Goal: Information Seeking & Learning: Learn about a topic

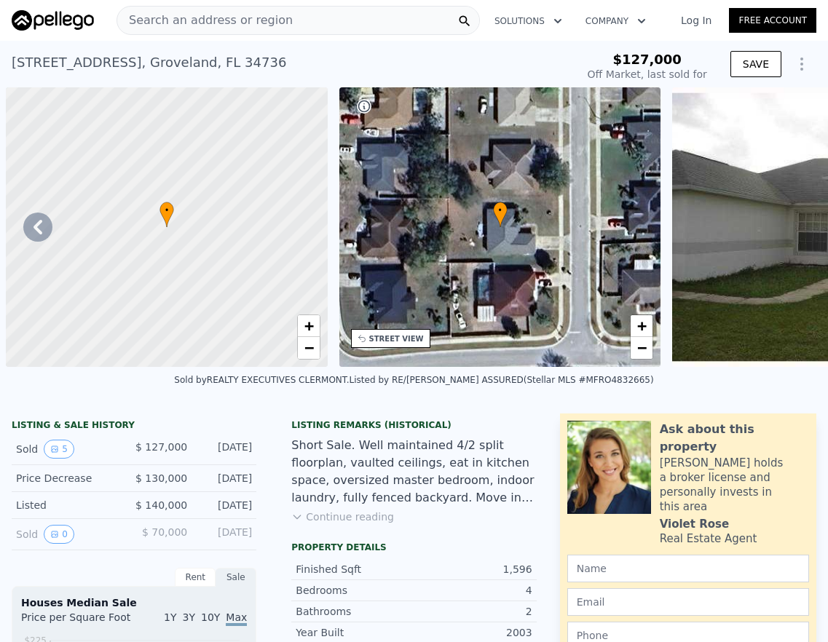
scroll to position [0, 707]
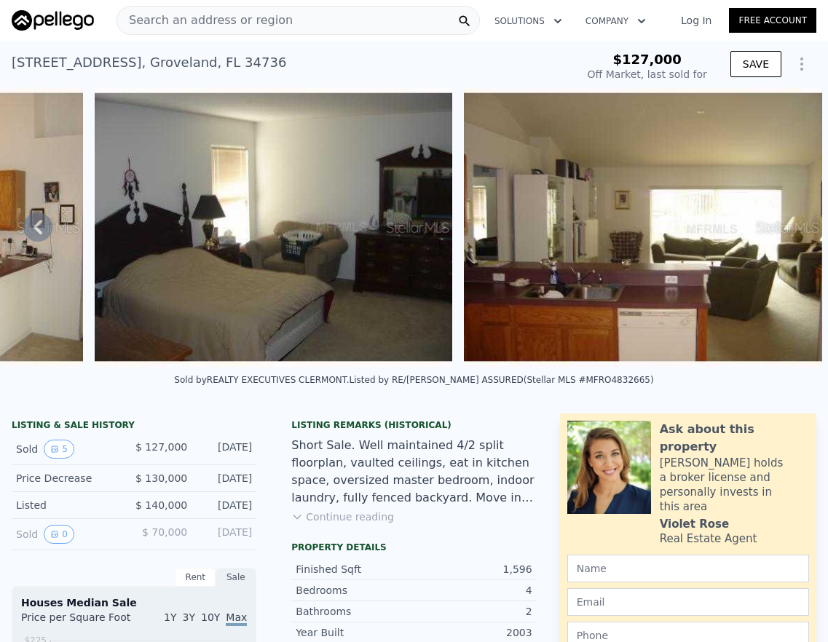
click at [242, 16] on span "Search an address or region" at bounding box center [205, 20] width 176 height 17
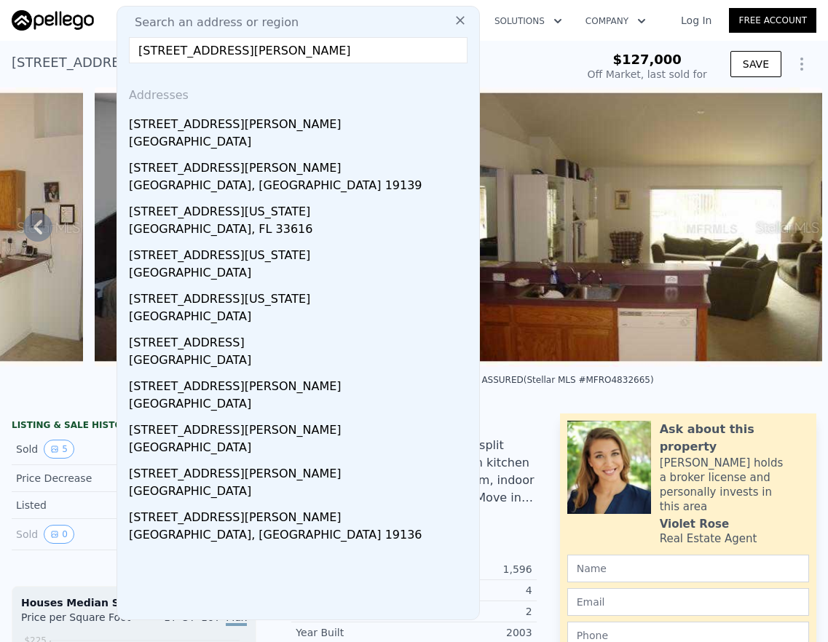
type input "[STREET_ADDRESS][PERSON_NAME]"
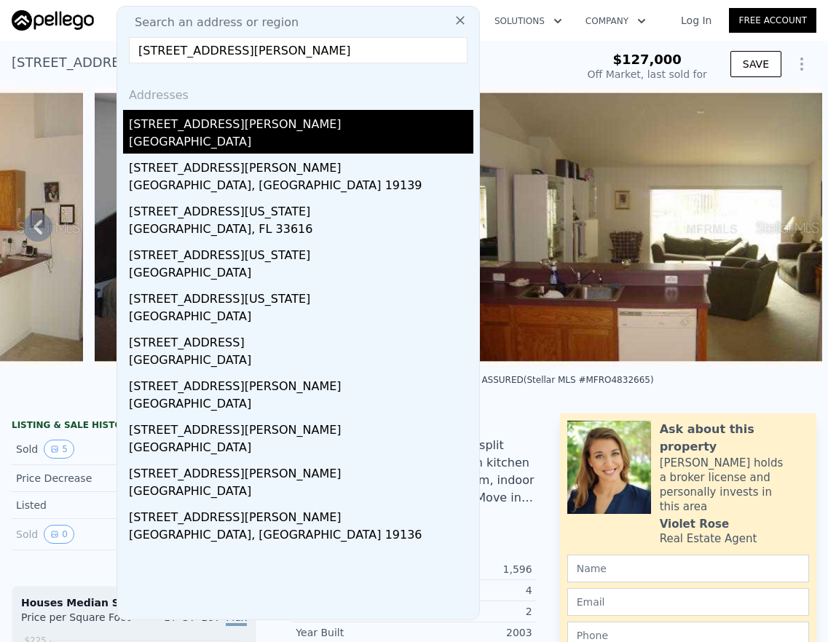
drag, startPoint x: 590, startPoint y: 213, endPoint x: 165, endPoint y: 134, distance: 431.9
click at [165, 134] on div "[GEOGRAPHIC_DATA]" at bounding box center [301, 143] width 345 height 20
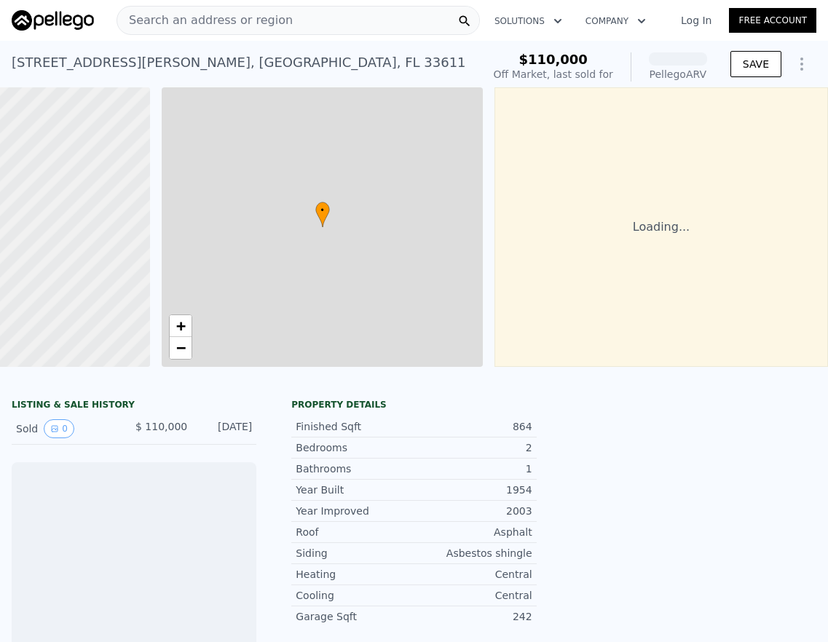
scroll to position [0, 189]
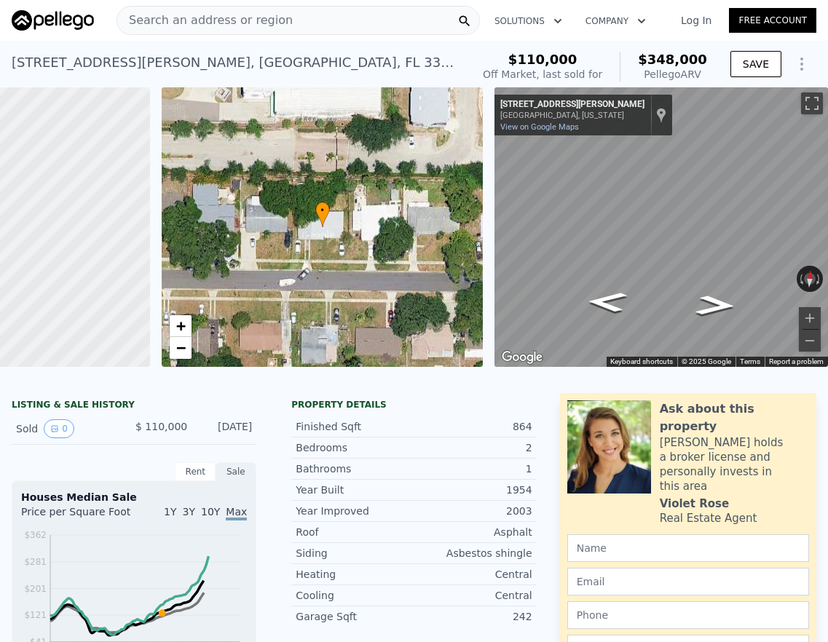
click at [827, 224] on html "Search an address or region Solutions Company Open main menu Log In Free Accoun…" at bounding box center [414, 321] width 828 height 642
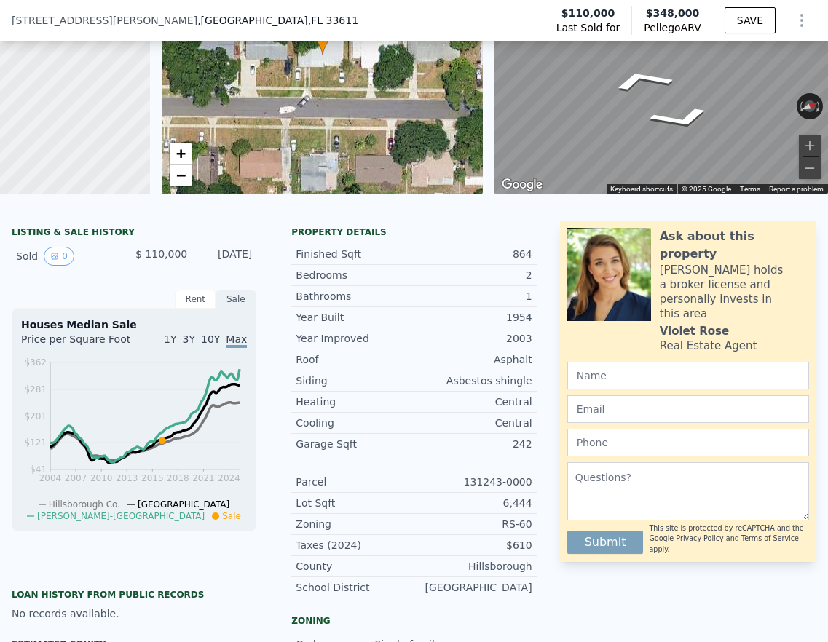
scroll to position [170, 0]
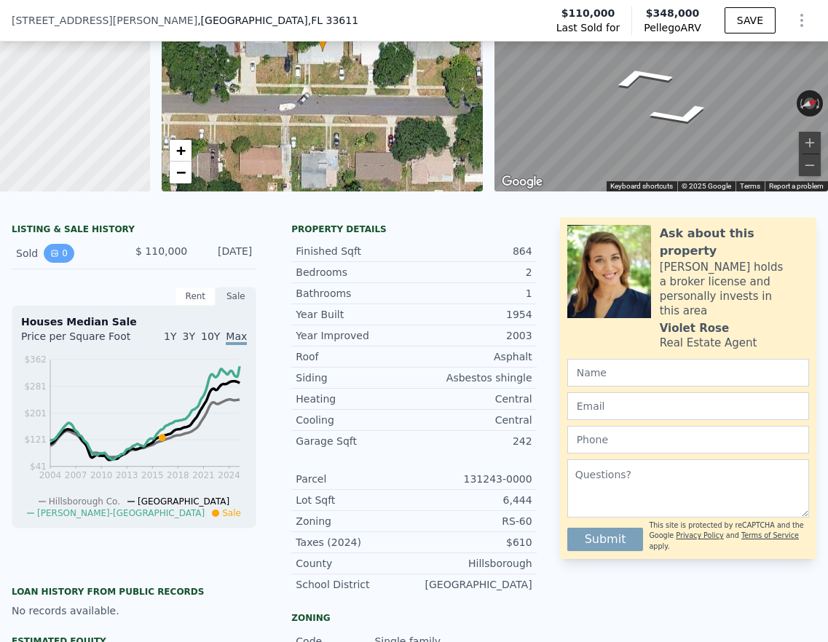
click at [54, 258] on icon "View historical data" at bounding box center [54, 253] width 9 height 9
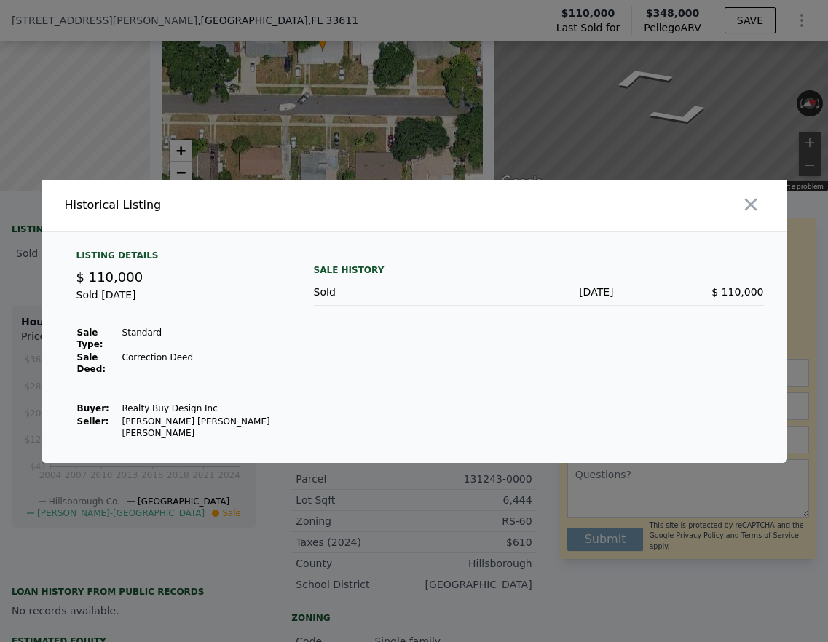
click at [54, 263] on div "Listing Details $ 110,000 Sold [DATE] Sale Type: Standard Sale Deed: Correction…" at bounding box center [415, 347] width 746 height 231
click at [749, 215] on icon "button" at bounding box center [751, 204] width 20 height 20
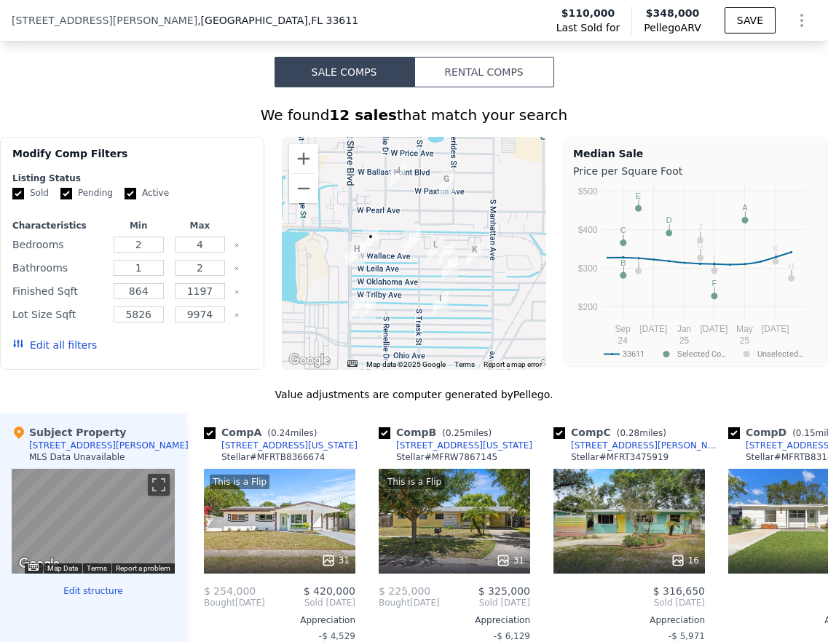
scroll to position [1398, 0]
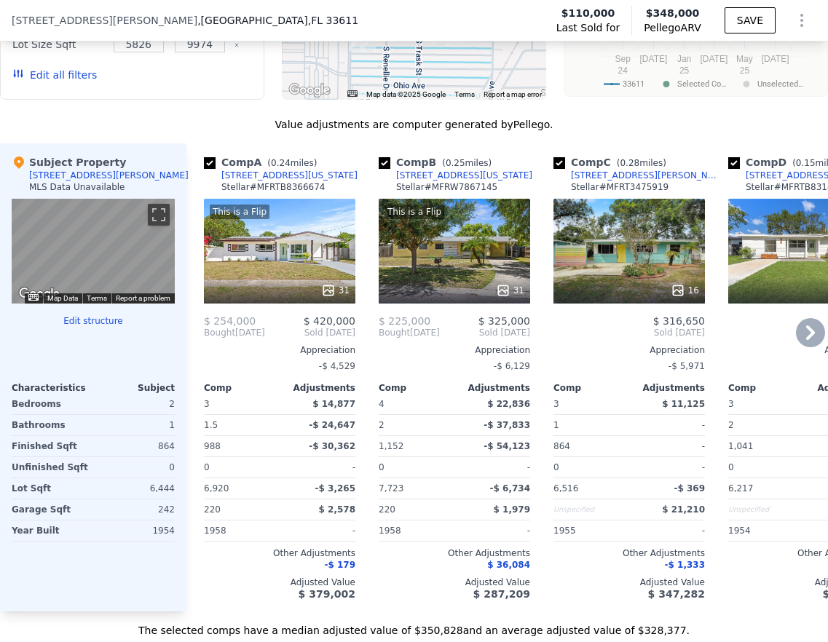
click at [804, 347] on icon at bounding box center [810, 332] width 29 height 29
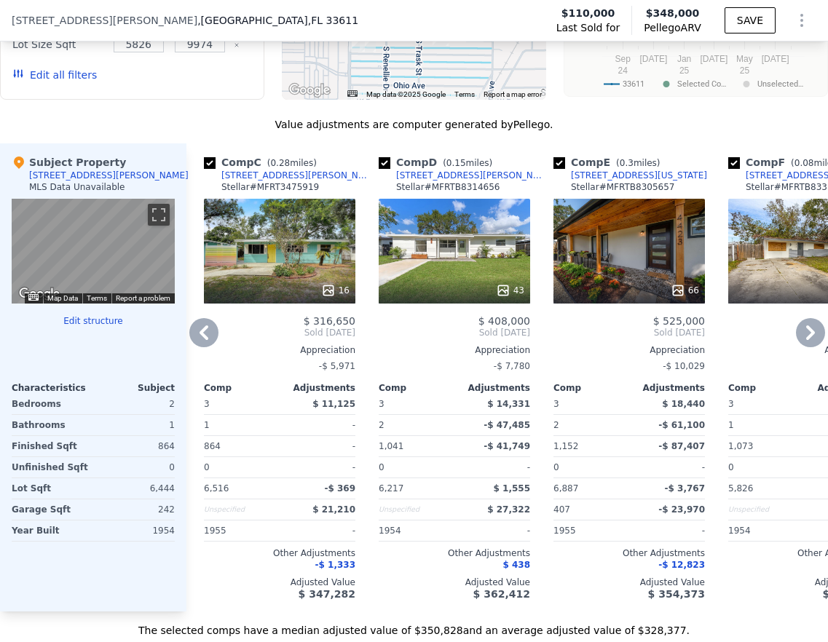
click at [804, 347] on icon at bounding box center [810, 332] width 29 height 29
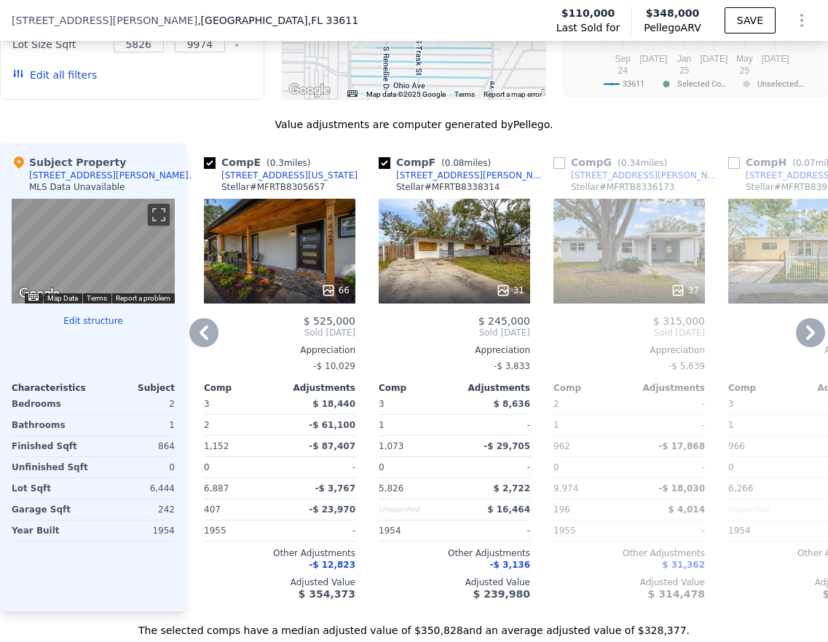
click at [804, 347] on icon at bounding box center [810, 332] width 29 height 29
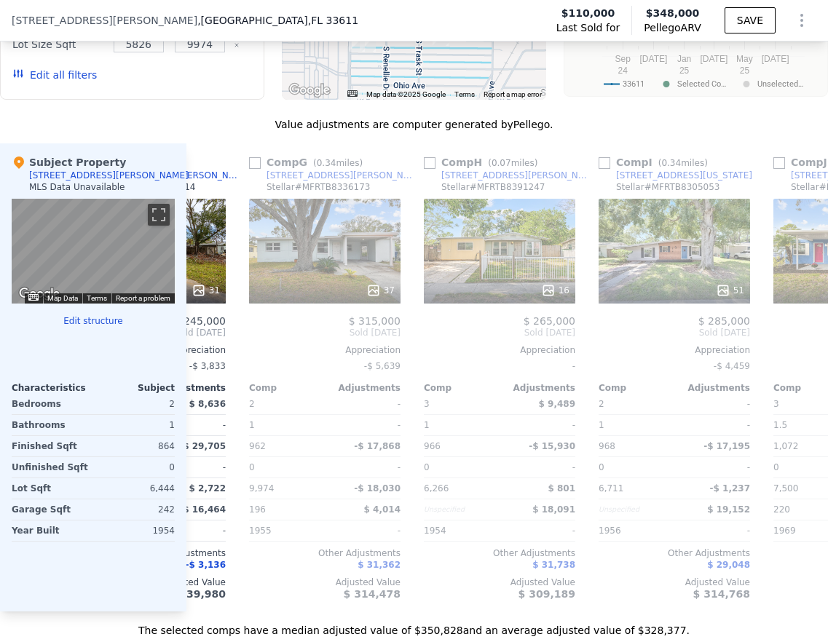
scroll to position [0, 1049]
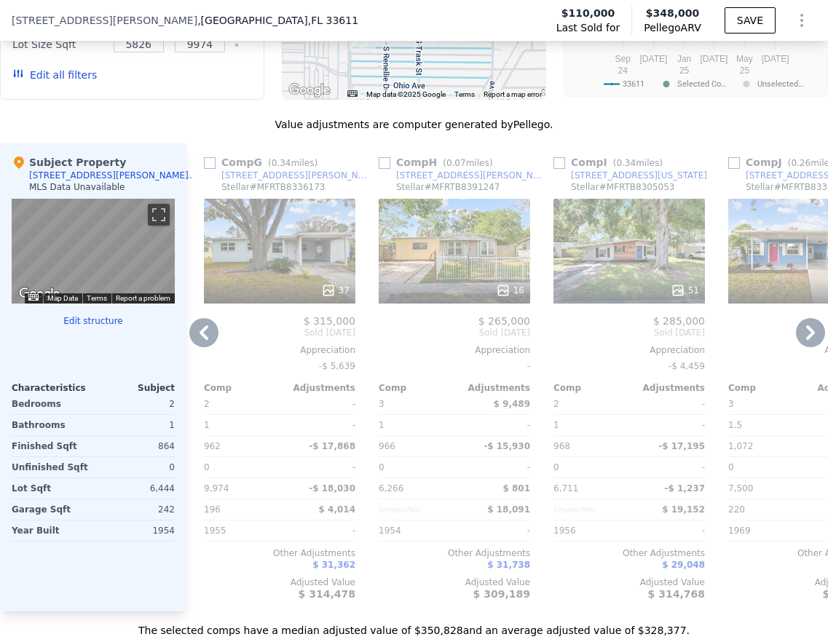
click at [804, 347] on icon at bounding box center [810, 332] width 29 height 29
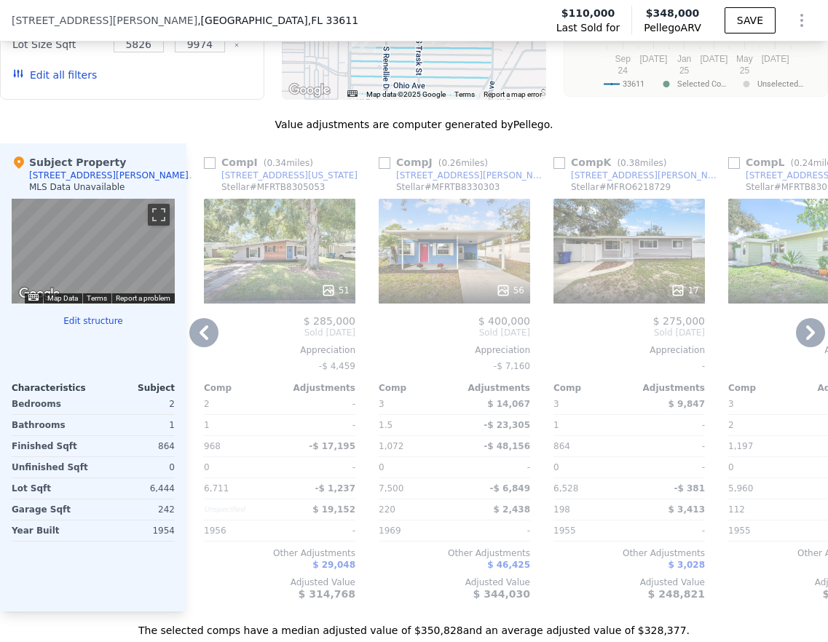
click at [630, 277] on div "17" at bounding box center [630, 251] width 152 height 105
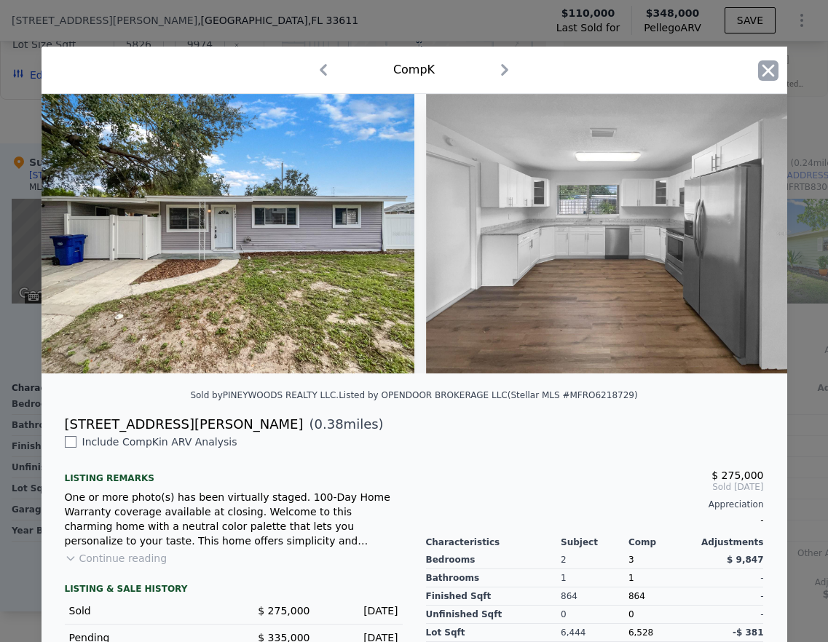
click at [765, 74] on icon "button" at bounding box center [768, 70] width 12 height 12
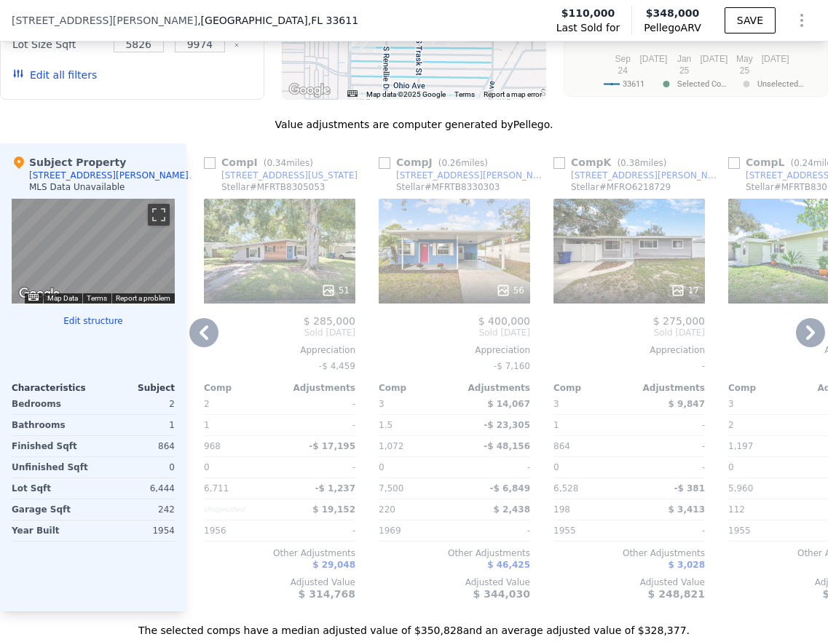
click at [666, 248] on div "17" at bounding box center [630, 251] width 152 height 105
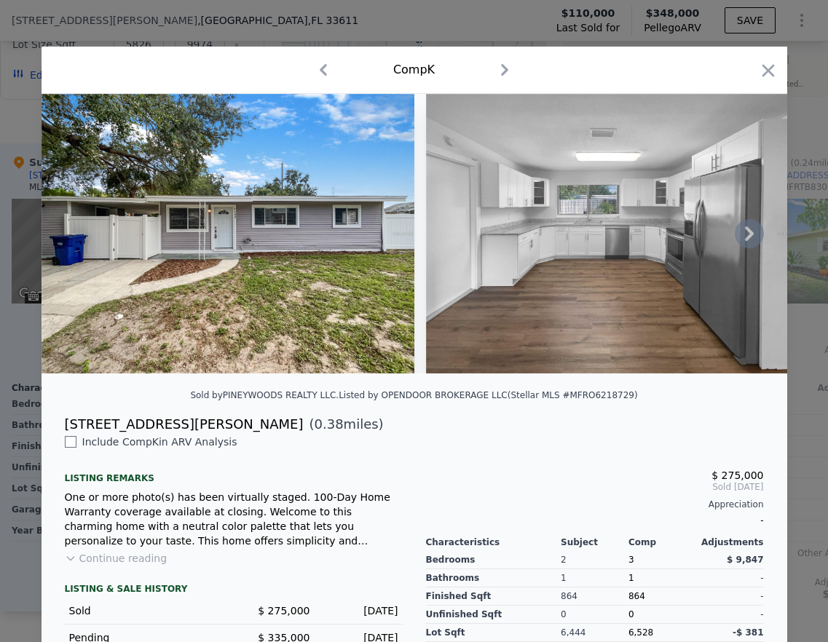
scroll to position [111, 0]
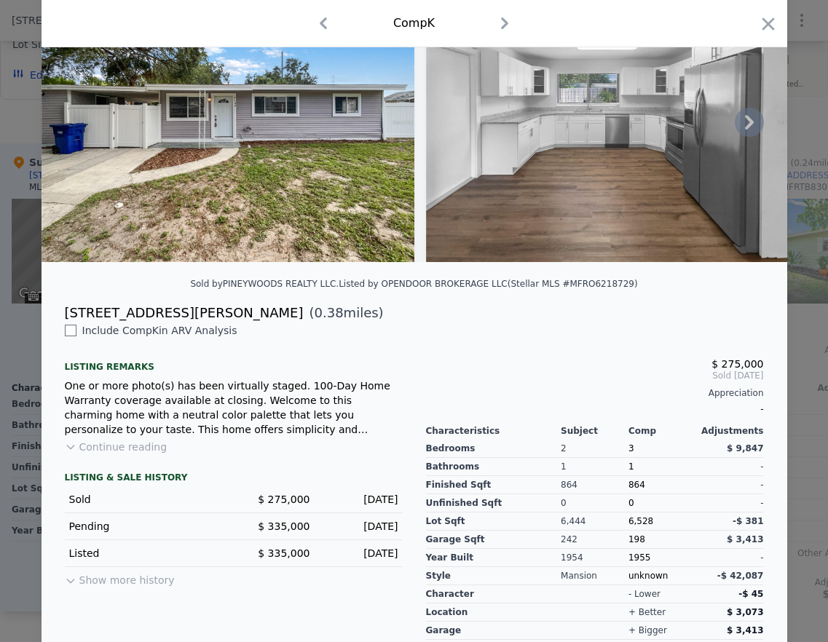
click at [744, 134] on icon at bounding box center [749, 122] width 29 height 29
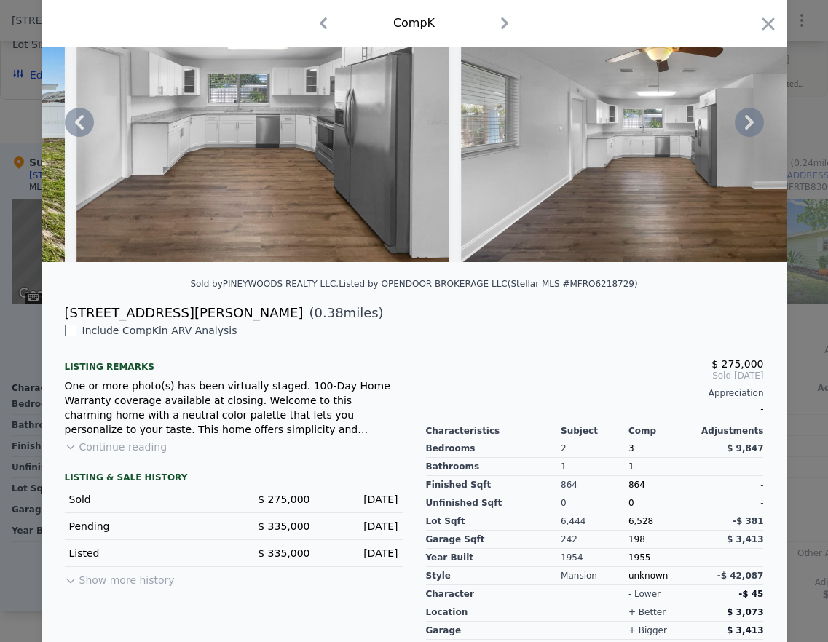
click at [744, 134] on icon at bounding box center [749, 122] width 29 height 29
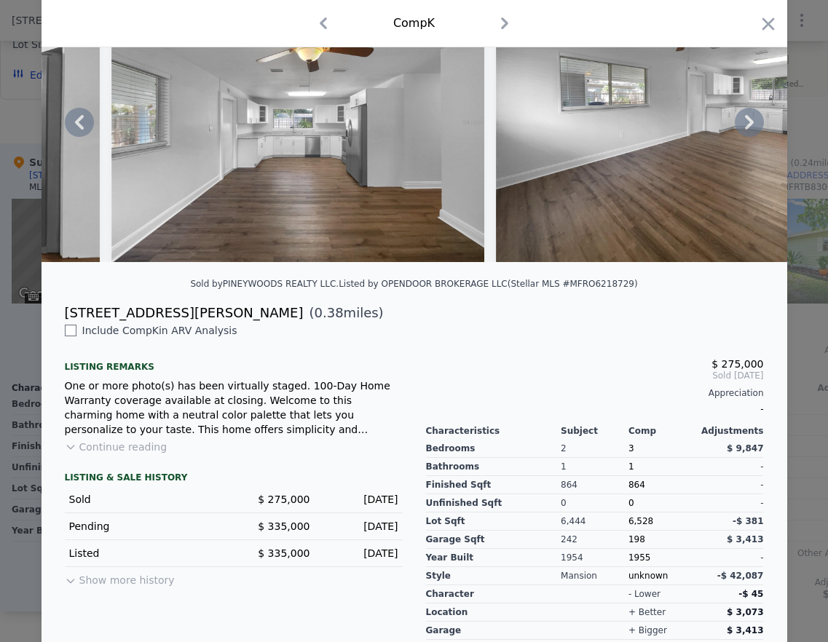
click at [744, 134] on icon at bounding box center [749, 122] width 29 height 29
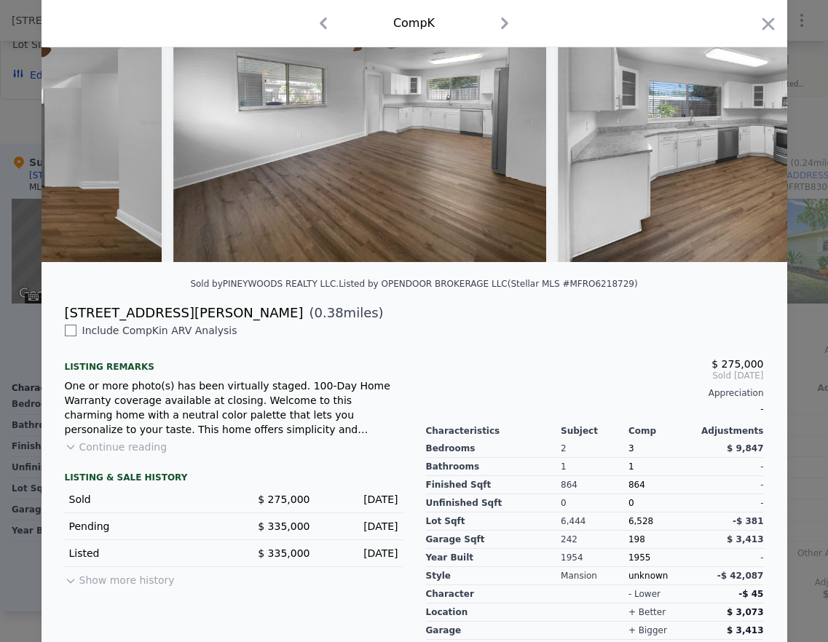
scroll to position [0, 1049]
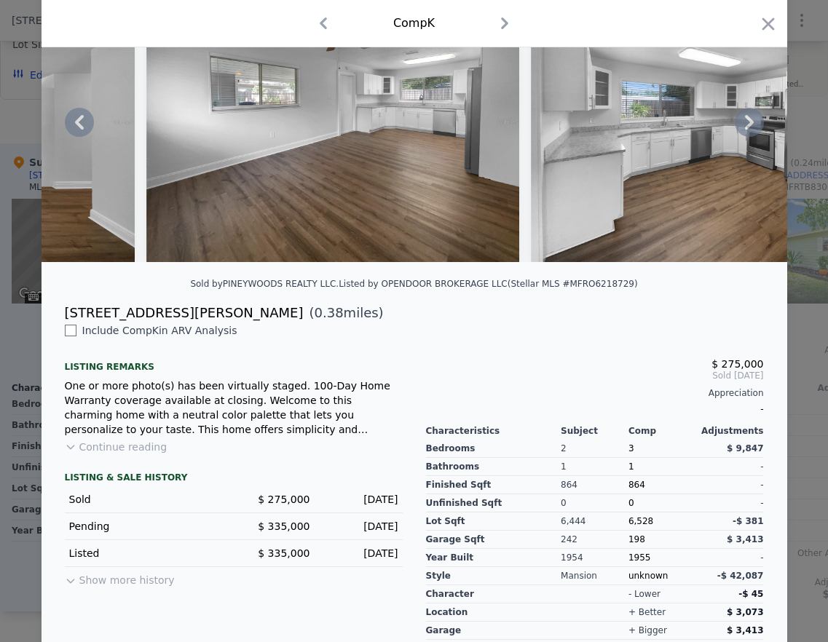
click at [745, 130] on icon at bounding box center [749, 122] width 9 height 15
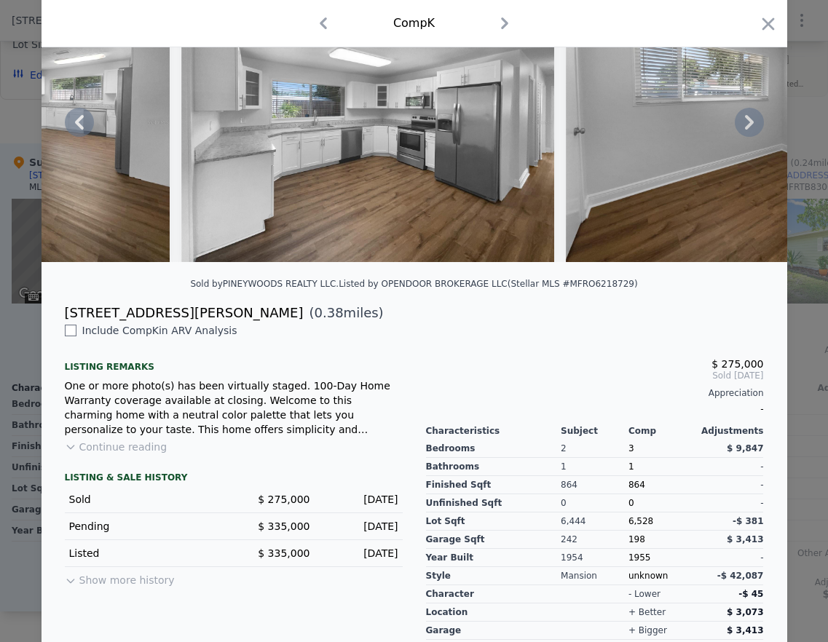
click at [745, 130] on icon at bounding box center [749, 122] width 9 height 15
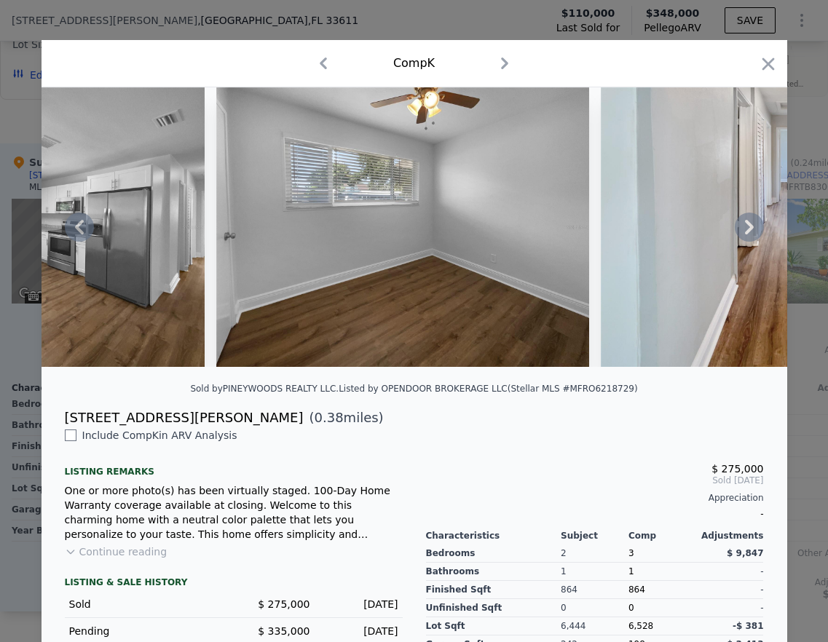
scroll to position [0, 0]
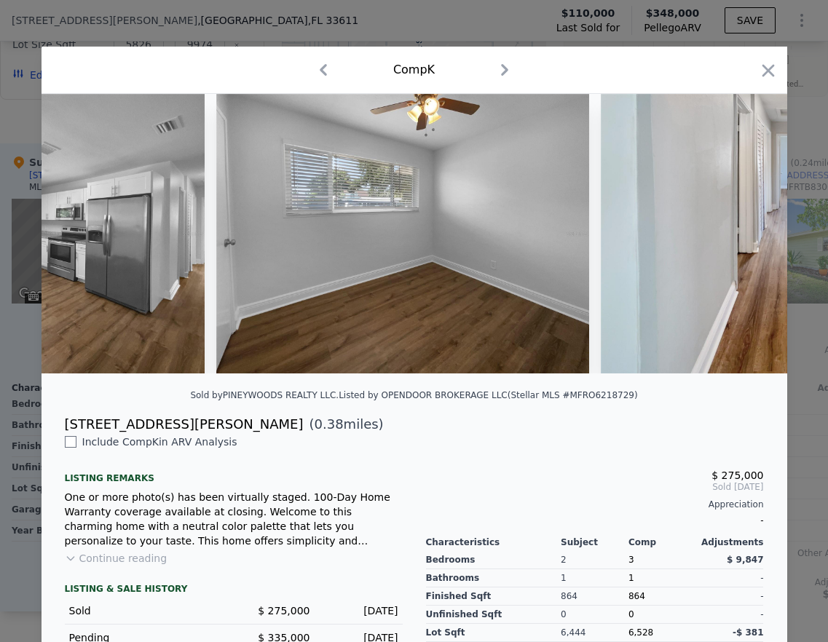
click at [766, 58] on div "Comp K" at bounding box center [414, 69] width 723 height 23
click at [764, 66] on icon "button" at bounding box center [768, 70] width 20 height 20
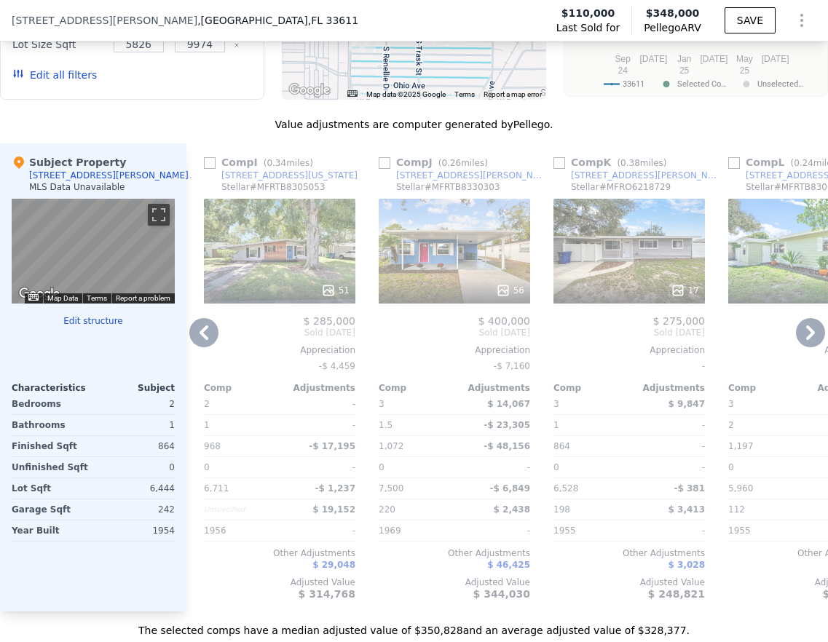
click at [197, 347] on icon at bounding box center [203, 332] width 29 height 29
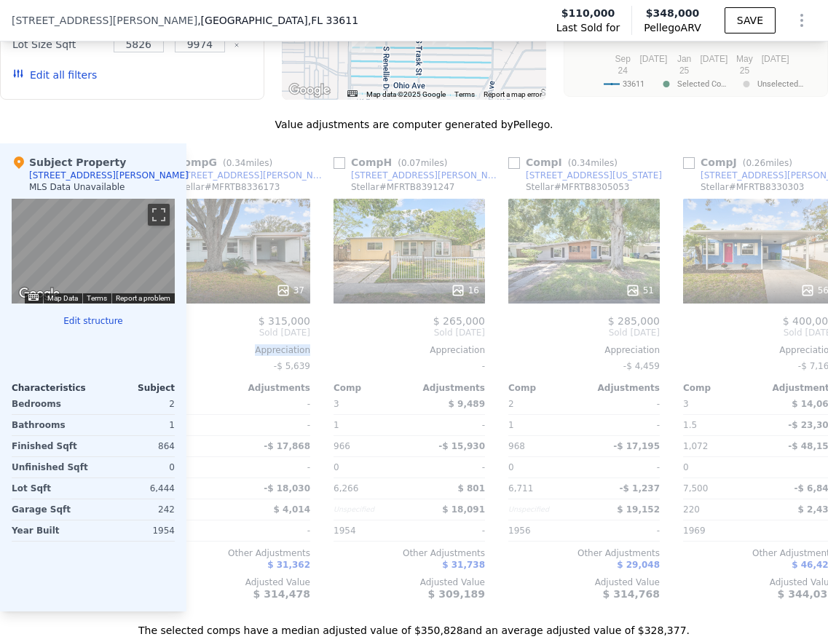
click at [197, 350] on div "Comp A ( 0.24 miles) [STREET_ADDRESS][US_STATE] Stellar # MFRTB8366674 This is …" at bounding box center [507, 377] width 642 height 468
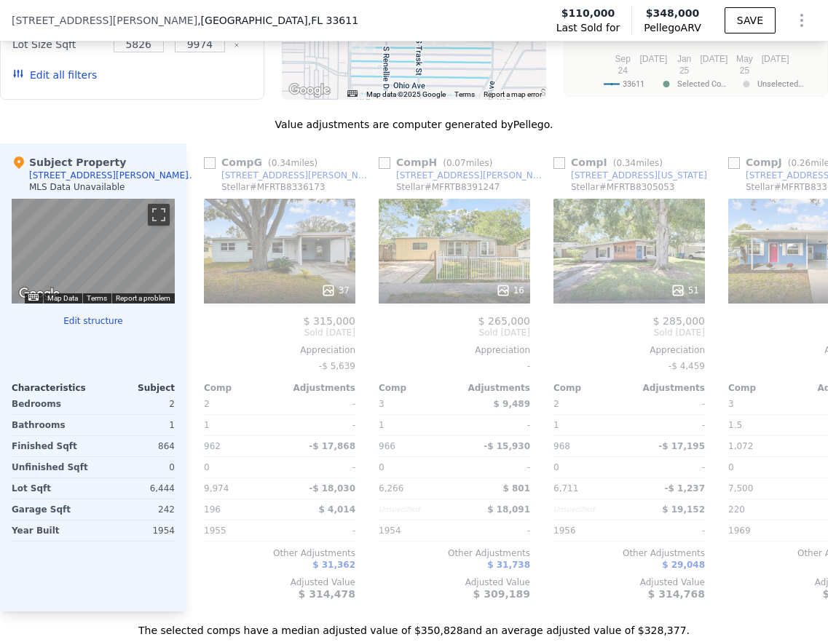
click at [197, 350] on div "Comp A ( 0.24 miles) [STREET_ADDRESS][US_STATE] Stellar # MFRTB8366674 This is …" at bounding box center [507, 377] width 642 height 468
click at [197, 347] on icon at bounding box center [203, 332] width 29 height 29
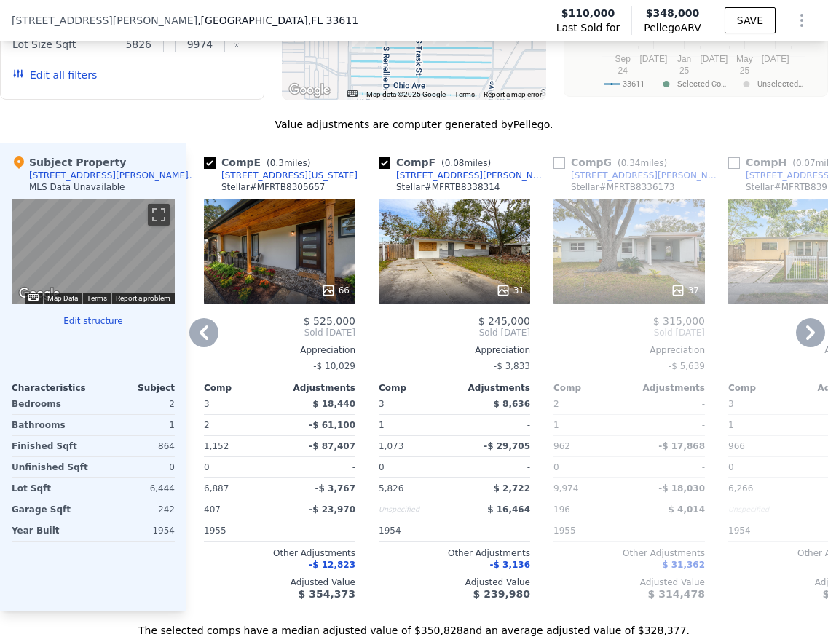
click at [197, 347] on icon at bounding box center [203, 332] width 29 height 29
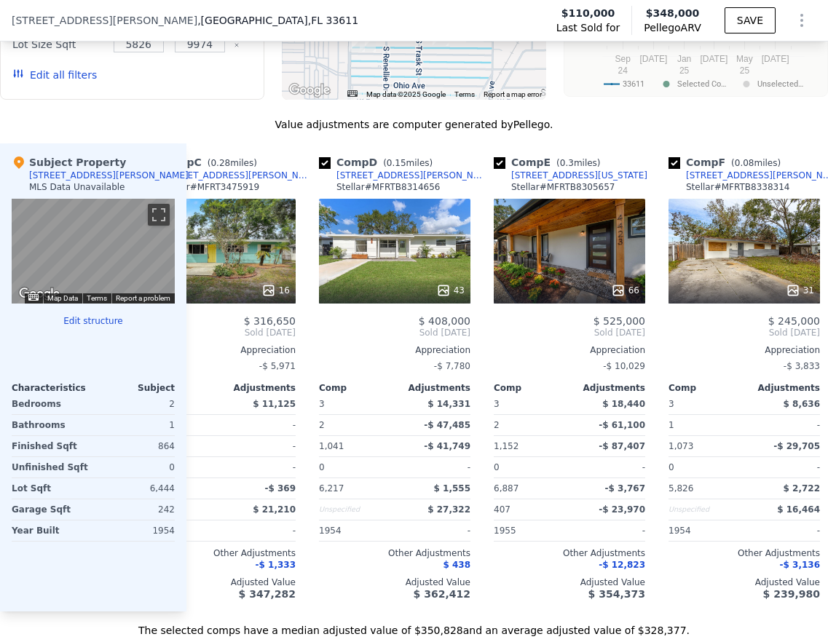
scroll to position [0, 350]
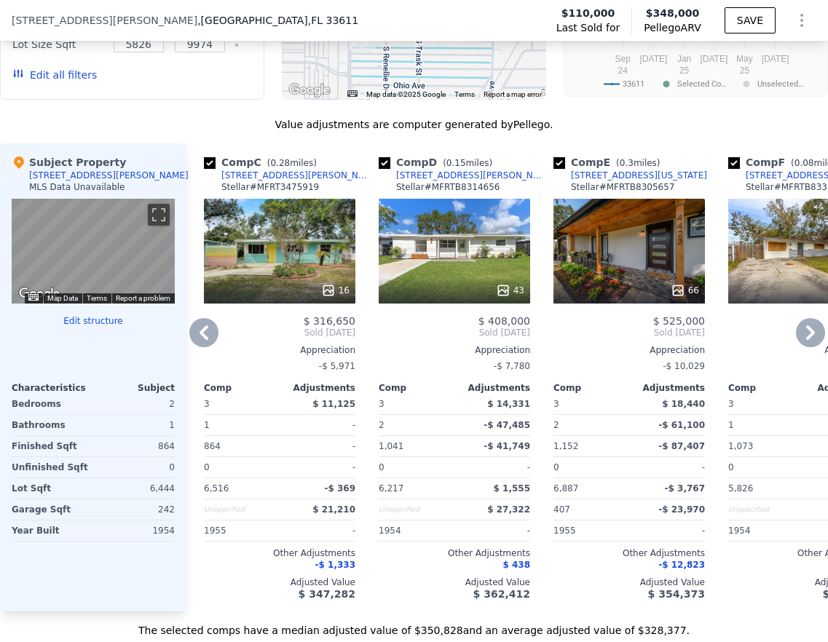
click at [198, 337] on icon at bounding box center [203, 332] width 29 height 29
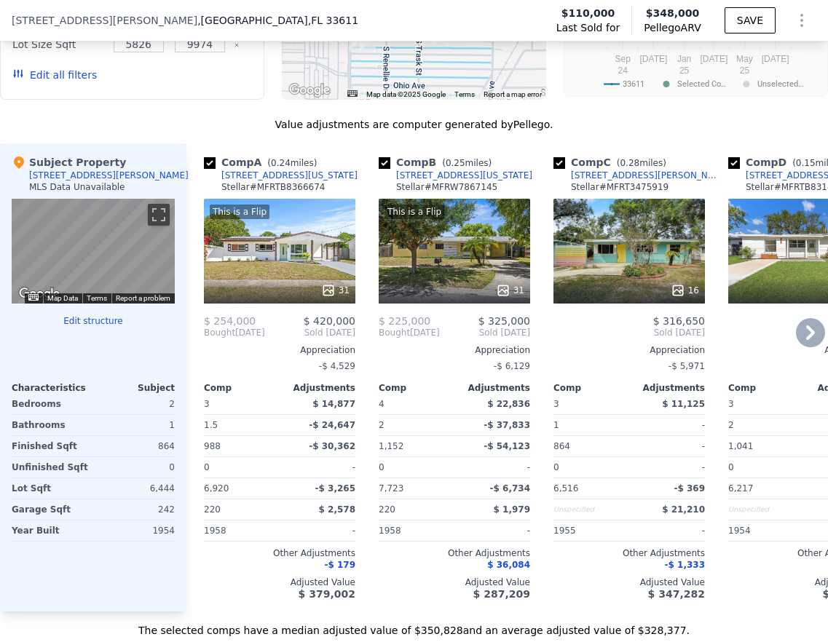
click at [281, 271] on div "This is a Flip 31" at bounding box center [280, 251] width 152 height 105
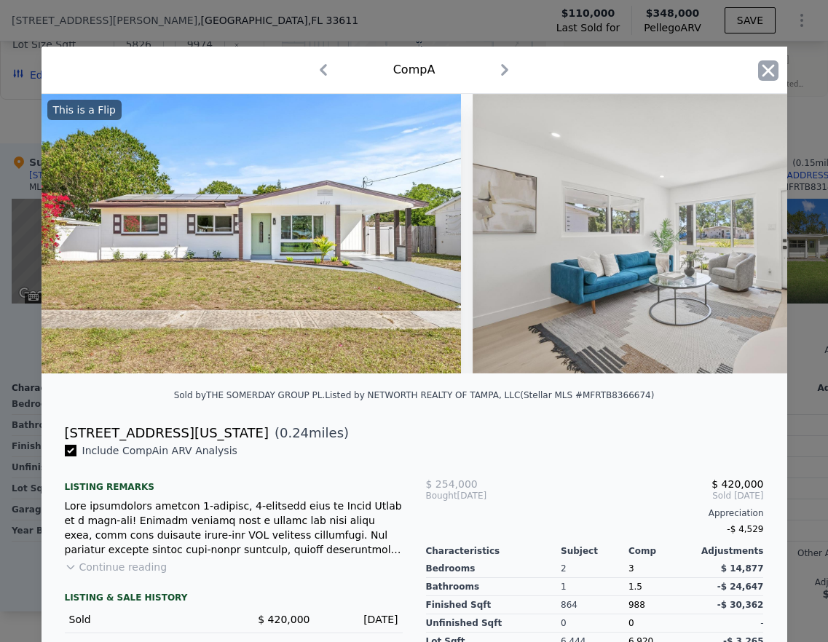
click at [764, 70] on icon "button" at bounding box center [768, 70] width 12 height 12
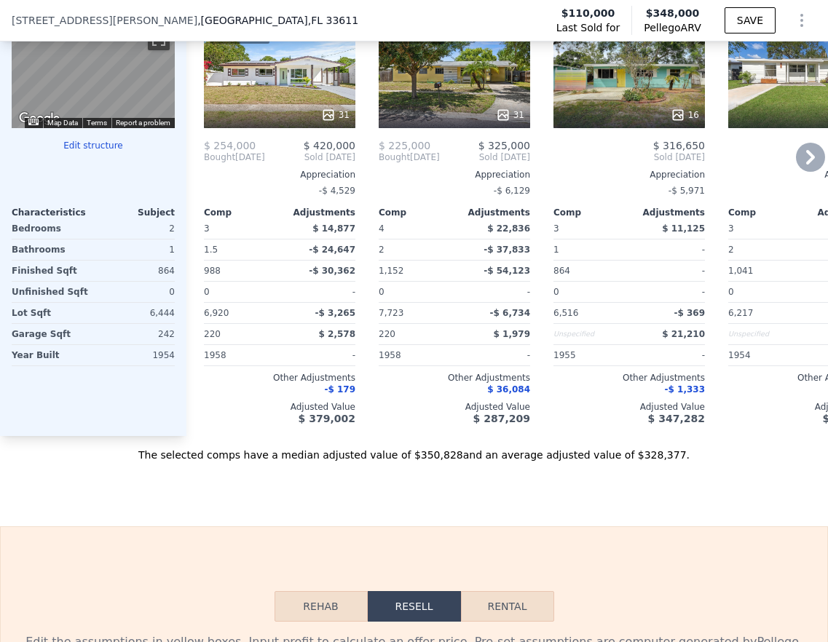
scroll to position [1435, 0]
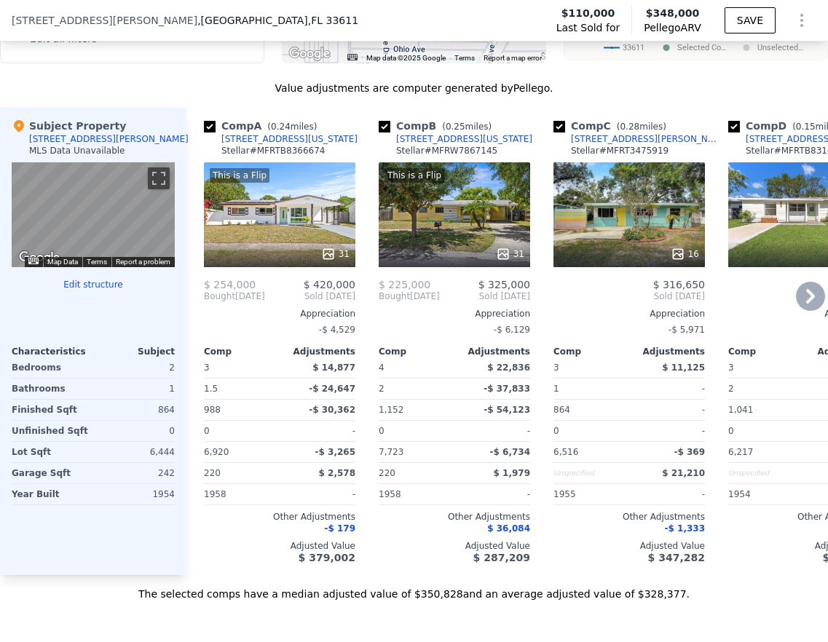
click at [806, 304] on icon at bounding box center [810, 296] width 9 height 15
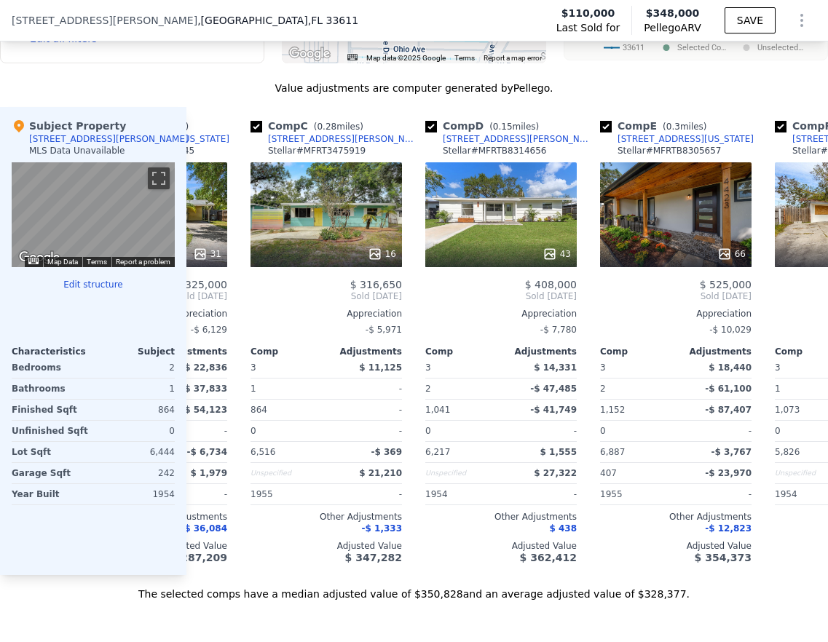
scroll to position [0, 350]
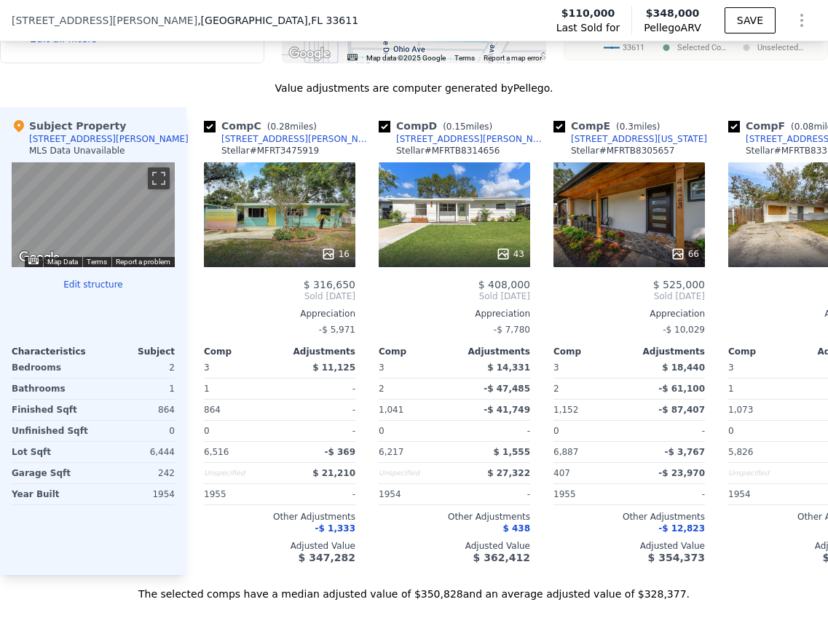
click at [800, 306] on div "Comp A ( 0.24 miles) [STREET_ADDRESS][US_STATE] Stellar # MFRTB8366674 This is …" at bounding box center [507, 341] width 642 height 468
click at [680, 228] on div "66" at bounding box center [630, 214] width 152 height 105
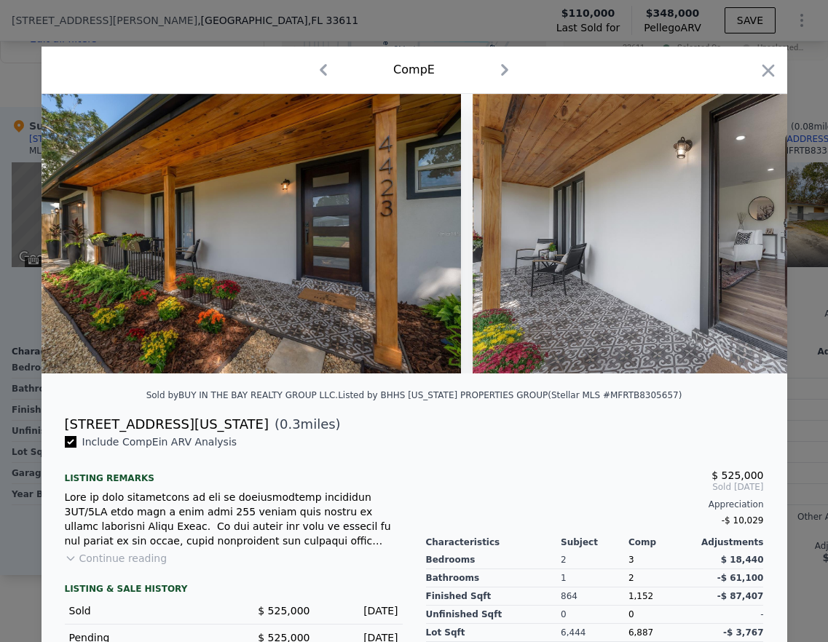
scroll to position [170, 0]
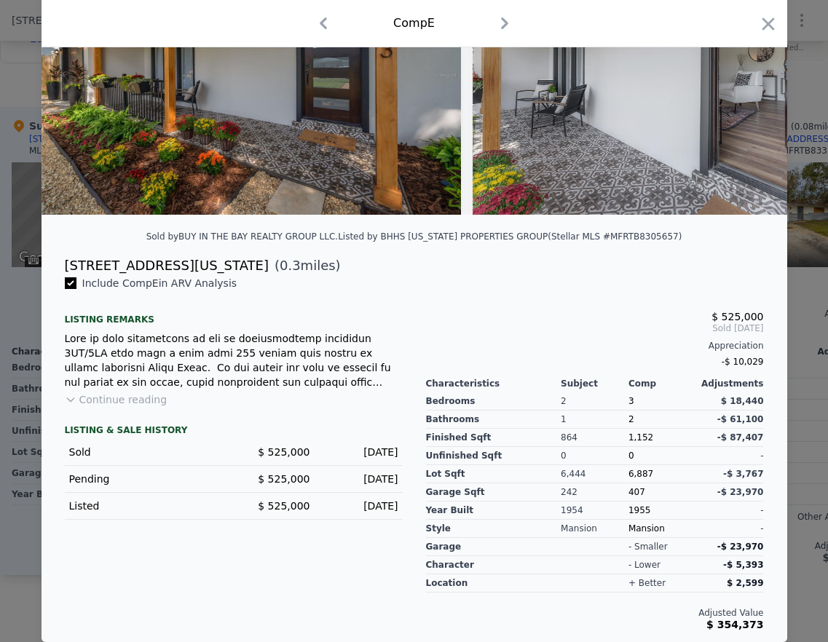
click at [763, 27] on icon "button" at bounding box center [768, 24] width 20 height 20
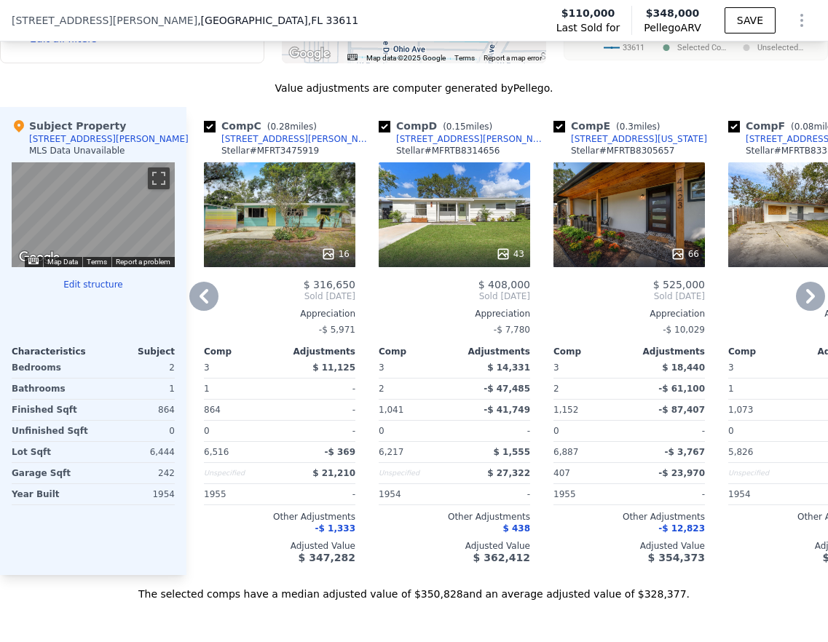
click at [806, 304] on icon at bounding box center [810, 296] width 9 height 15
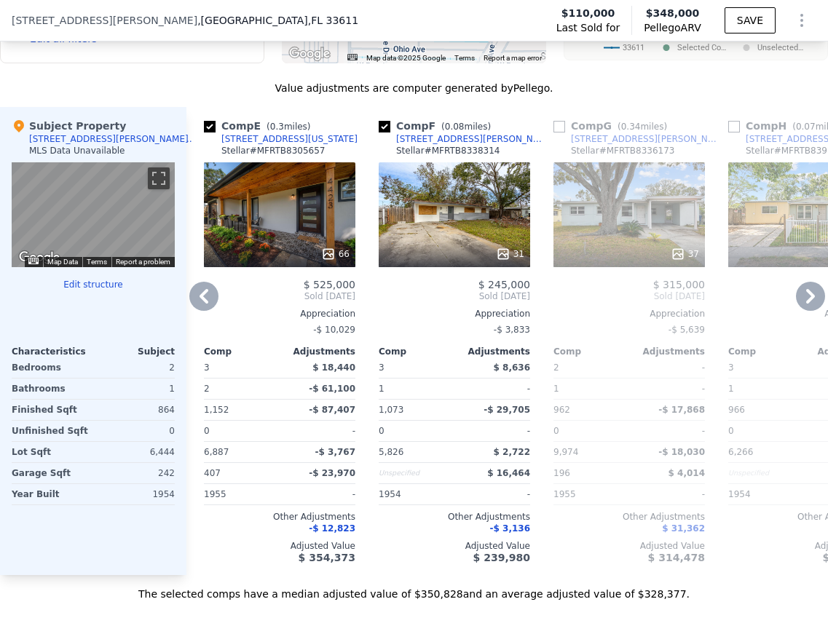
click at [806, 304] on icon at bounding box center [810, 296] width 9 height 15
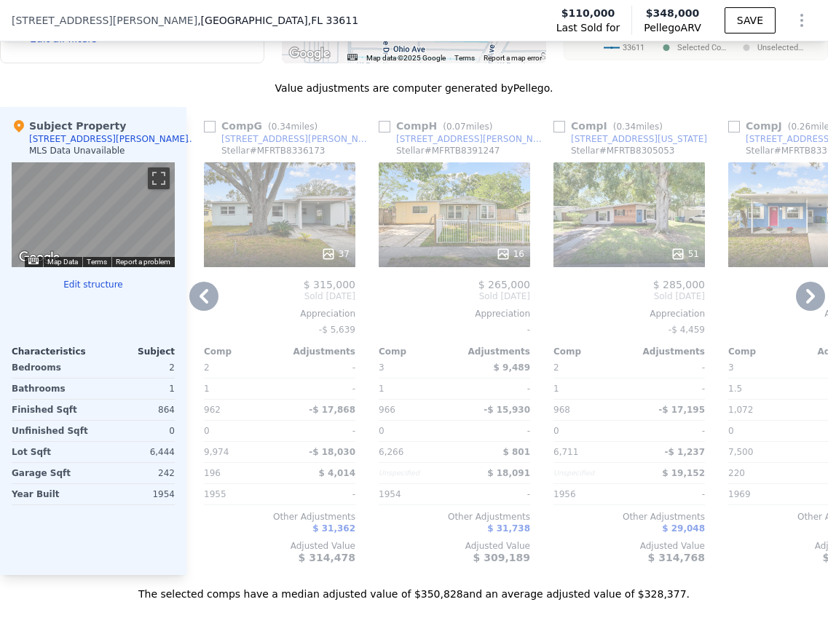
click at [806, 304] on icon at bounding box center [810, 296] width 9 height 15
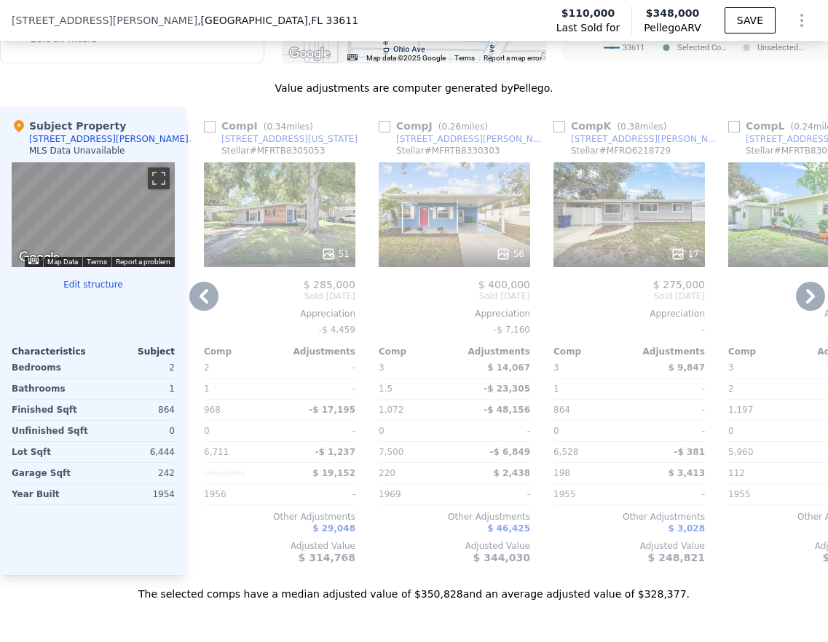
scroll to position [0, 1502]
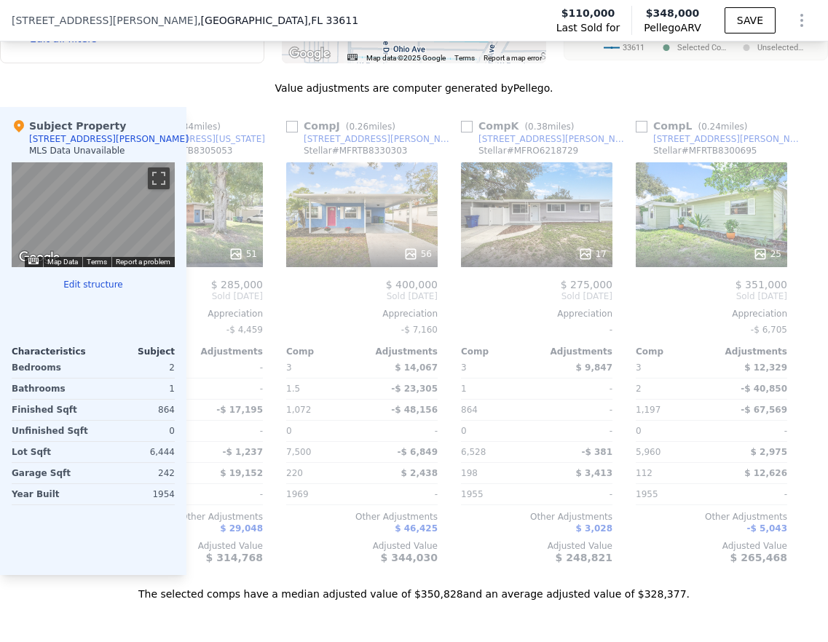
click at [805, 310] on div at bounding box center [816, 341] width 23 height 468
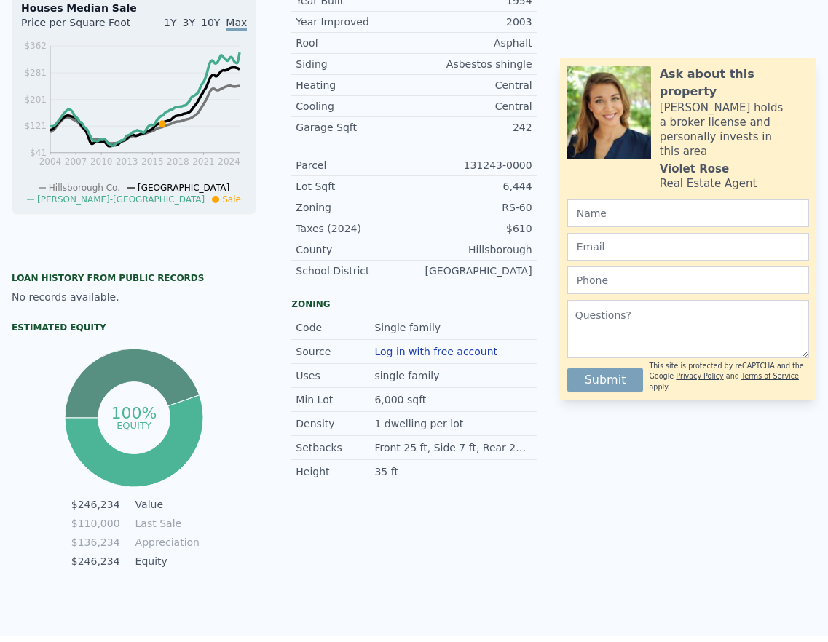
scroll to position [0, 0]
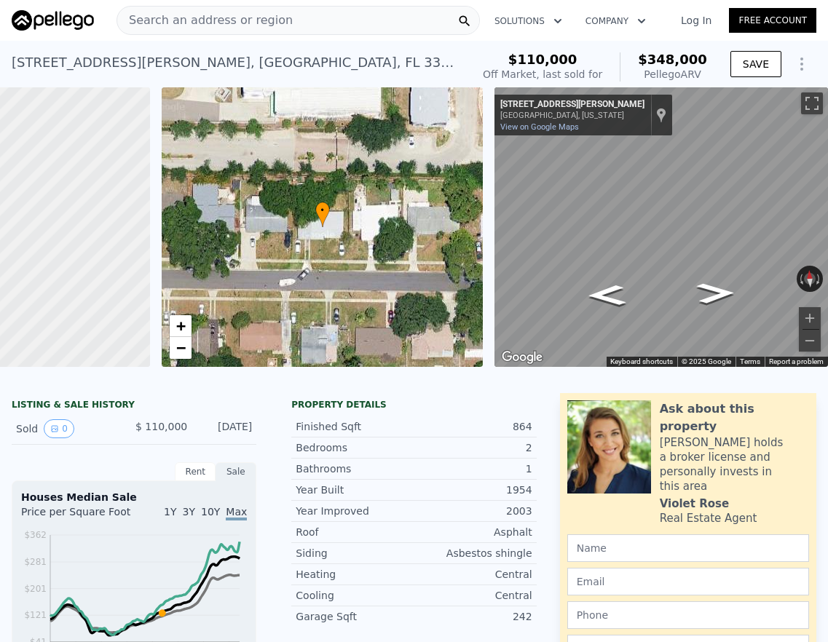
click at [384, 219] on div "• + − • + − ← Move left → Move right ↑ Move up ↓ Move down + Zoom in - Zoom out…" at bounding box center [414, 227] width 828 height 280
click at [207, 22] on span "Search an address or region" at bounding box center [205, 20] width 176 height 17
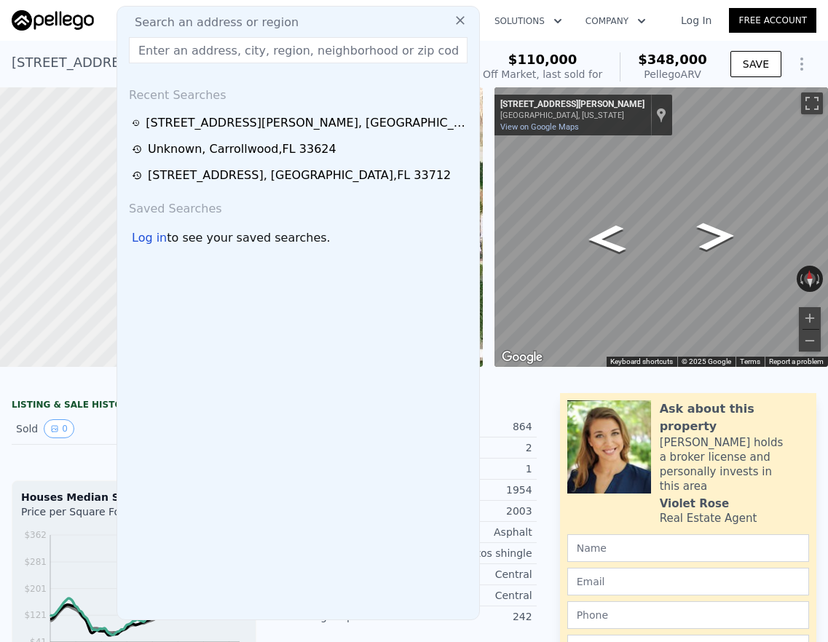
click at [205, 56] on input "text" at bounding box center [298, 50] width 339 height 26
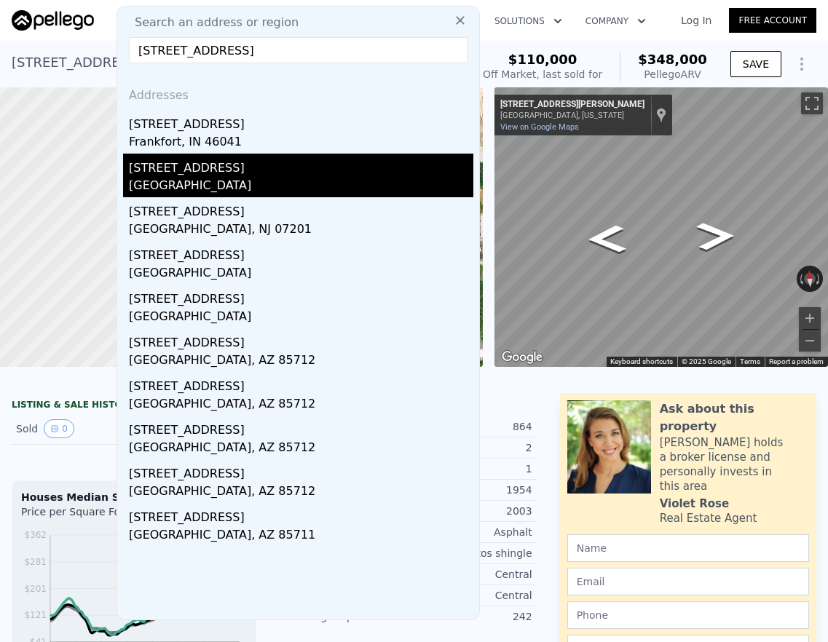
type input "[STREET_ADDRESS]"
click at [261, 178] on div "[GEOGRAPHIC_DATA]" at bounding box center [301, 187] width 345 height 20
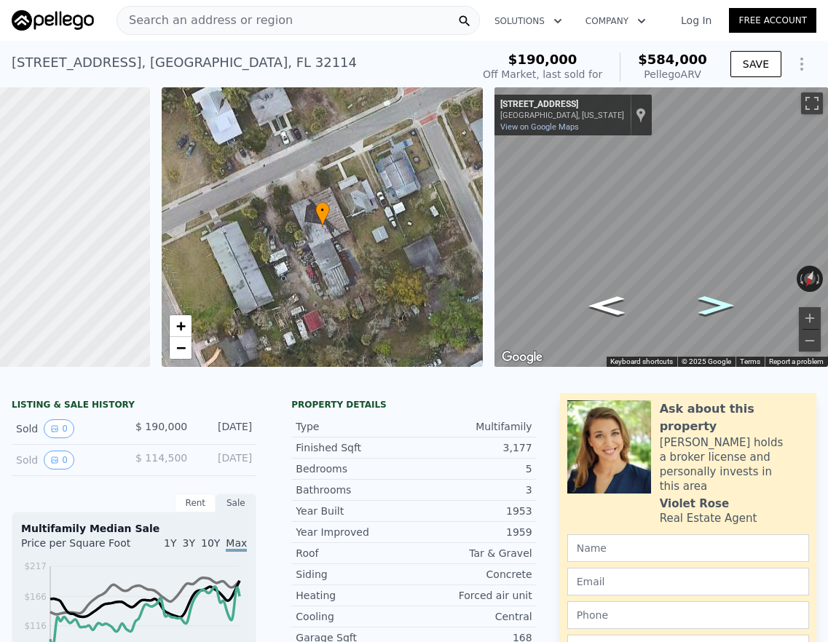
click at [706, 304] on icon "Go Southwest, Magnolia Ave" at bounding box center [716, 306] width 66 height 28
click at [706, 304] on icon "Go Southwest, Magnolia Ave" at bounding box center [716, 305] width 66 height 28
click at [706, 304] on icon "Go Southwest, Magnolia Ave" at bounding box center [716, 306] width 66 height 28
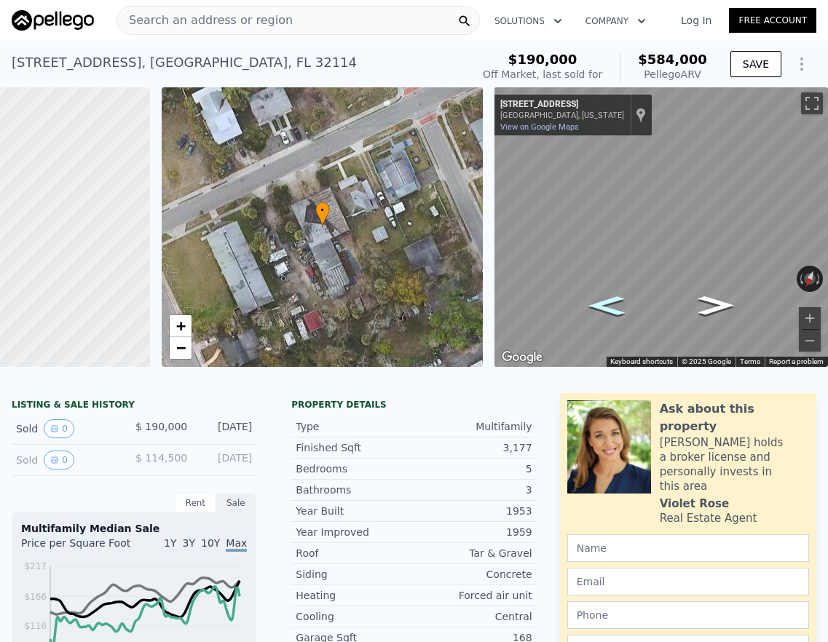
click at [578, 304] on icon "Go Northeast, Magnolia Ave" at bounding box center [607, 306] width 66 height 28
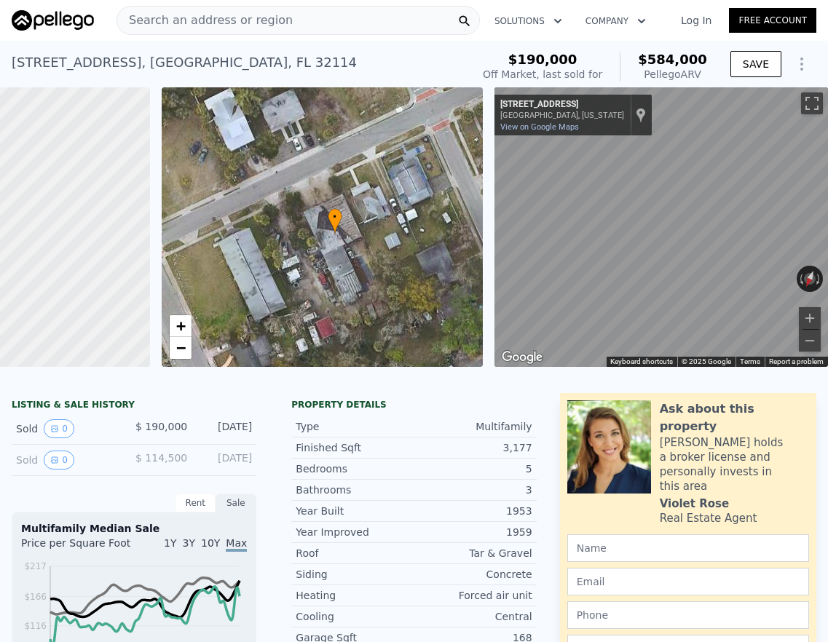
drag, startPoint x: 326, startPoint y: 219, endPoint x: 333, endPoint y: 225, distance: 9.3
click at [334, 225] on div "• + −" at bounding box center [323, 227] width 322 height 280
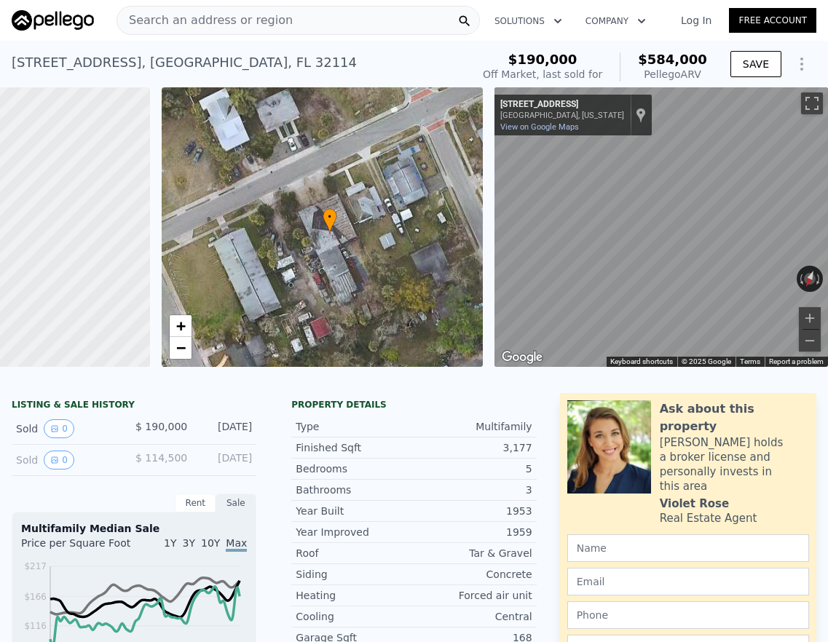
scroll to position [20, 0]
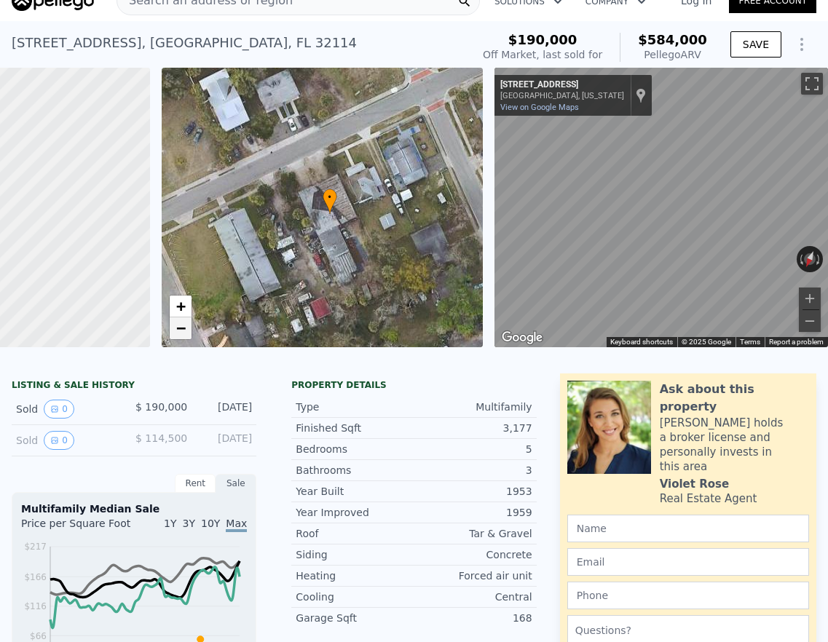
click at [176, 332] on span "−" at bounding box center [180, 328] width 9 height 18
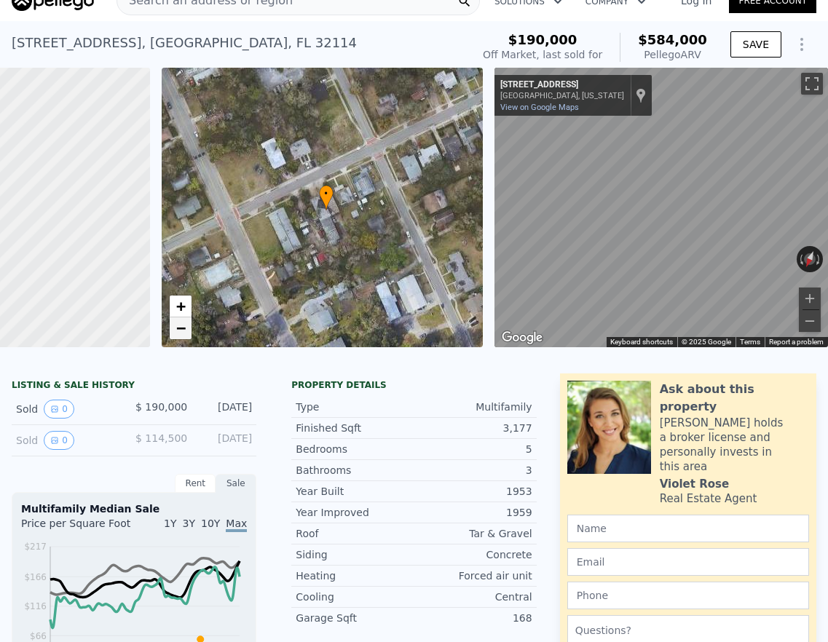
click at [176, 332] on span "−" at bounding box center [180, 328] width 9 height 18
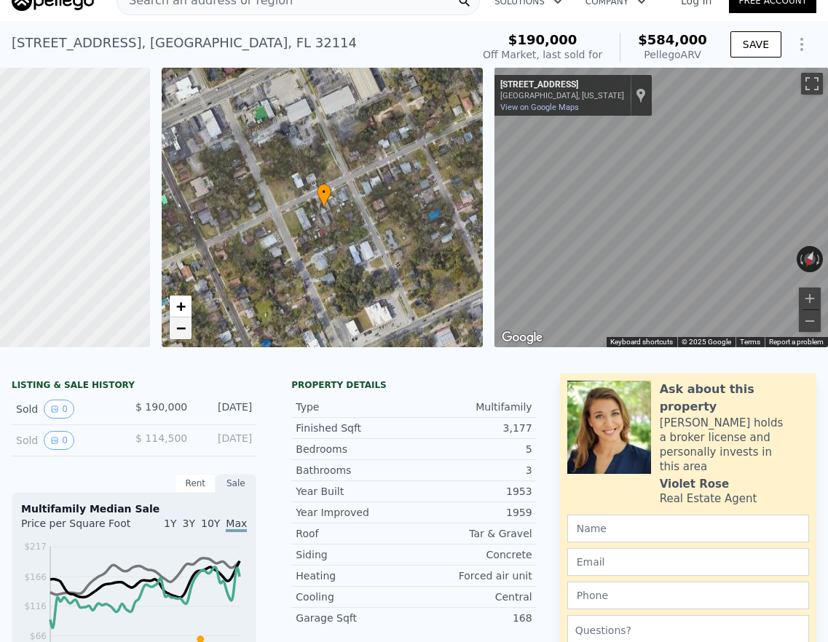
click at [176, 332] on span "−" at bounding box center [180, 328] width 9 height 18
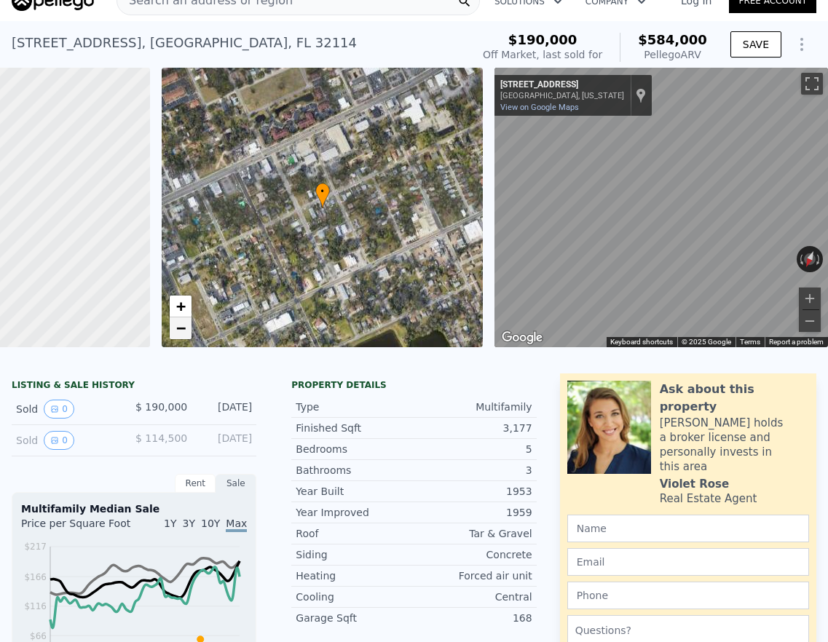
click at [176, 332] on span "−" at bounding box center [180, 328] width 9 height 18
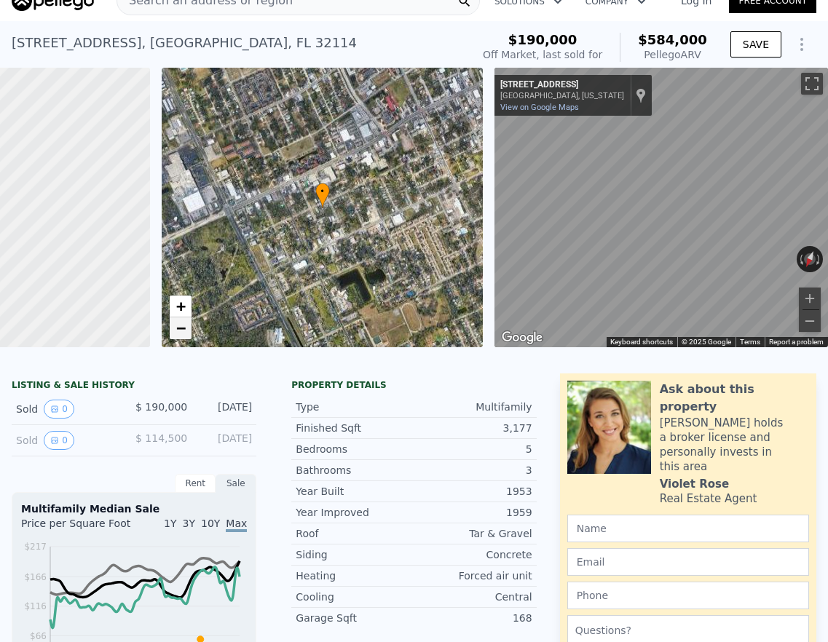
click at [176, 332] on span "−" at bounding box center [180, 328] width 9 height 18
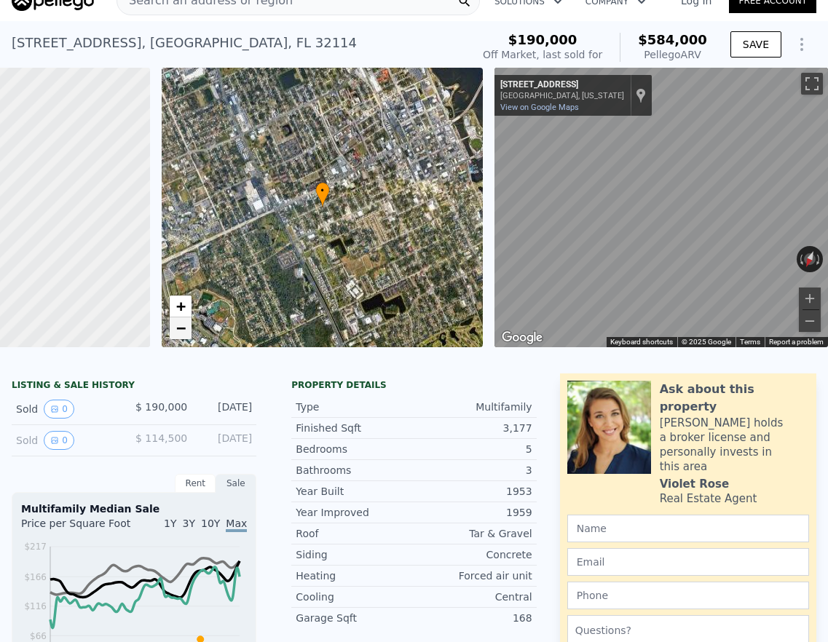
click at [176, 332] on span "−" at bounding box center [180, 328] width 9 height 18
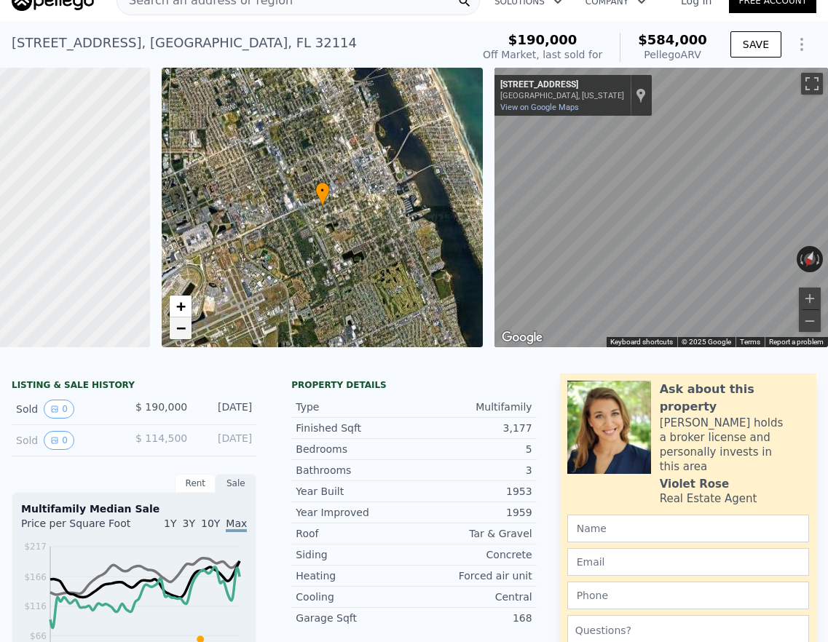
click at [176, 332] on span "−" at bounding box center [180, 328] width 9 height 18
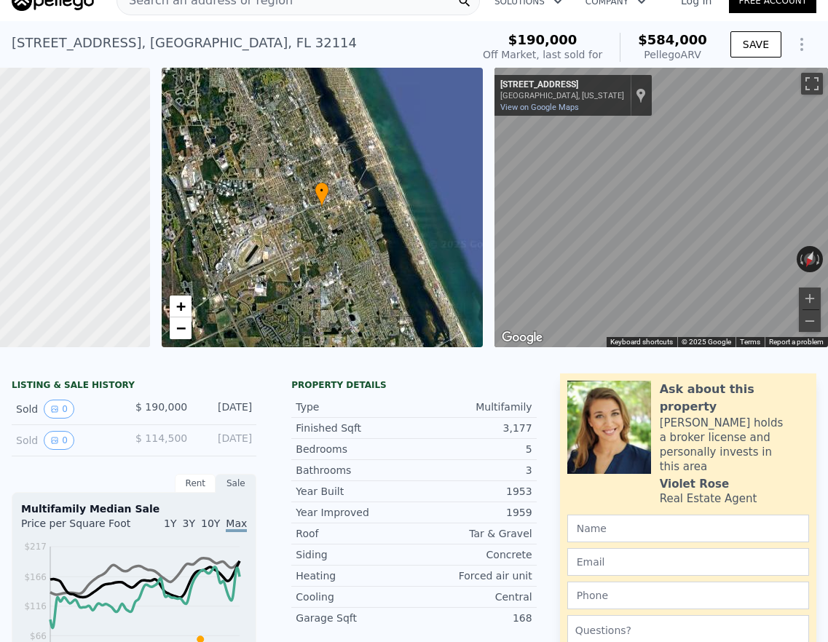
click at [170, 293] on div "• + −" at bounding box center [323, 208] width 322 height 280
click at [176, 304] on span "+" at bounding box center [180, 306] width 9 height 18
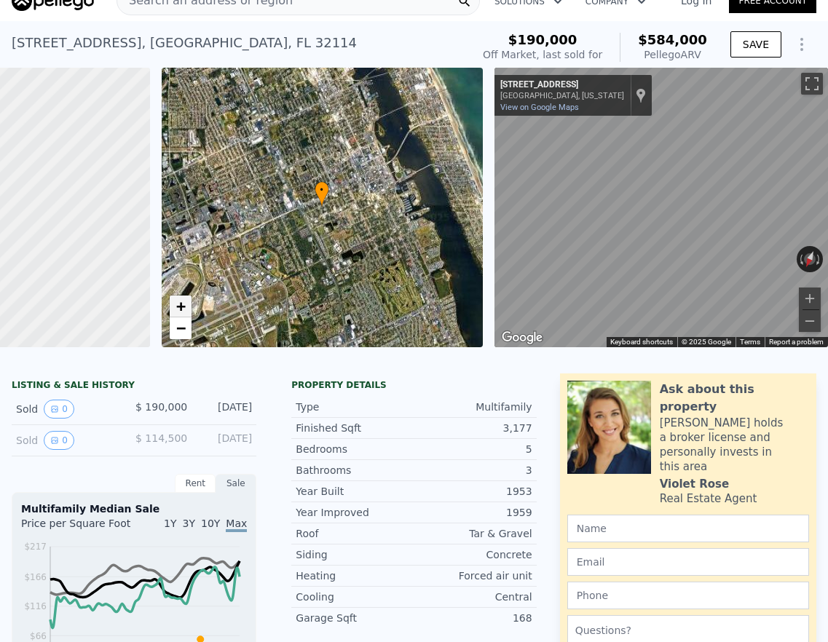
click at [176, 304] on span "+" at bounding box center [180, 306] width 9 height 18
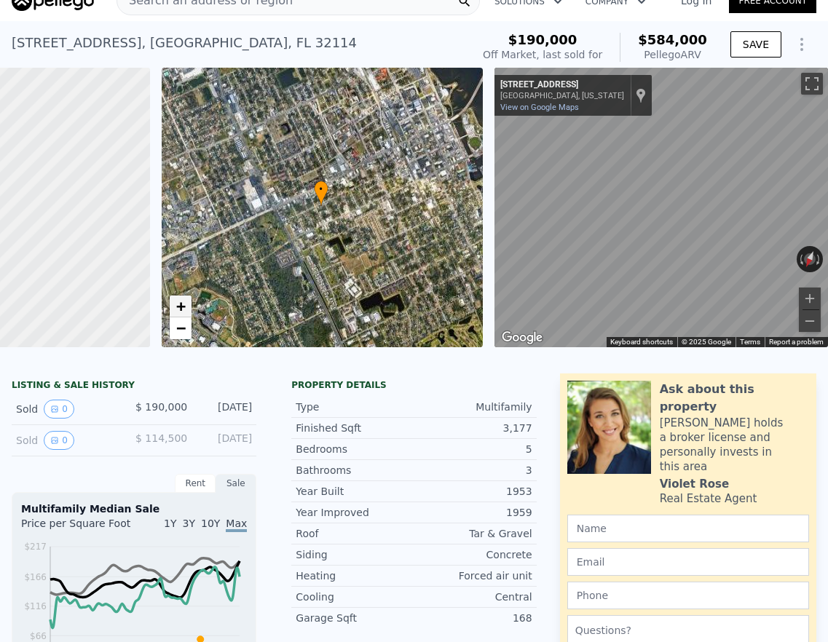
click at [176, 304] on span "+" at bounding box center [180, 306] width 9 height 18
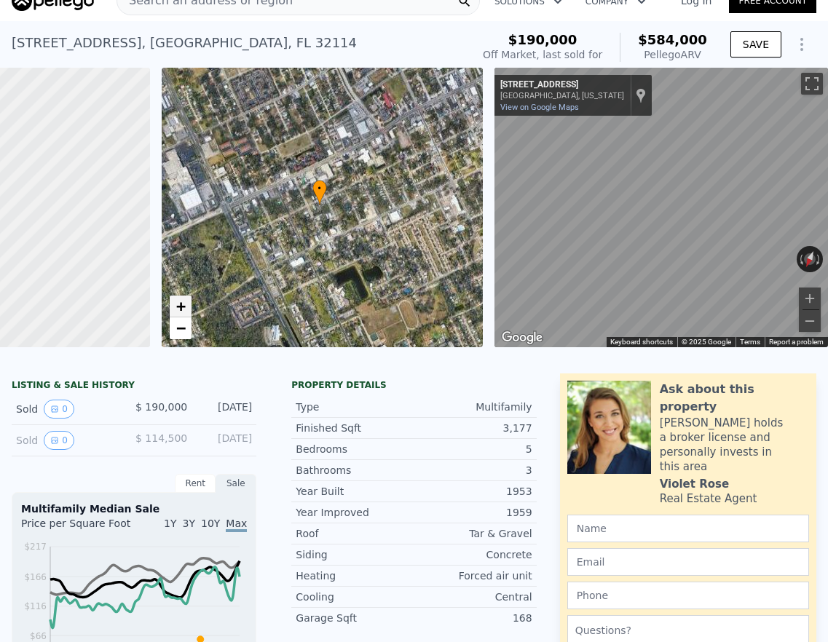
click at [176, 304] on span "+" at bounding box center [180, 306] width 9 height 18
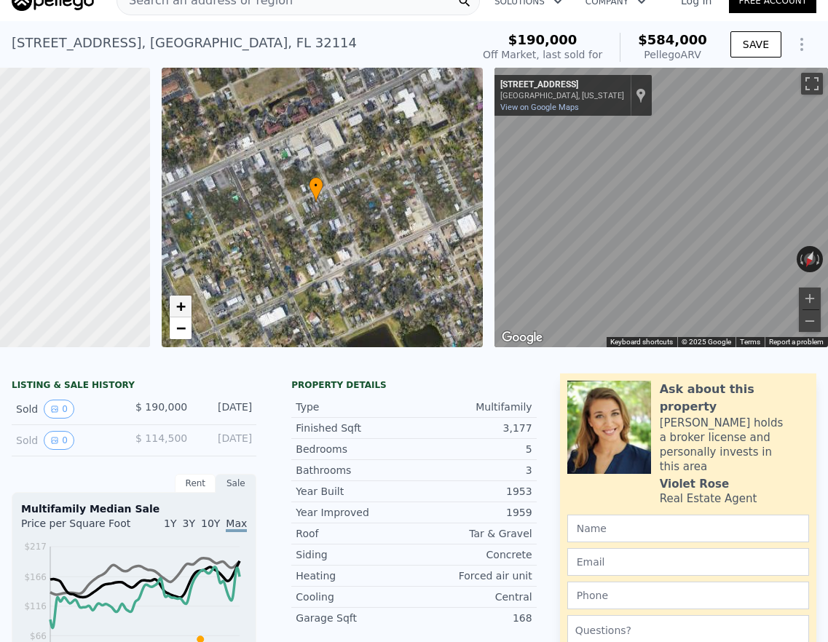
click at [176, 304] on span "+" at bounding box center [180, 306] width 9 height 18
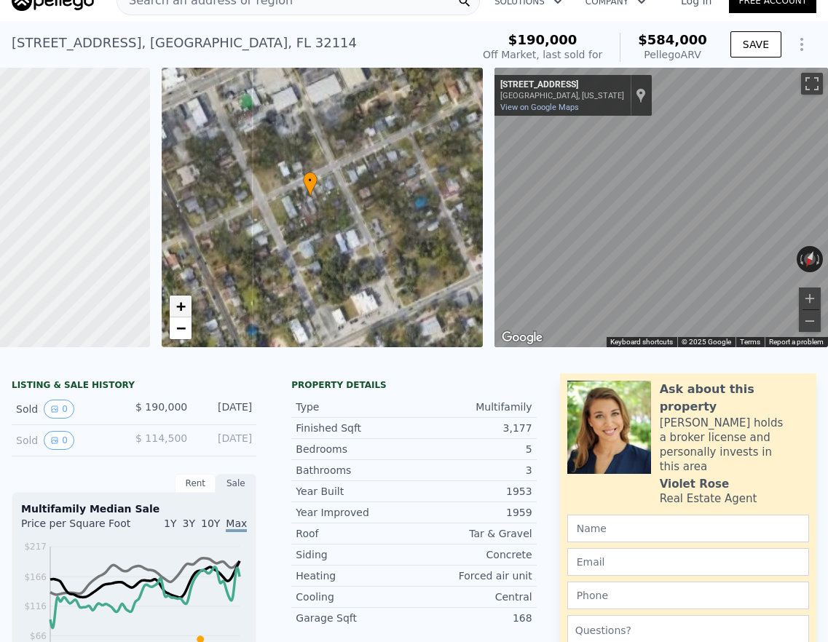
click at [176, 304] on span "+" at bounding box center [180, 306] width 9 height 18
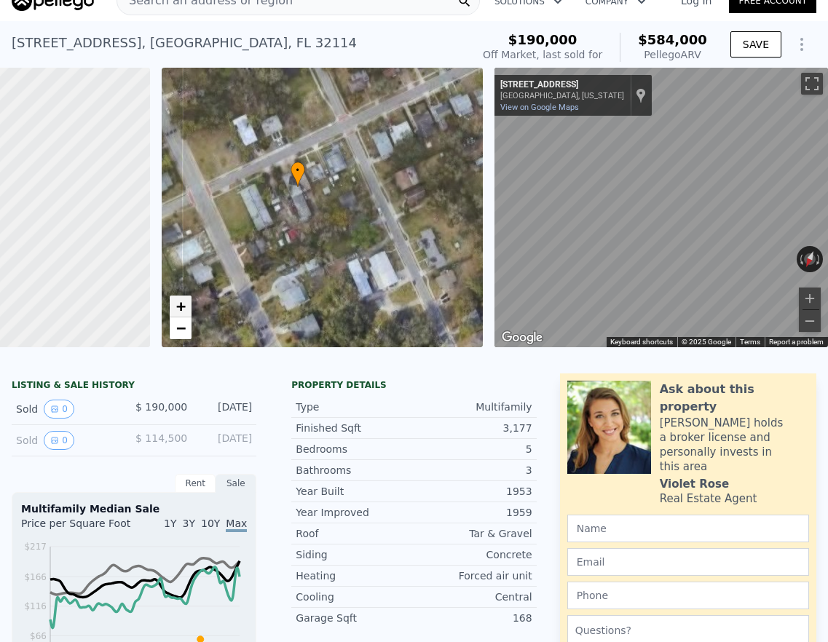
click at [176, 304] on span "+" at bounding box center [180, 306] width 9 height 18
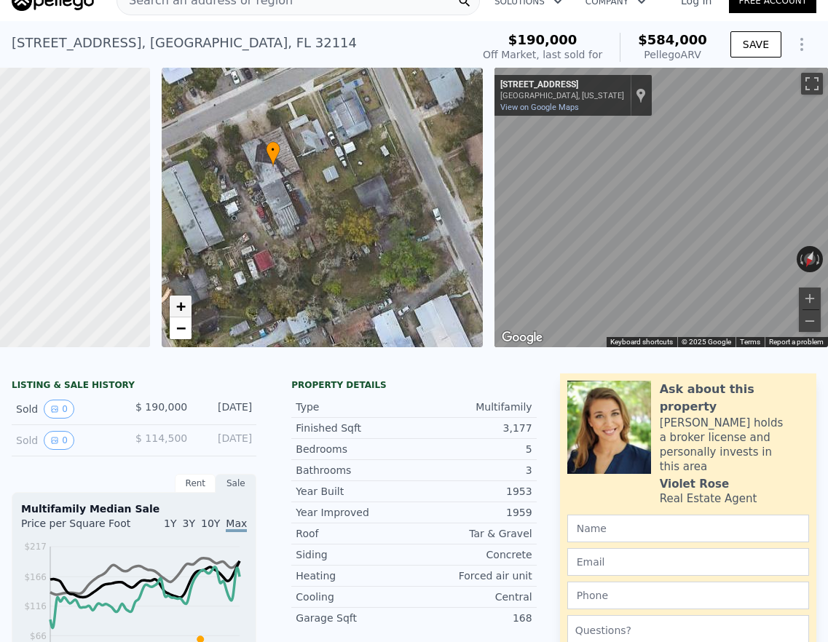
click at [176, 304] on span "+" at bounding box center [180, 306] width 9 height 18
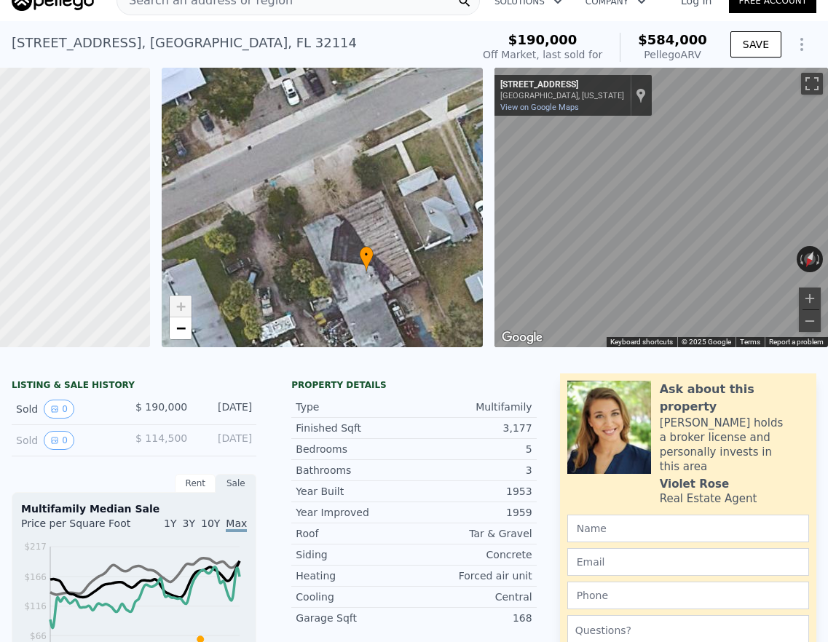
drag, startPoint x: 216, startPoint y: 174, endPoint x: 339, endPoint y: 312, distance: 184.7
click at [359, 319] on div "• + −" at bounding box center [323, 208] width 322 height 280
click at [176, 310] on link "+" at bounding box center [181, 307] width 22 height 22
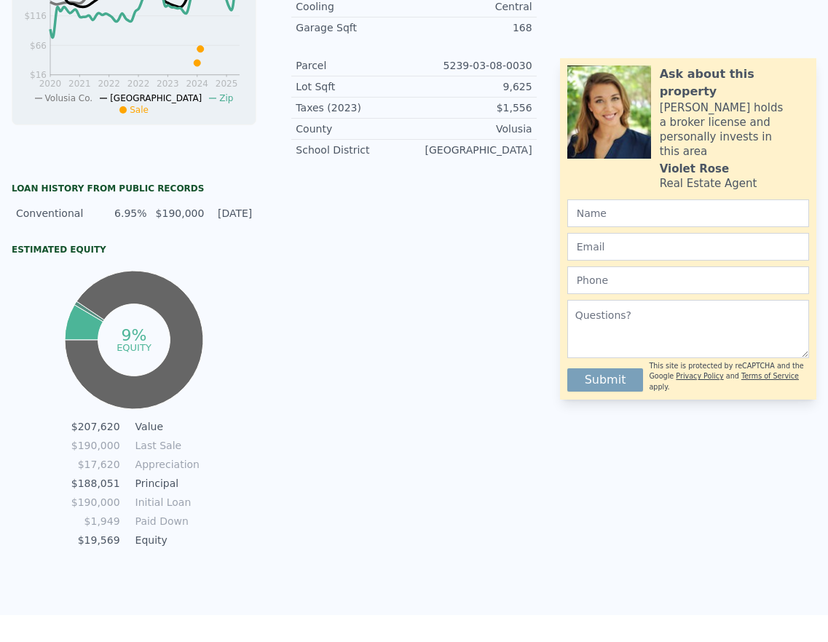
scroll to position [0, 0]
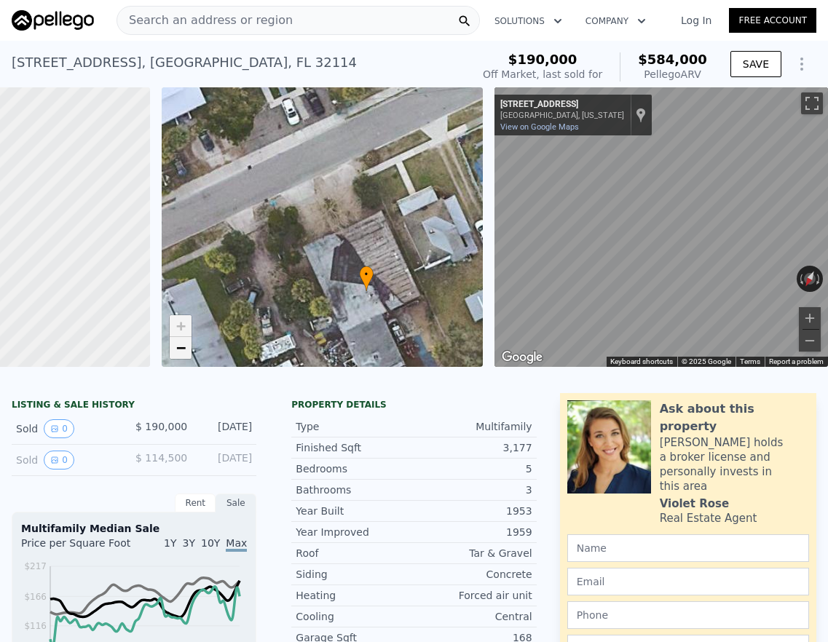
click at [176, 349] on span "−" at bounding box center [180, 348] width 9 height 18
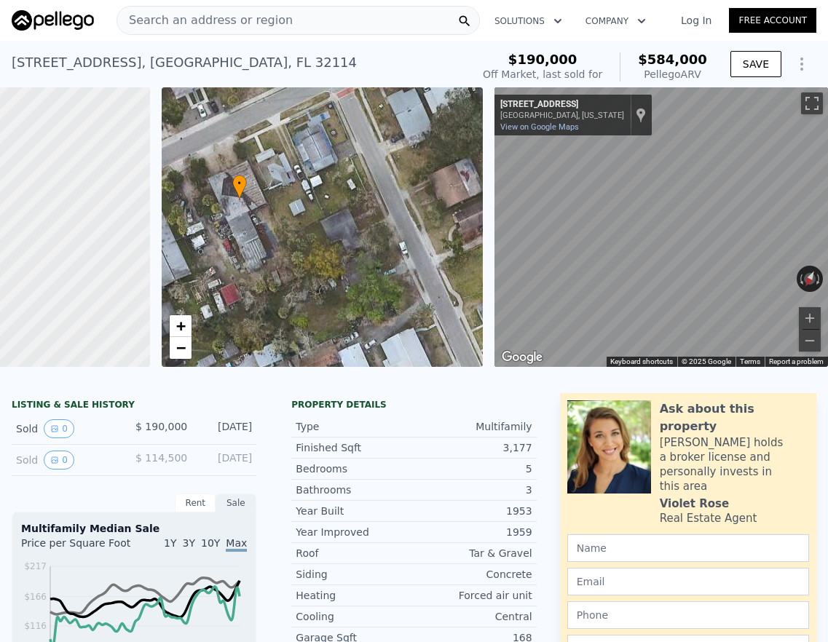
drag, startPoint x: 389, startPoint y: 301, endPoint x: 293, endPoint y: 250, distance: 108.8
click at [286, 245] on div "• + −" at bounding box center [323, 227] width 322 height 280
click at [176, 320] on span "+" at bounding box center [180, 326] width 9 height 18
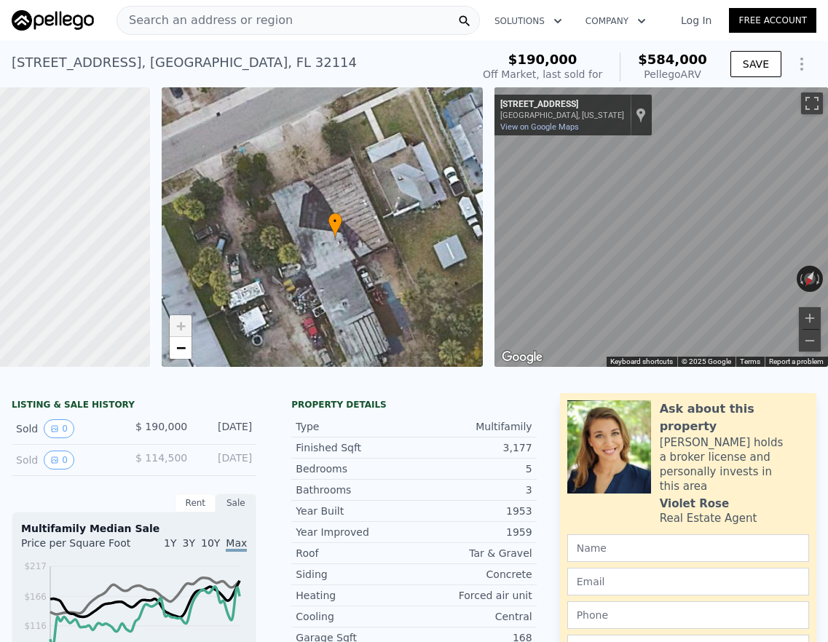
drag, startPoint x: 269, startPoint y: 243, endPoint x: 444, endPoint y: 304, distance: 185.4
click at [444, 304] on div "• + −" at bounding box center [323, 227] width 322 height 280
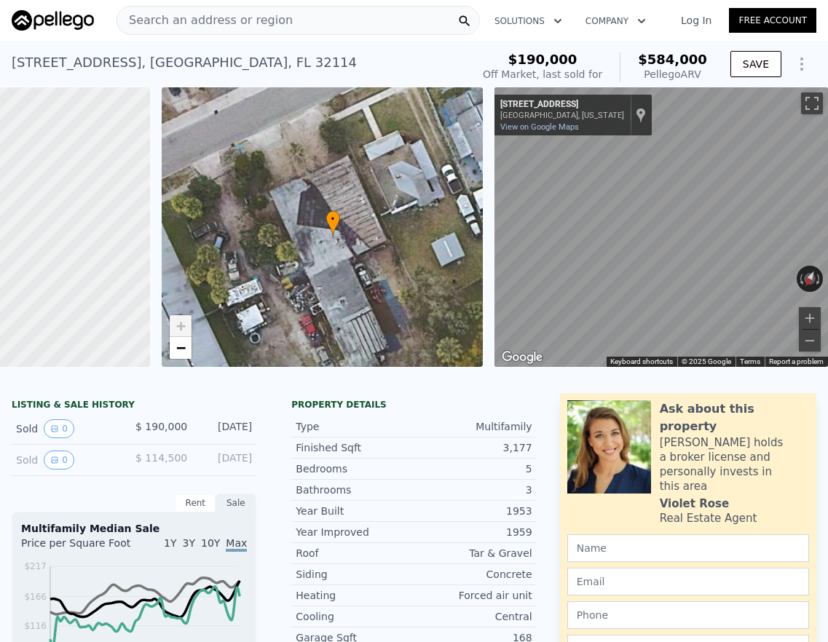
click at [176, 331] on link "+" at bounding box center [181, 326] width 22 height 22
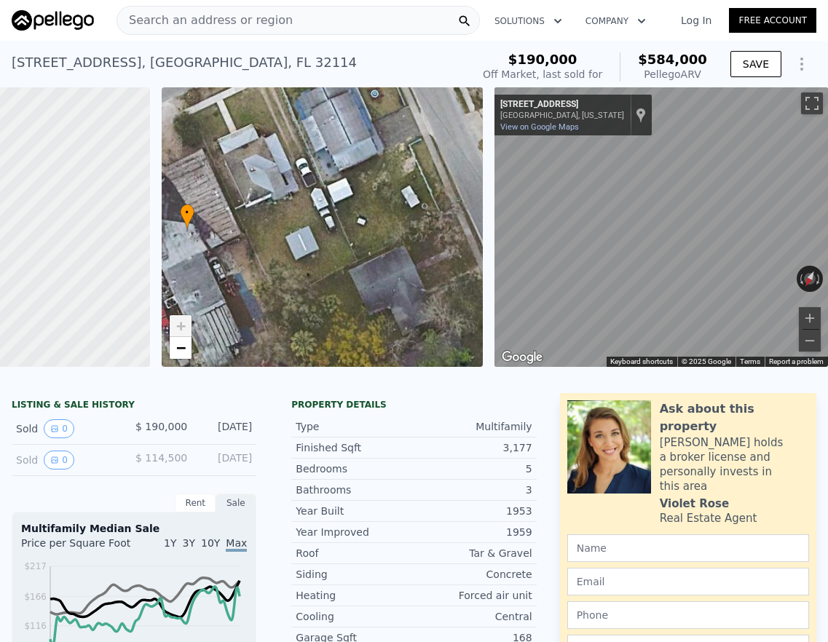
drag, startPoint x: 426, startPoint y: 278, endPoint x: 280, endPoint y: 272, distance: 145.8
click at [280, 272] on div "• + −" at bounding box center [323, 227] width 322 height 280
click at [196, 17] on span "Search an address or region" at bounding box center [205, 20] width 176 height 17
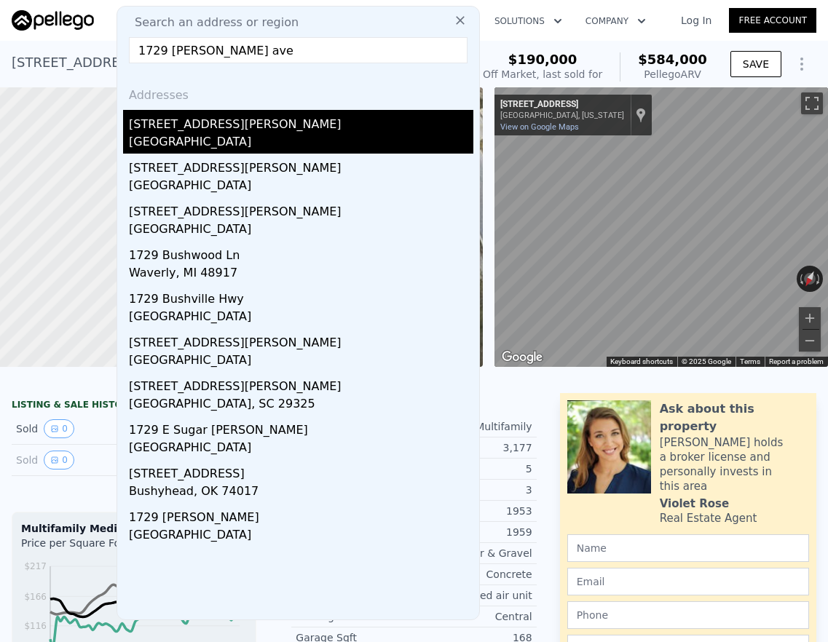
type input "1729 [PERSON_NAME] ave"
click at [182, 117] on div "[STREET_ADDRESS][PERSON_NAME]" at bounding box center [301, 121] width 345 height 23
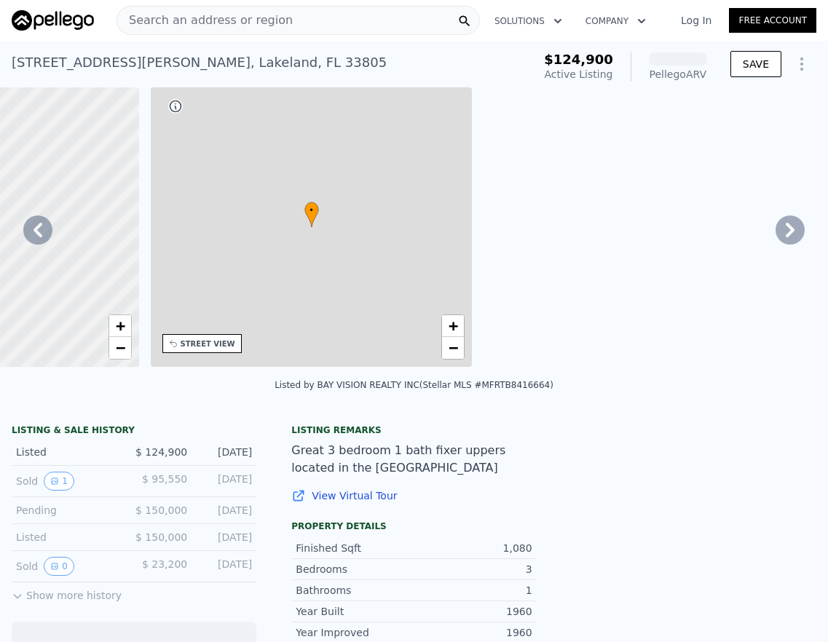
scroll to position [0, 339]
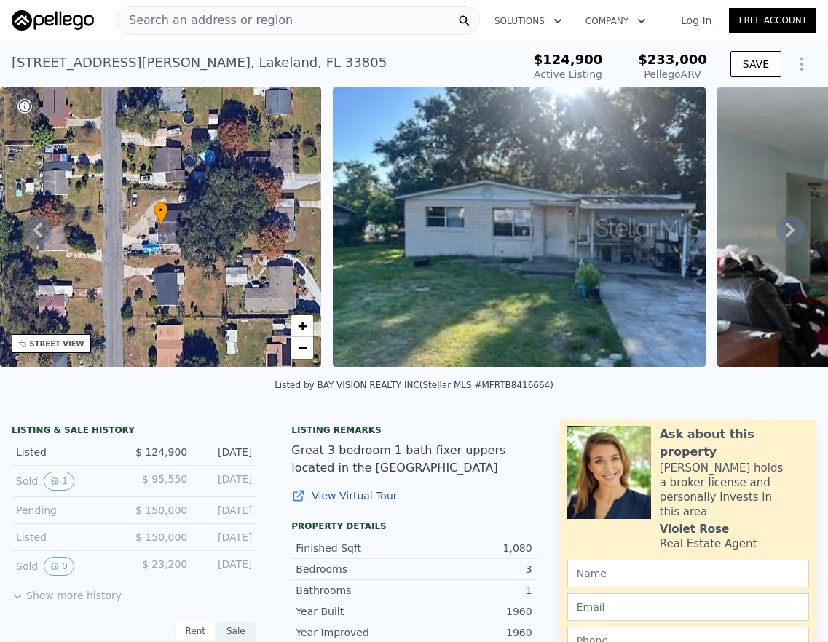
click at [776, 229] on icon at bounding box center [790, 230] width 29 height 29
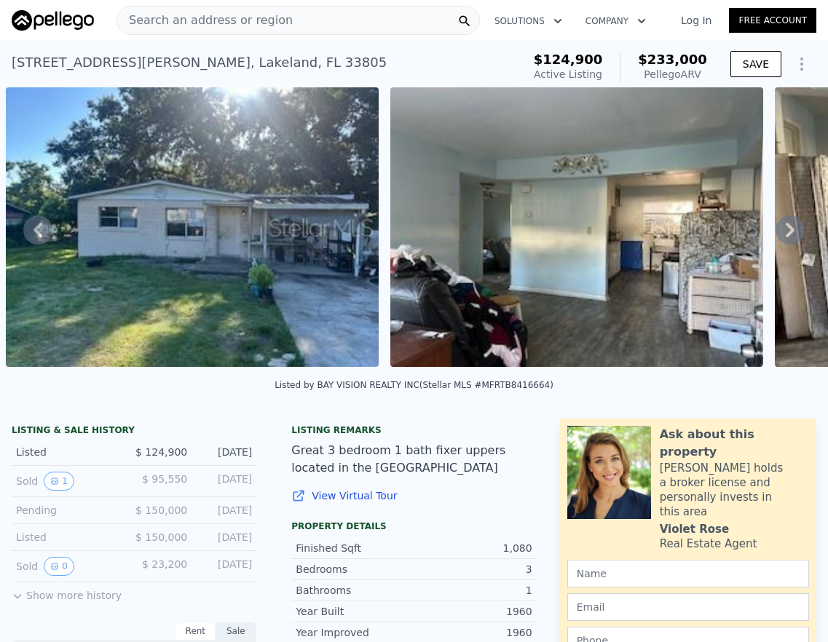
click at [786, 237] on icon at bounding box center [790, 230] width 9 height 15
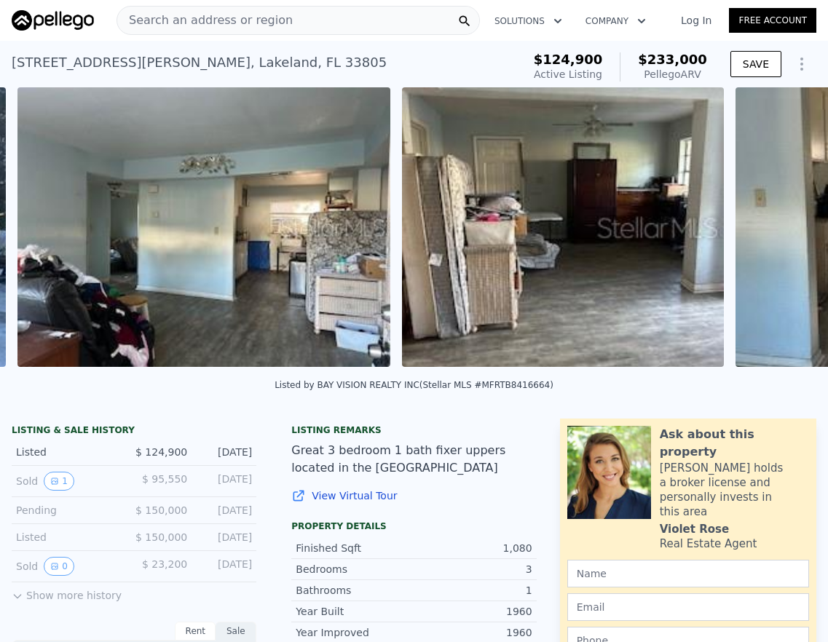
scroll to position [0, 1051]
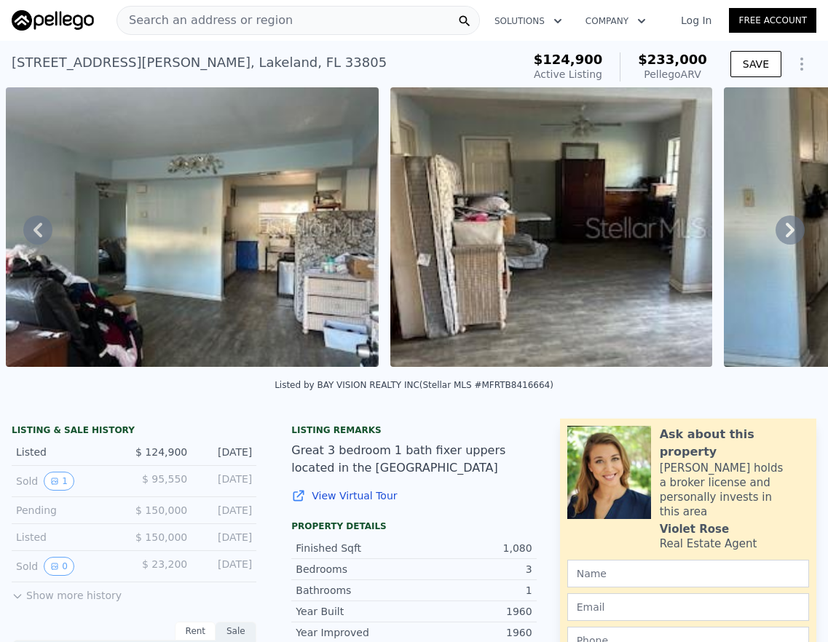
click at [786, 237] on icon at bounding box center [790, 230] width 9 height 15
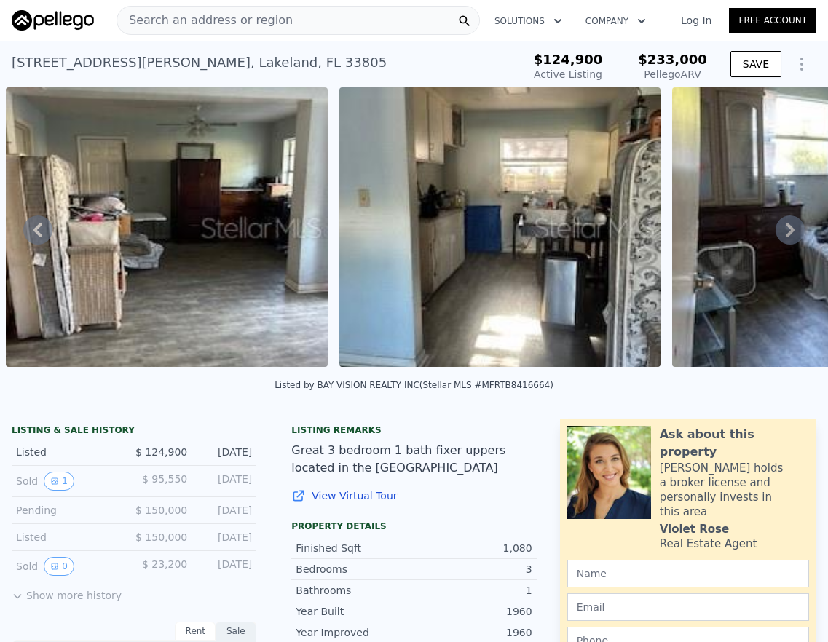
click at [786, 237] on icon at bounding box center [790, 230] width 9 height 15
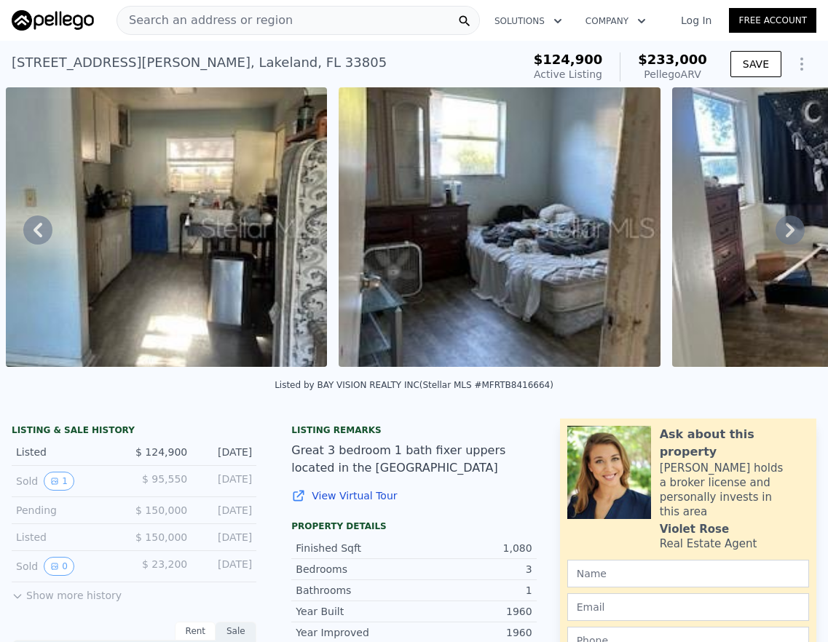
click at [786, 237] on icon at bounding box center [790, 230] width 9 height 15
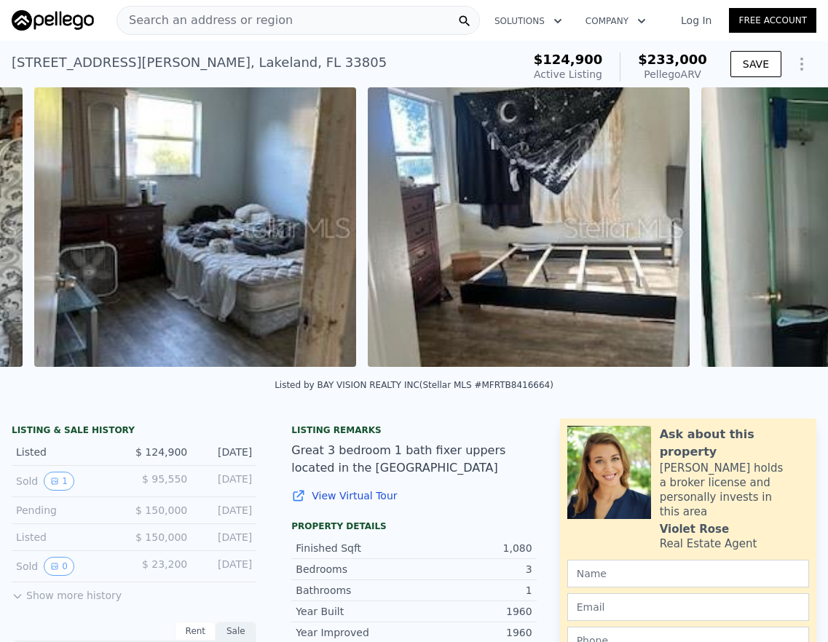
scroll to position [0, 2102]
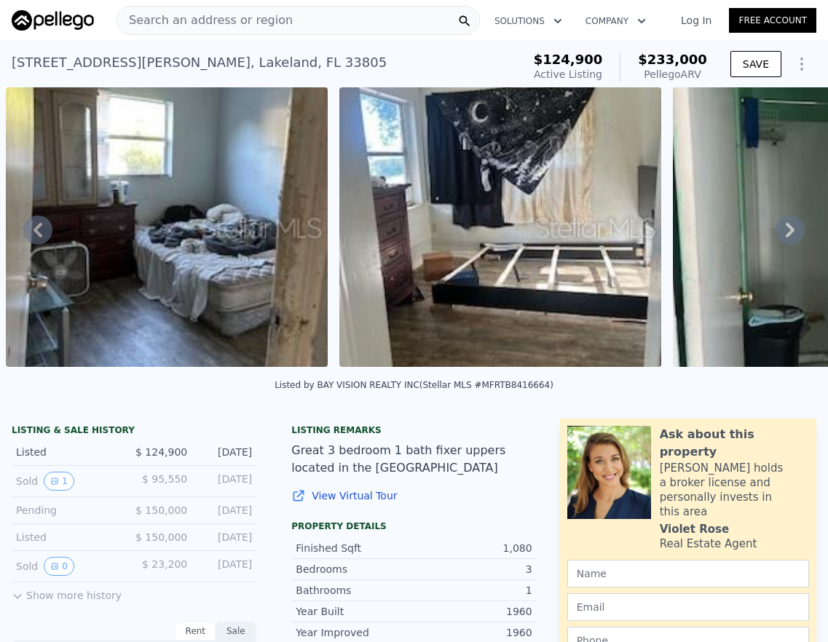
click at [786, 237] on icon at bounding box center [790, 230] width 9 height 15
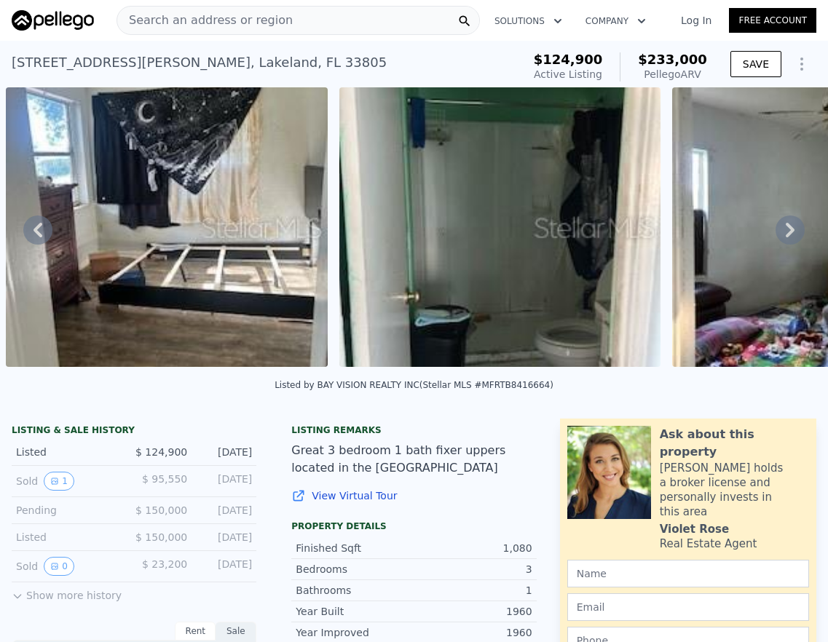
click at [786, 237] on icon at bounding box center [790, 230] width 9 height 15
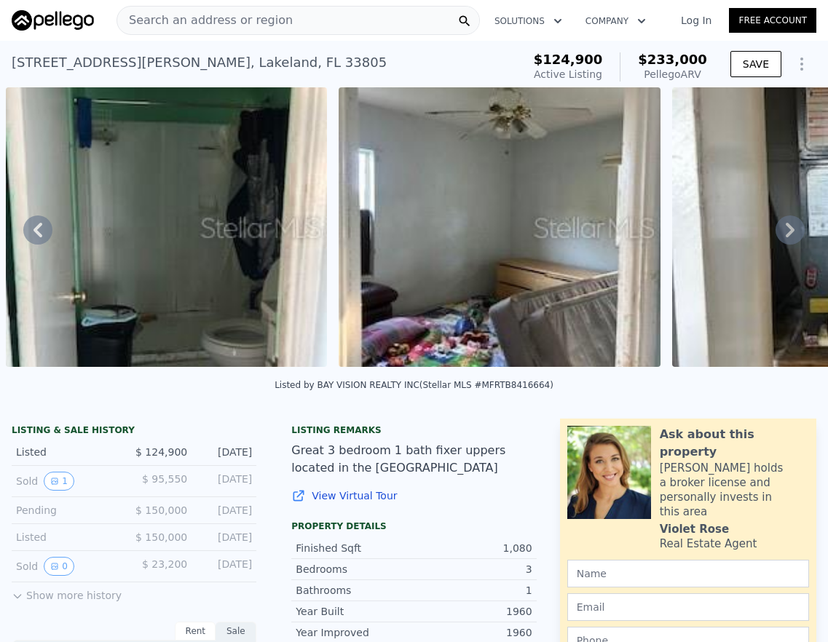
click at [786, 237] on icon at bounding box center [790, 230] width 9 height 15
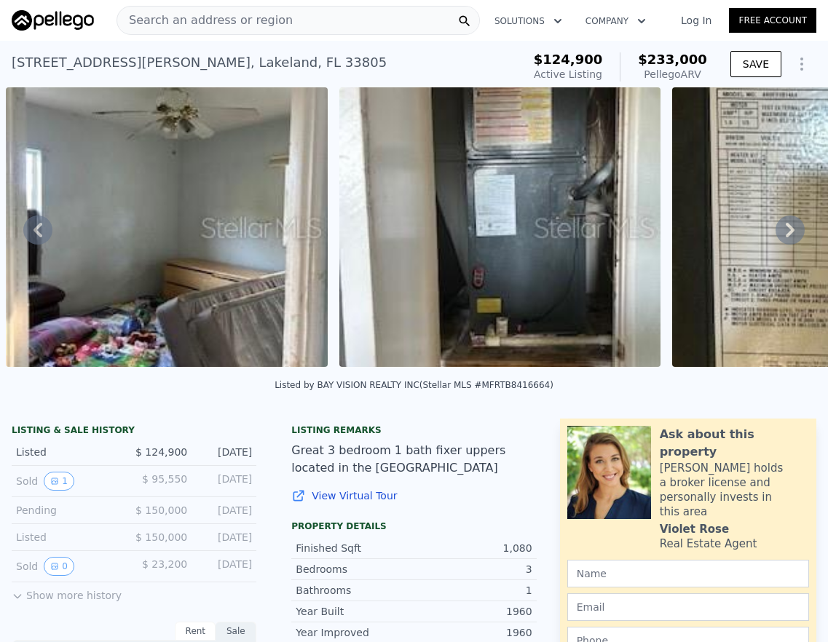
click at [786, 237] on icon at bounding box center [790, 230] width 9 height 15
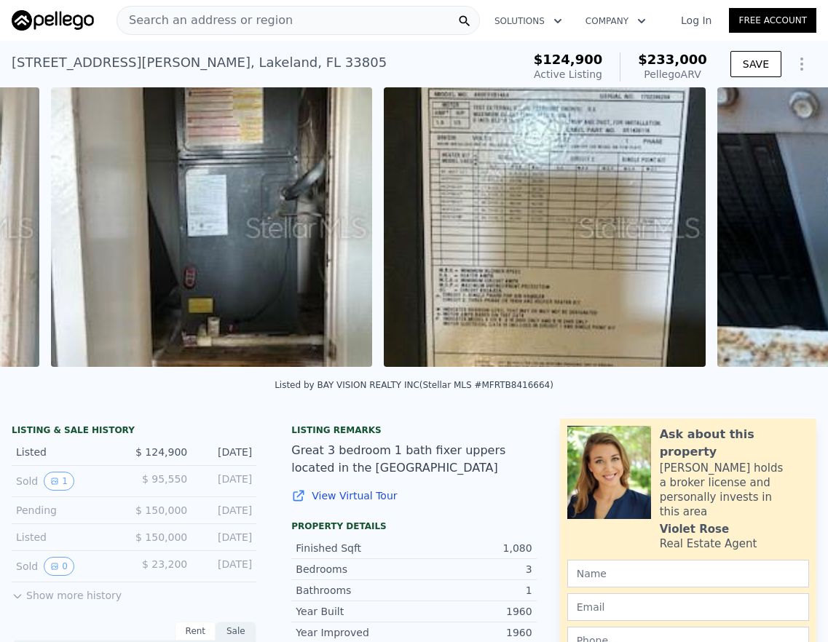
scroll to position [0, 3436]
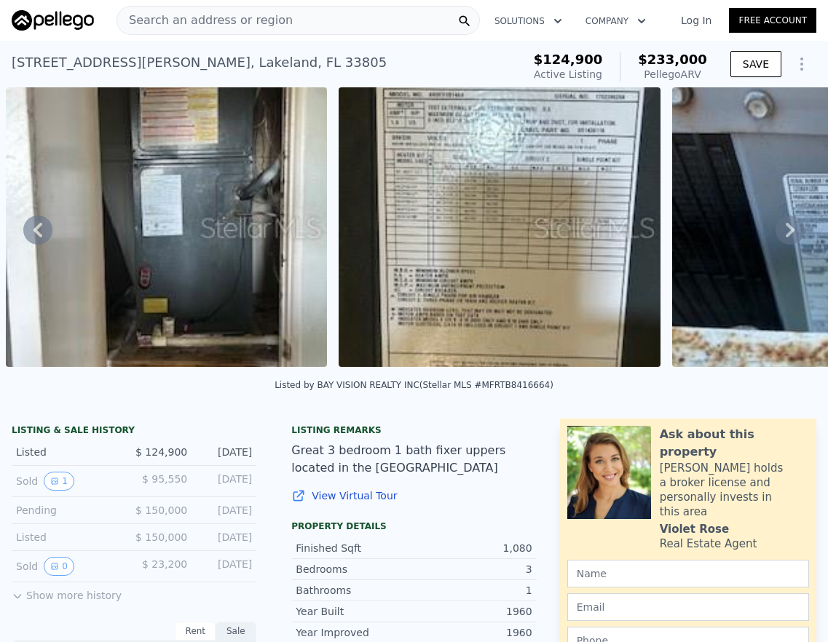
click at [776, 239] on icon at bounding box center [790, 230] width 29 height 29
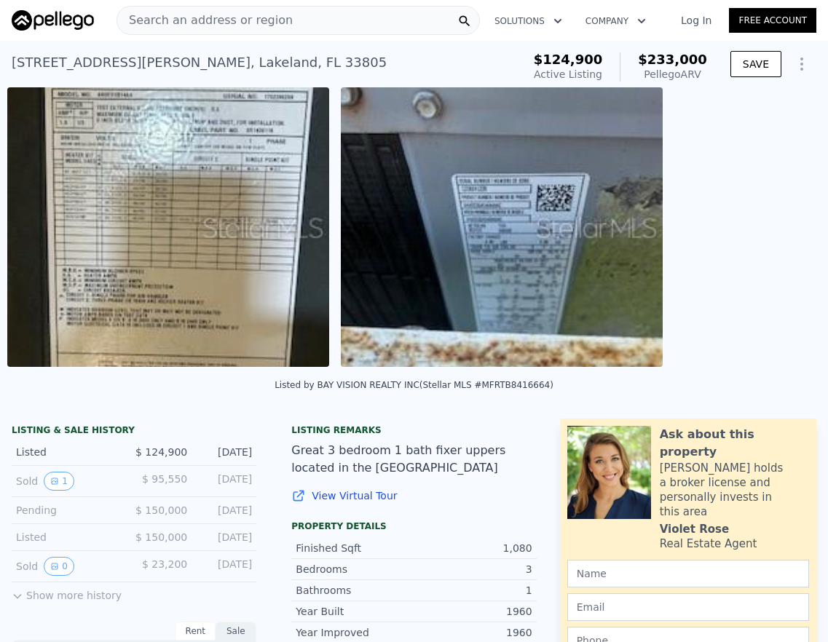
scroll to position [0, 3769]
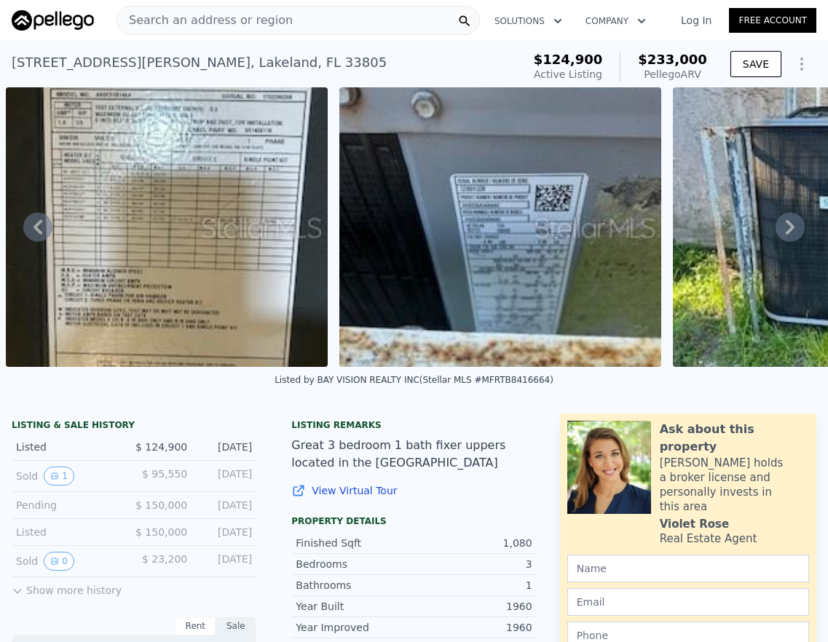
click at [776, 239] on icon at bounding box center [790, 227] width 29 height 29
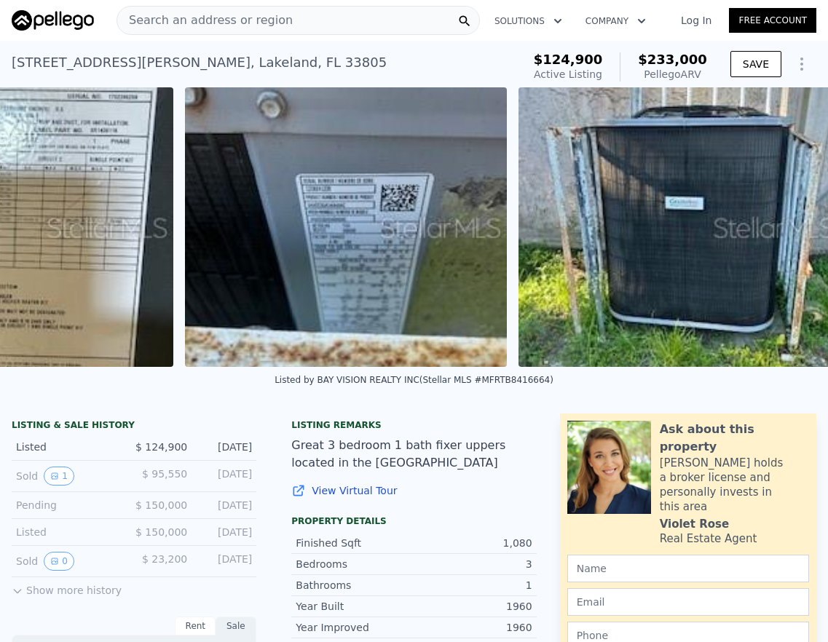
scroll to position [0, 3951]
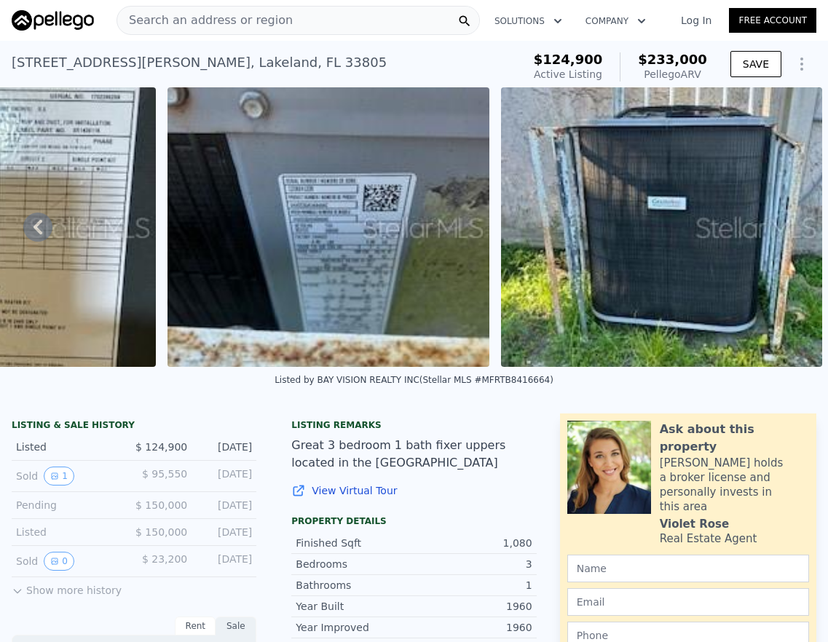
click at [775, 239] on img at bounding box center [662, 227] width 322 height 280
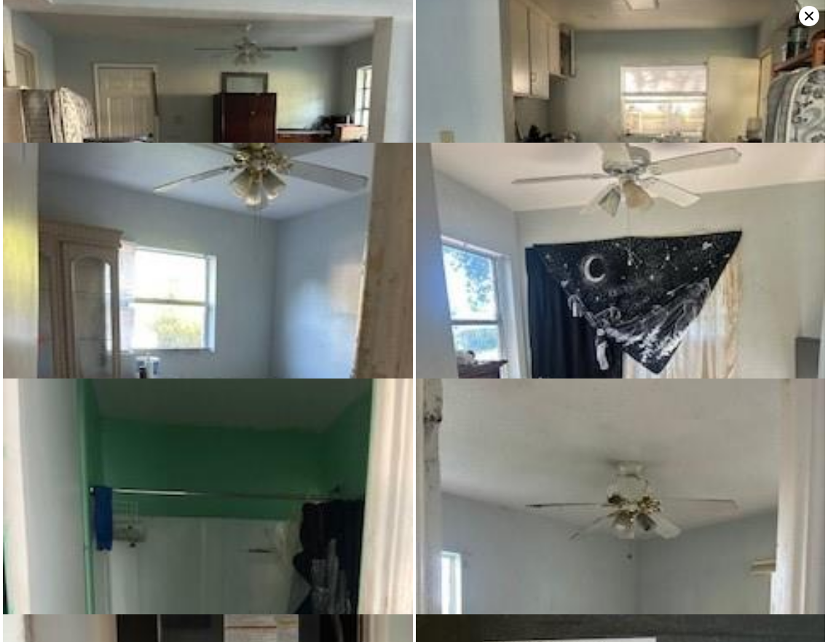
scroll to position [0, 0]
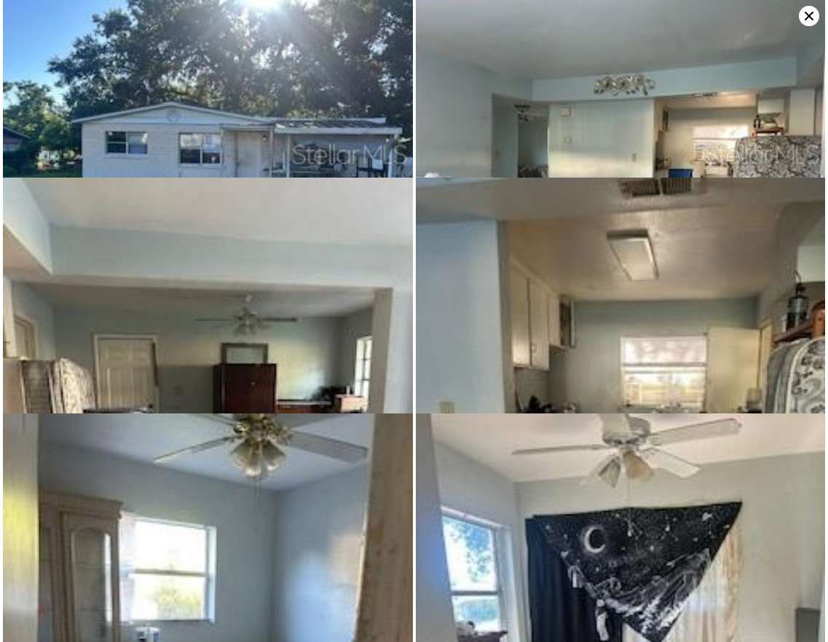
click at [806, 19] on icon at bounding box center [809, 16] width 9 height 9
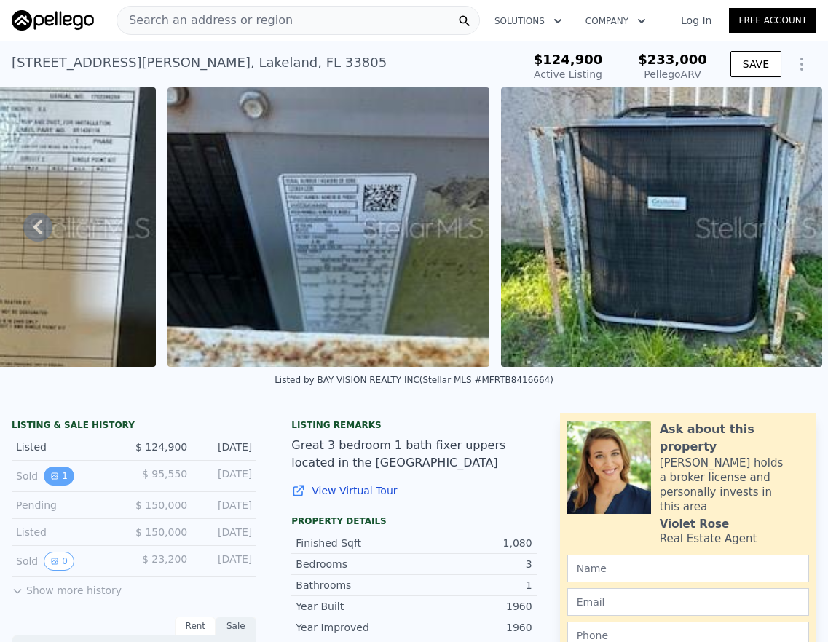
click at [52, 479] on icon "View historical data" at bounding box center [55, 476] width 6 height 6
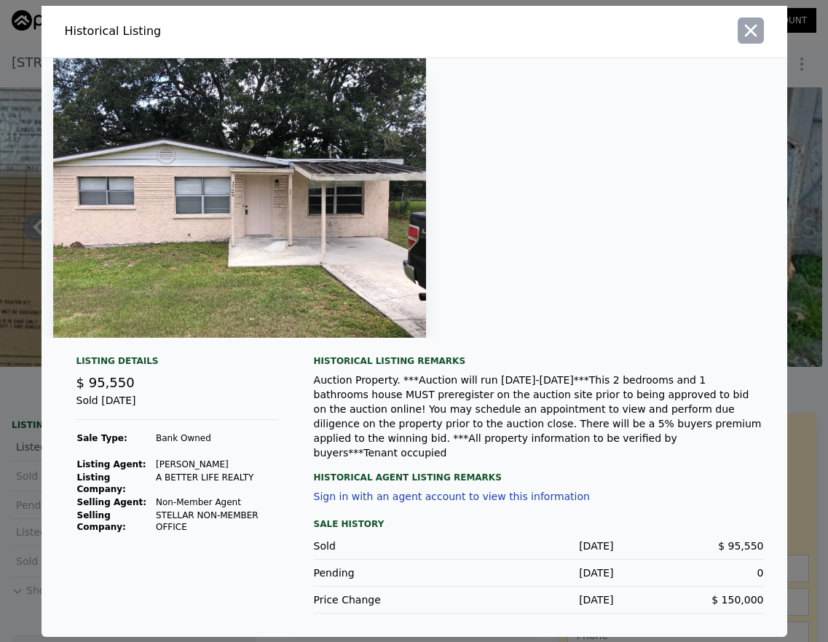
click at [752, 36] on icon "button" at bounding box center [750, 30] width 12 height 12
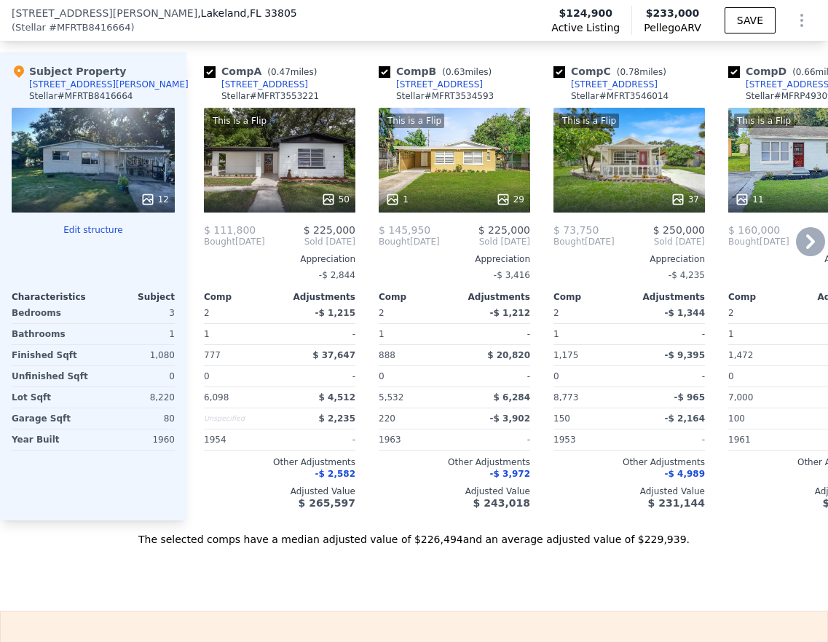
scroll to position [1646, 0]
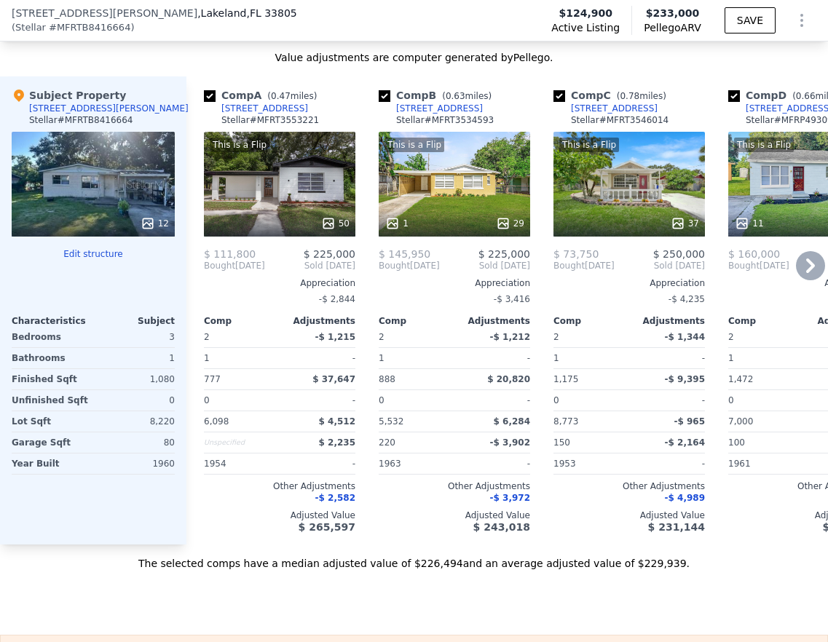
click at [806, 278] on icon at bounding box center [810, 265] width 29 height 29
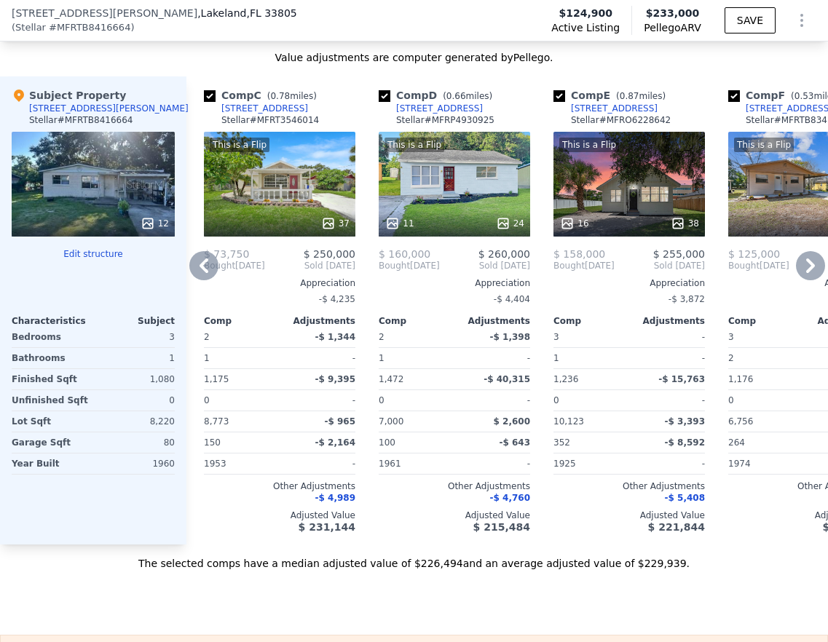
click at [806, 278] on icon at bounding box center [810, 265] width 29 height 29
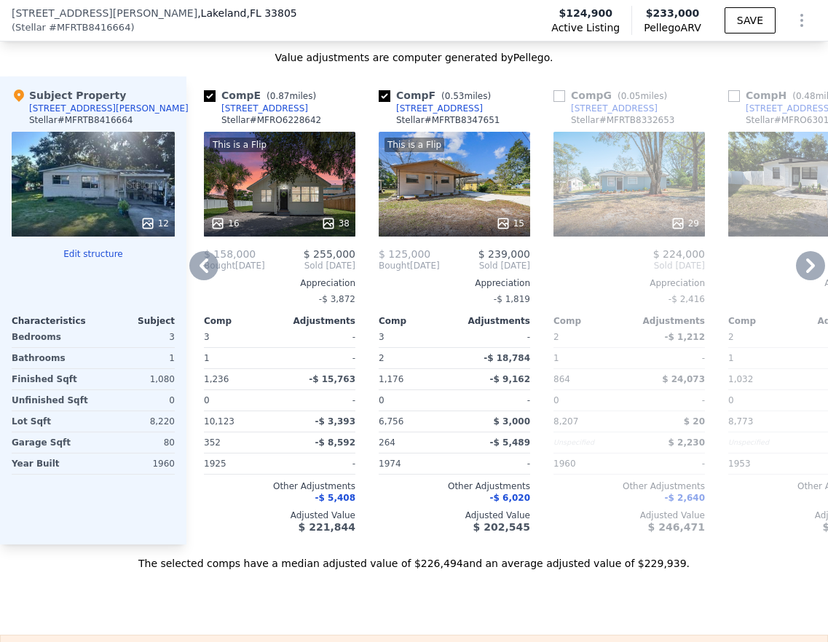
click at [806, 278] on icon at bounding box center [810, 265] width 29 height 29
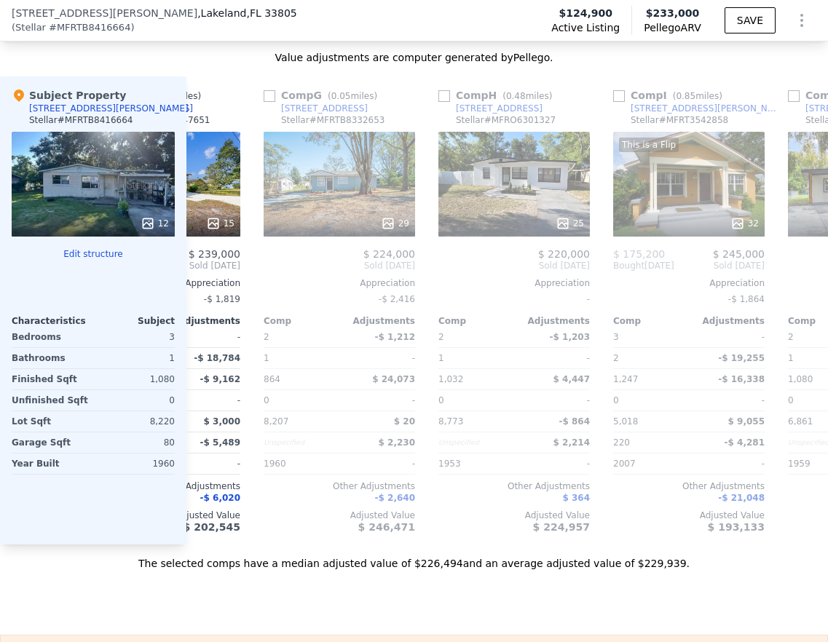
scroll to position [0, 1049]
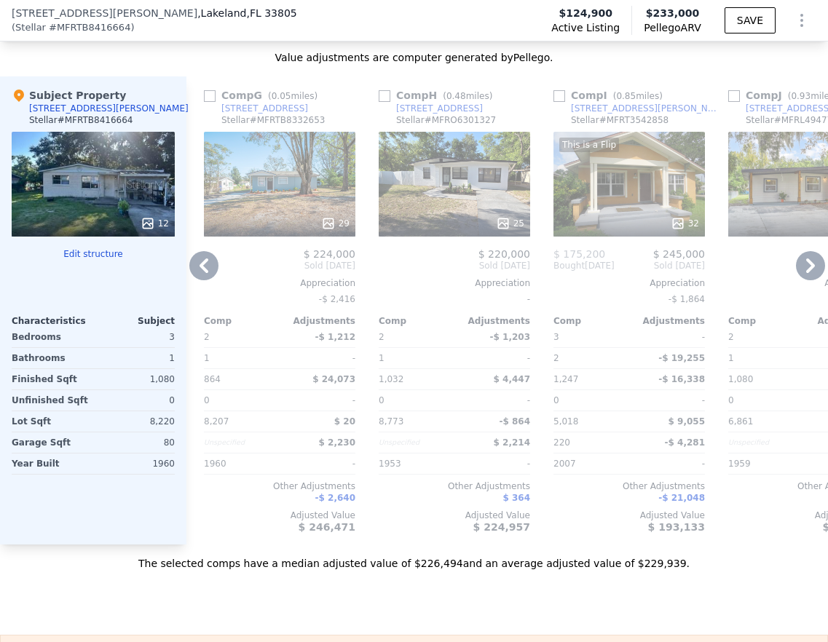
click at [806, 278] on icon at bounding box center [810, 265] width 29 height 29
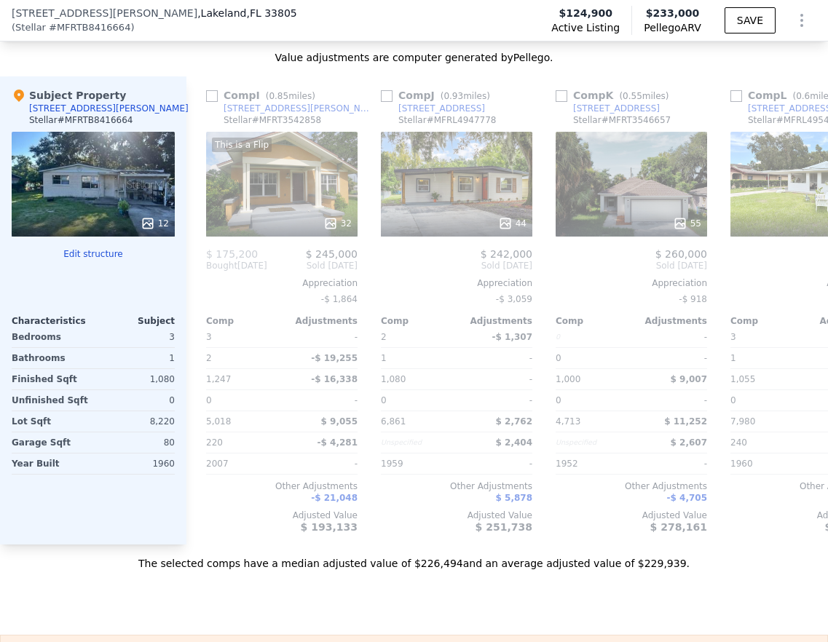
scroll to position [0, 1398]
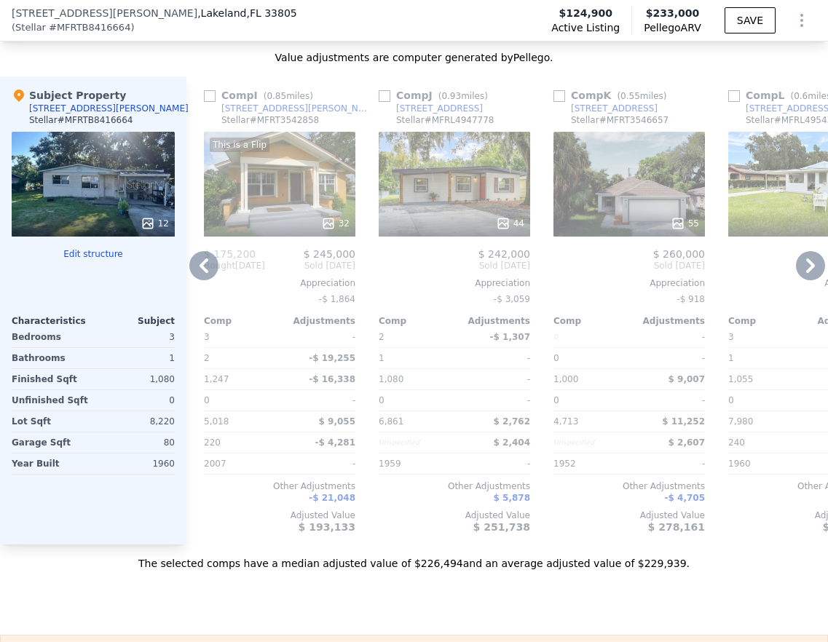
click at [609, 187] on div "55" at bounding box center [630, 184] width 152 height 105
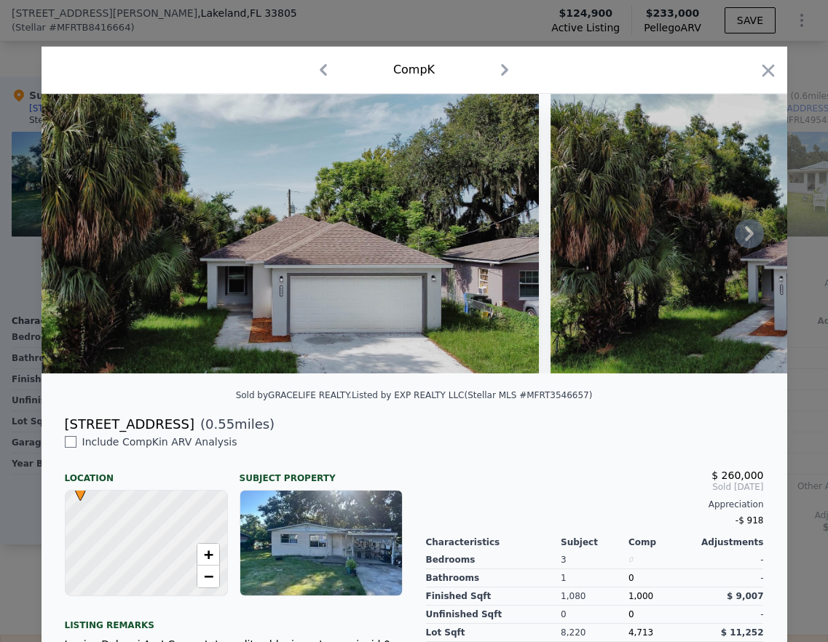
click at [740, 243] on icon at bounding box center [749, 233] width 29 height 29
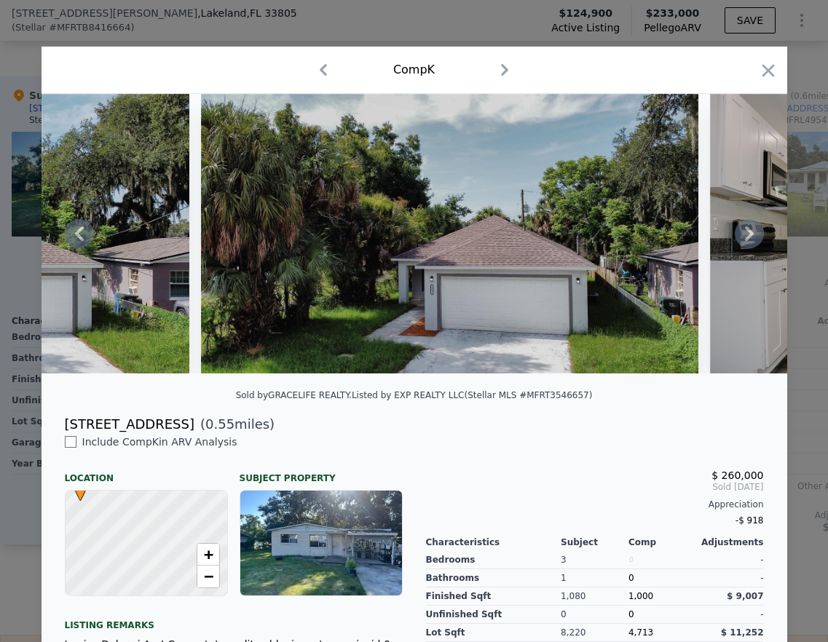
click at [741, 243] on icon at bounding box center [749, 233] width 29 height 29
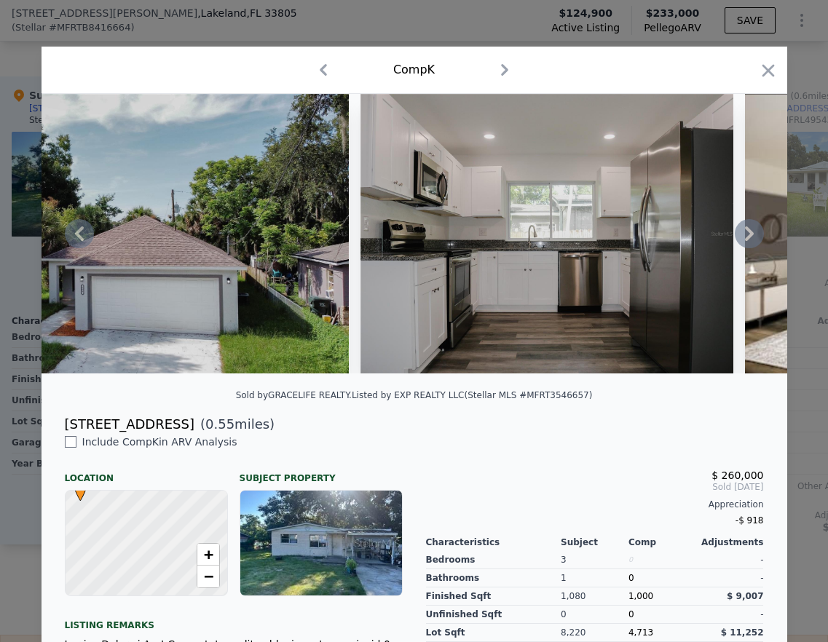
click at [741, 243] on icon at bounding box center [749, 233] width 29 height 29
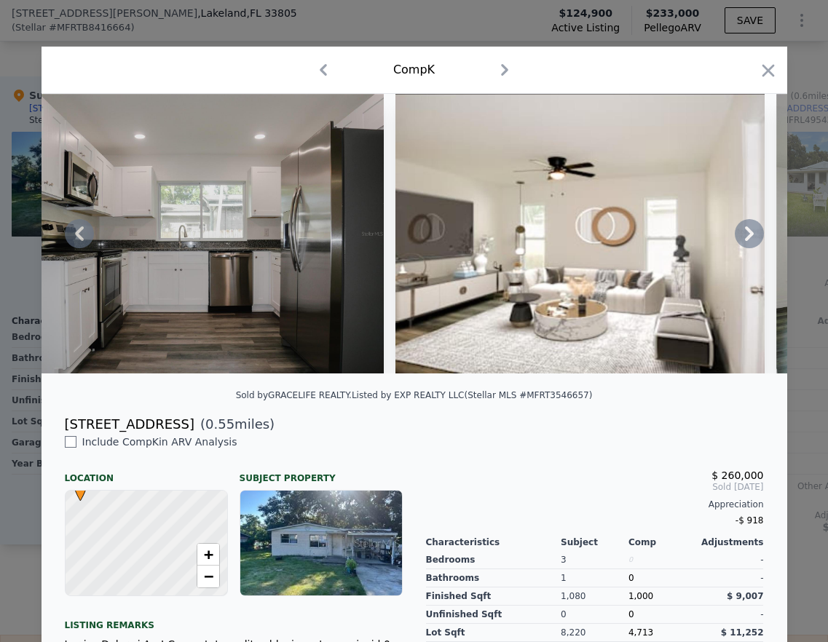
click at [741, 243] on icon at bounding box center [749, 233] width 29 height 29
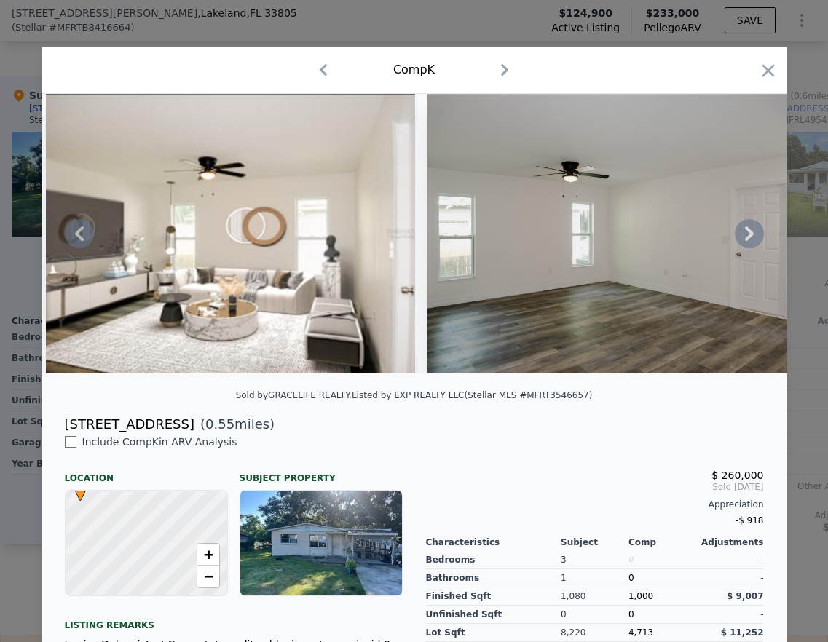
click at [741, 243] on icon at bounding box center [749, 233] width 29 height 29
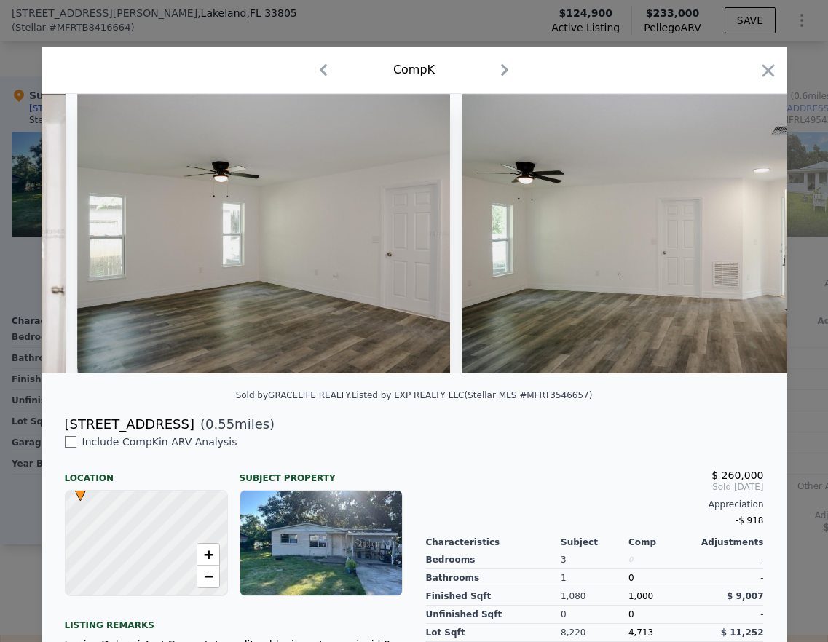
scroll to position [0, 2098]
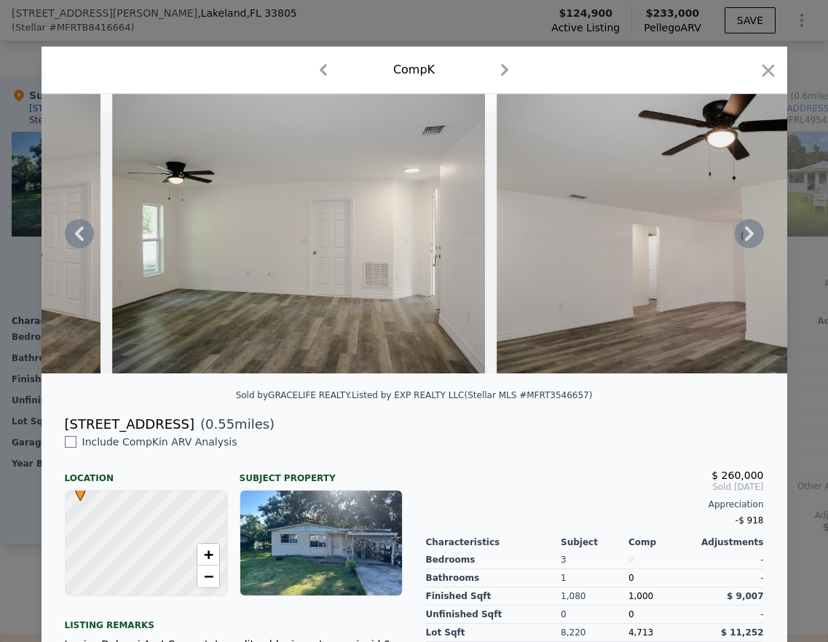
click at [741, 243] on icon at bounding box center [749, 233] width 29 height 29
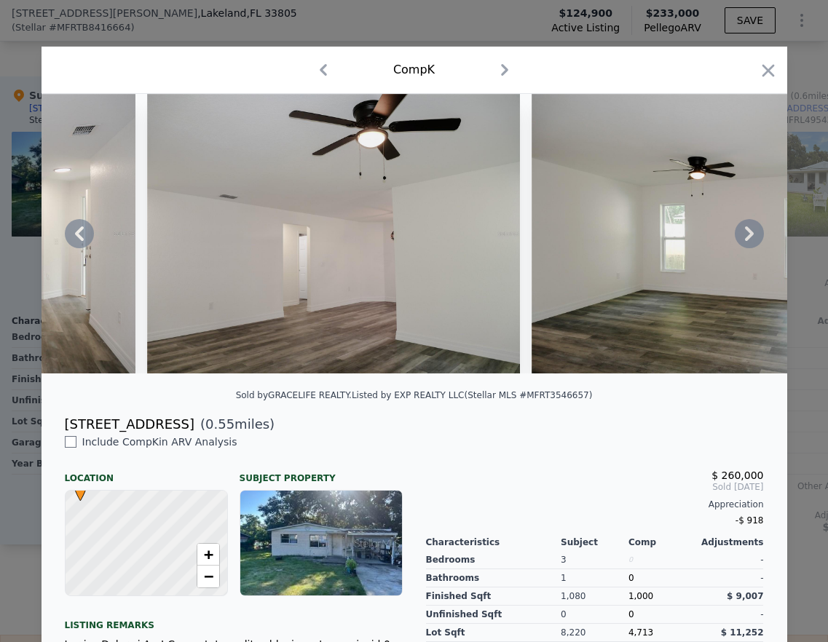
click at [741, 243] on icon at bounding box center [749, 233] width 29 height 29
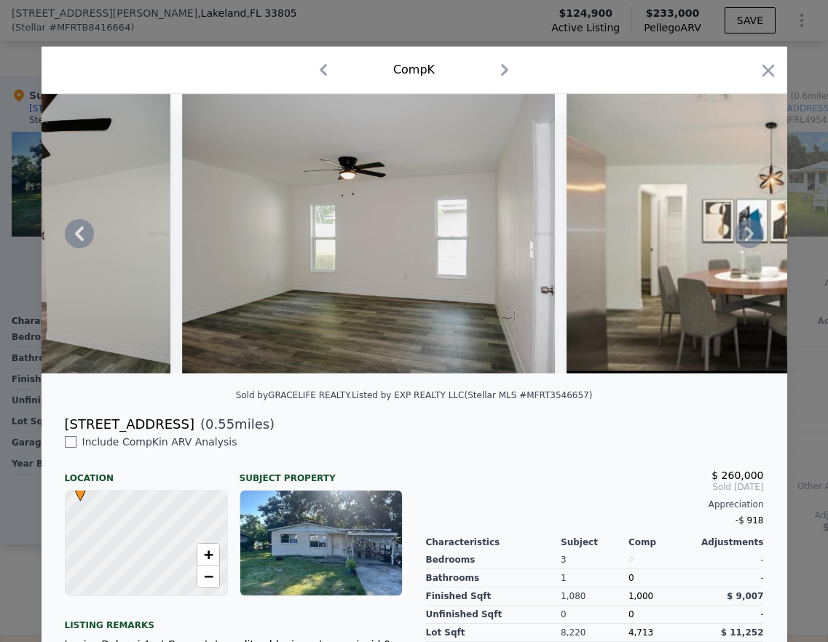
click at [741, 243] on icon at bounding box center [749, 233] width 29 height 29
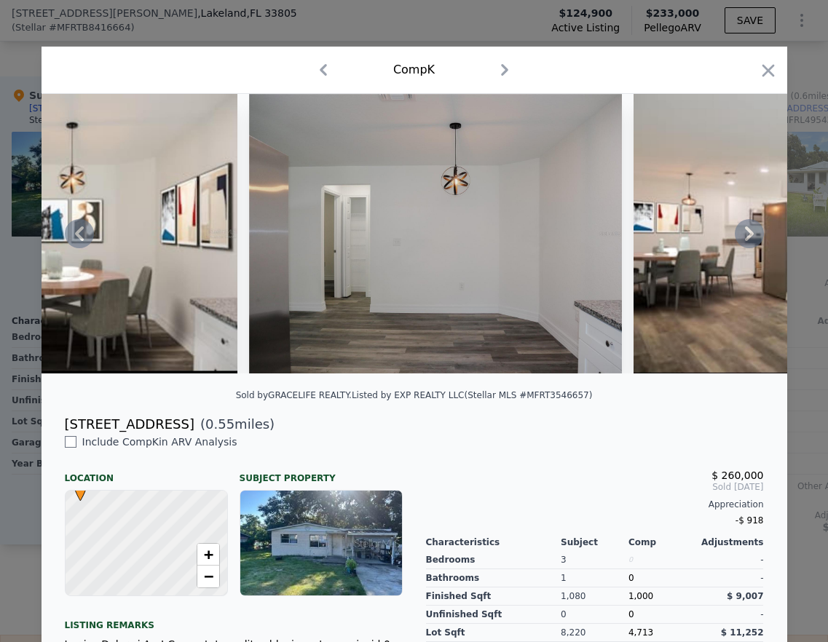
click at [741, 243] on icon at bounding box center [749, 233] width 29 height 29
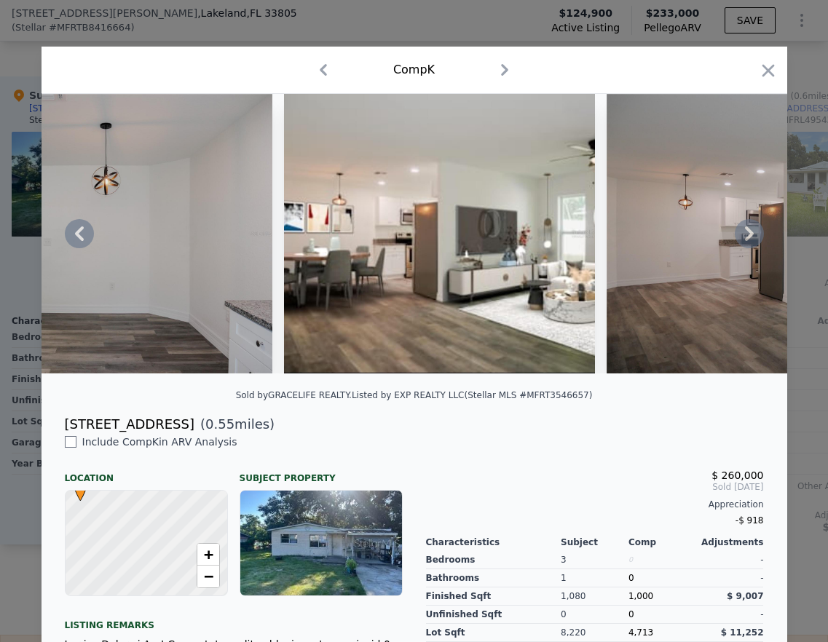
click at [741, 243] on icon at bounding box center [749, 233] width 29 height 29
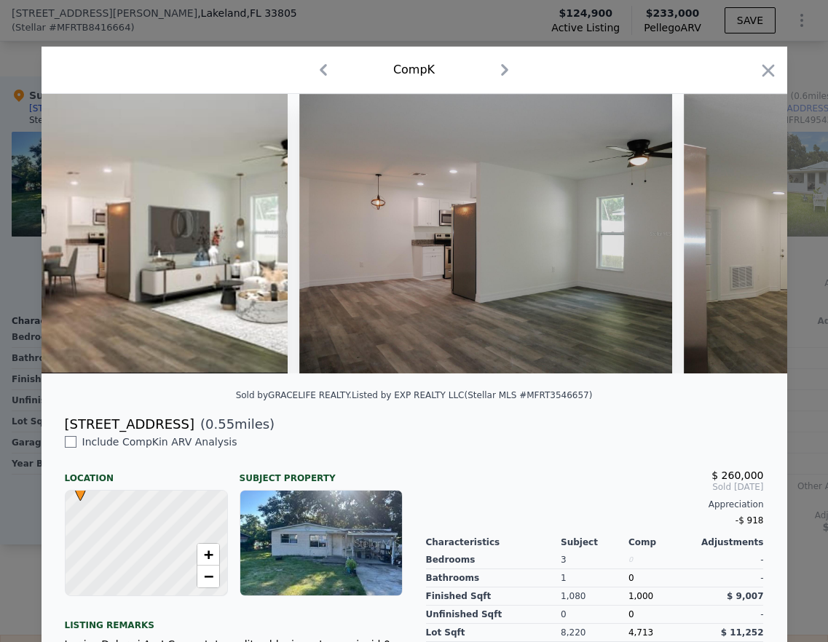
scroll to position [0, 4195]
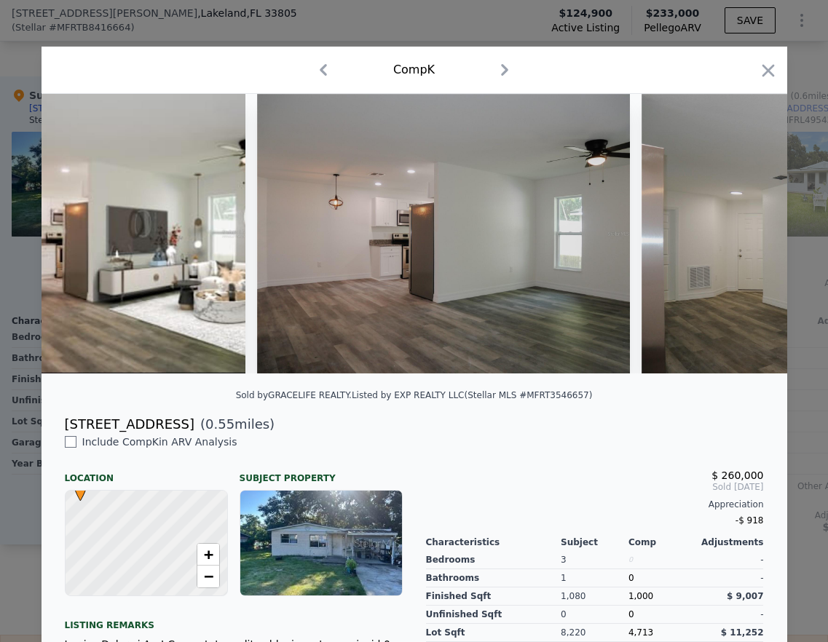
click at [741, 243] on div at bounding box center [415, 234] width 746 height 280
click at [741, 243] on icon at bounding box center [749, 233] width 29 height 29
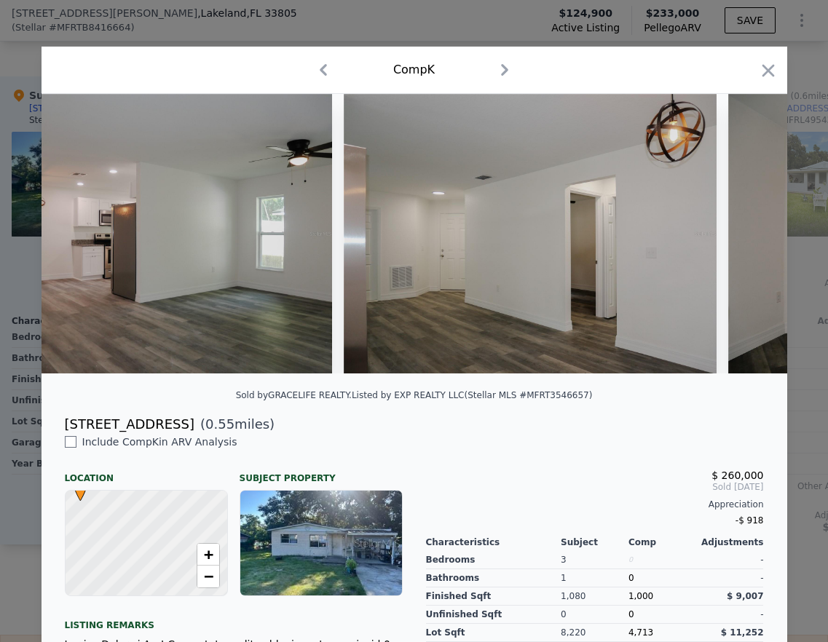
scroll to position [0, 4545]
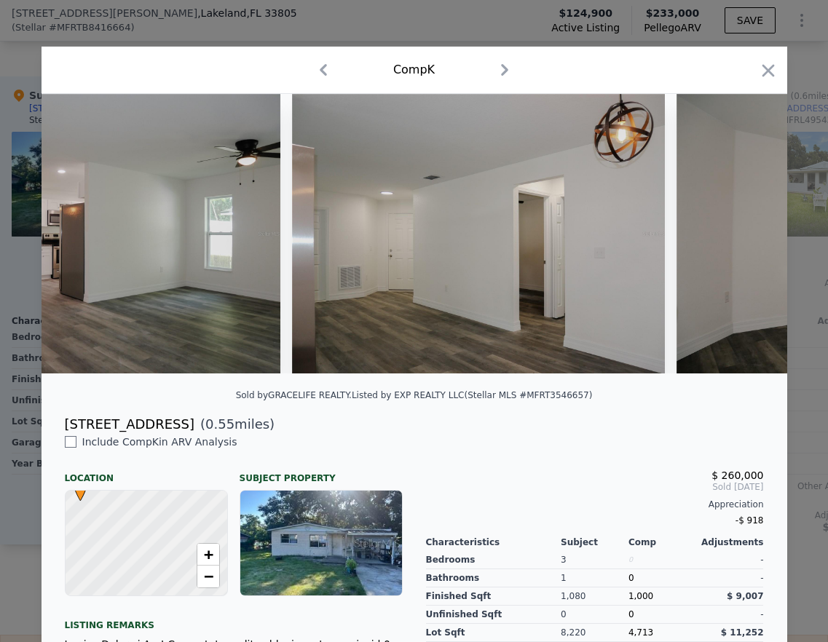
click at [741, 243] on div at bounding box center [415, 234] width 746 height 280
click at [741, 243] on icon at bounding box center [749, 233] width 29 height 29
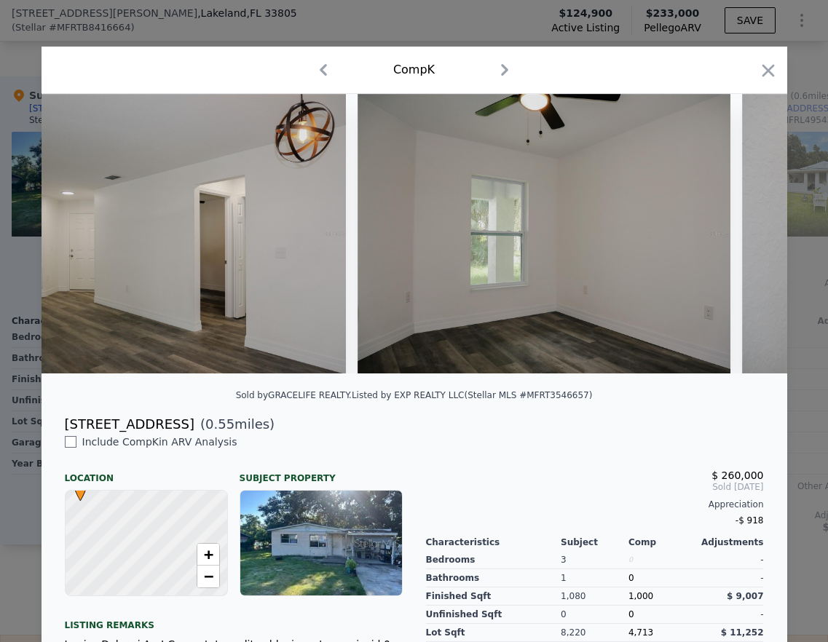
scroll to position [0, 4895]
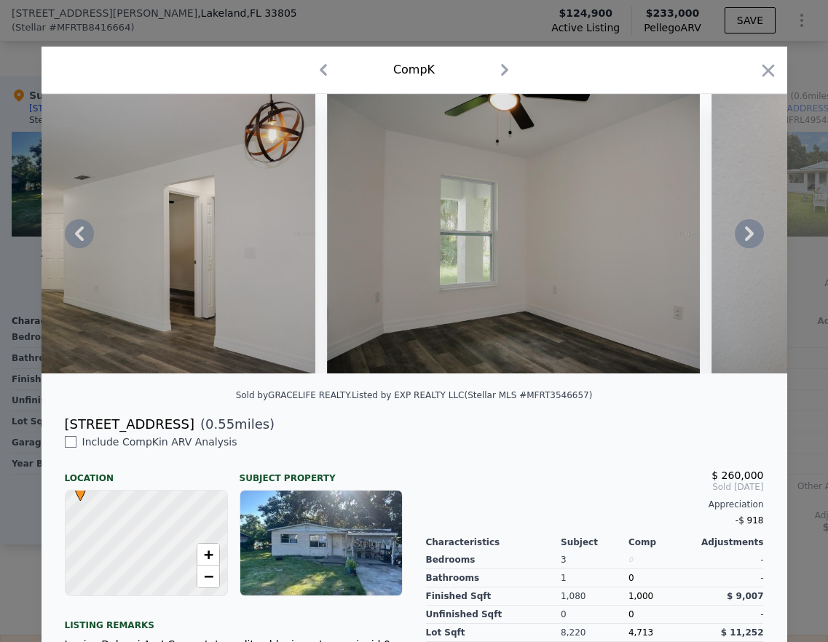
click at [748, 240] on icon at bounding box center [749, 233] width 29 height 29
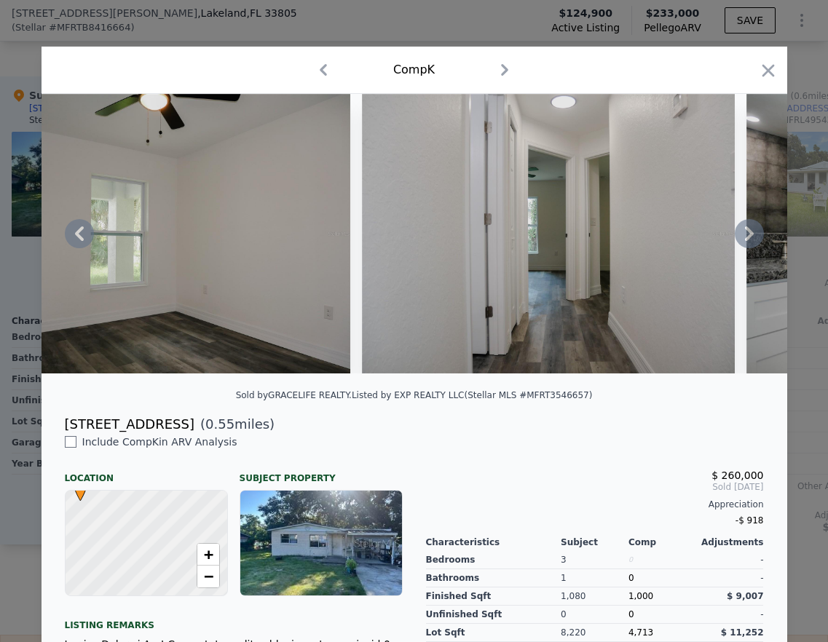
click at [747, 243] on icon at bounding box center [749, 233] width 29 height 29
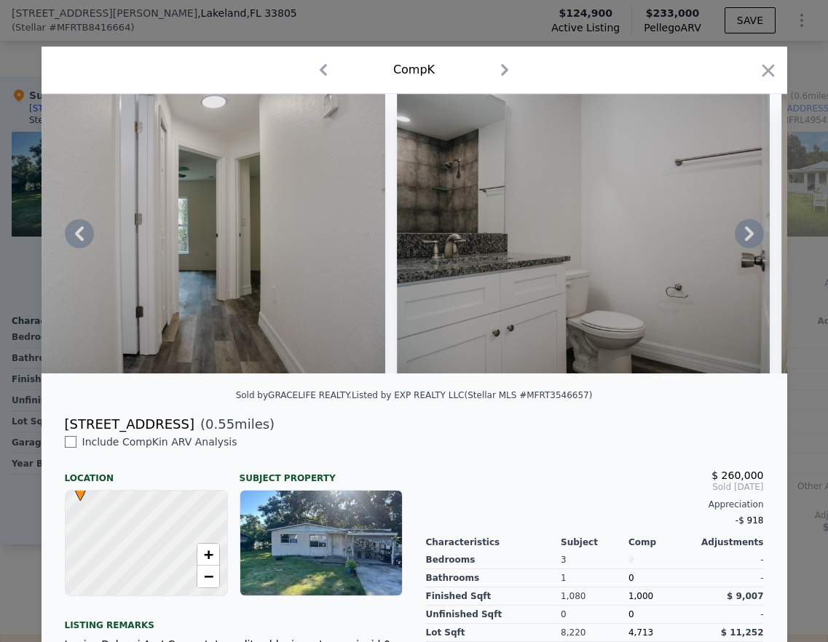
click at [747, 243] on icon at bounding box center [749, 233] width 29 height 29
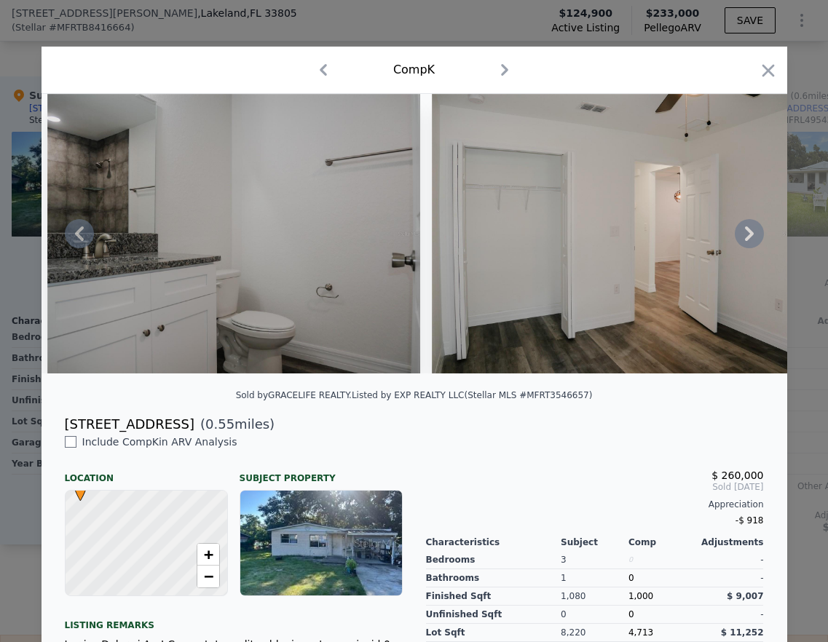
scroll to position [0, 6293]
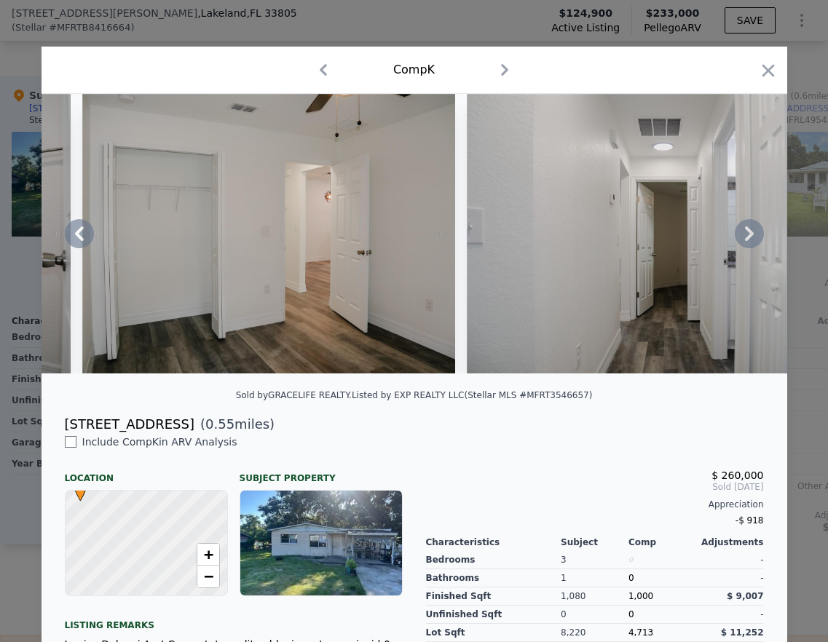
click at [741, 240] on icon at bounding box center [749, 233] width 29 height 29
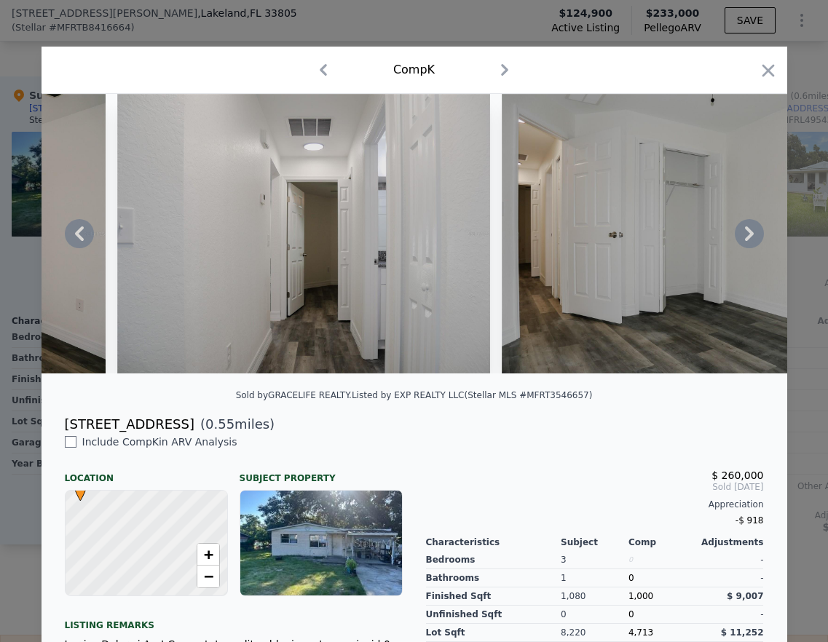
click at [741, 240] on div at bounding box center [415, 234] width 746 height 280
click at [741, 240] on icon at bounding box center [749, 233] width 29 height 29
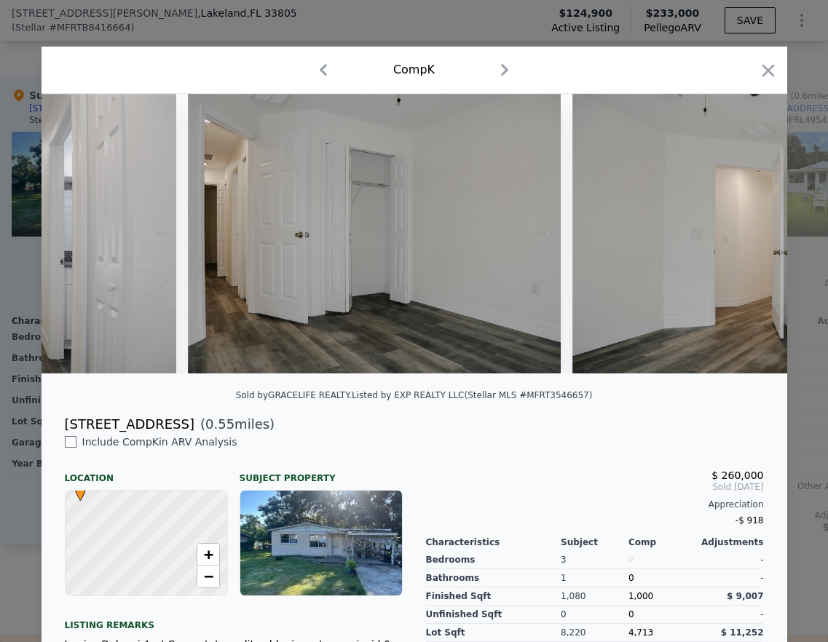
scroll to position [0, 6992]
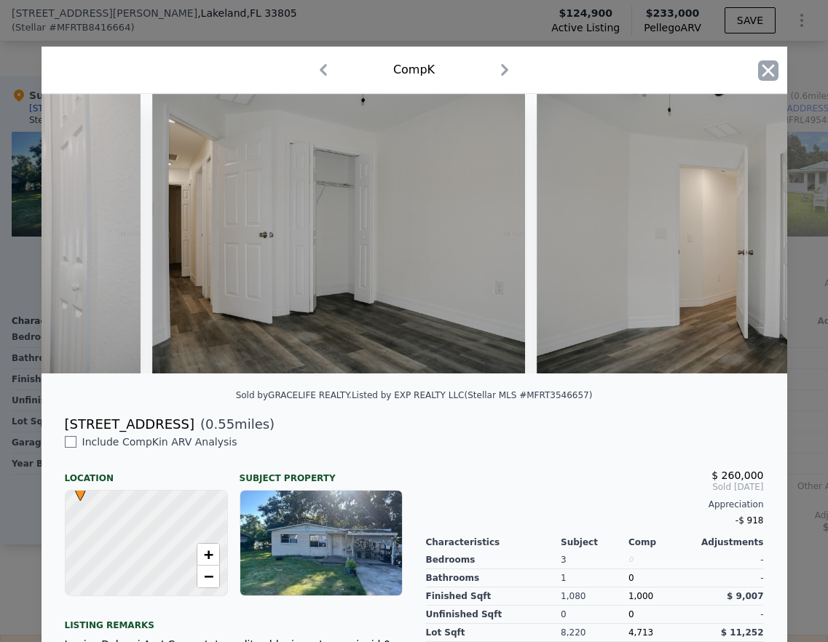
click at [760, 74] on icon "button" at bounding box center [768, 70] width 20 height 20
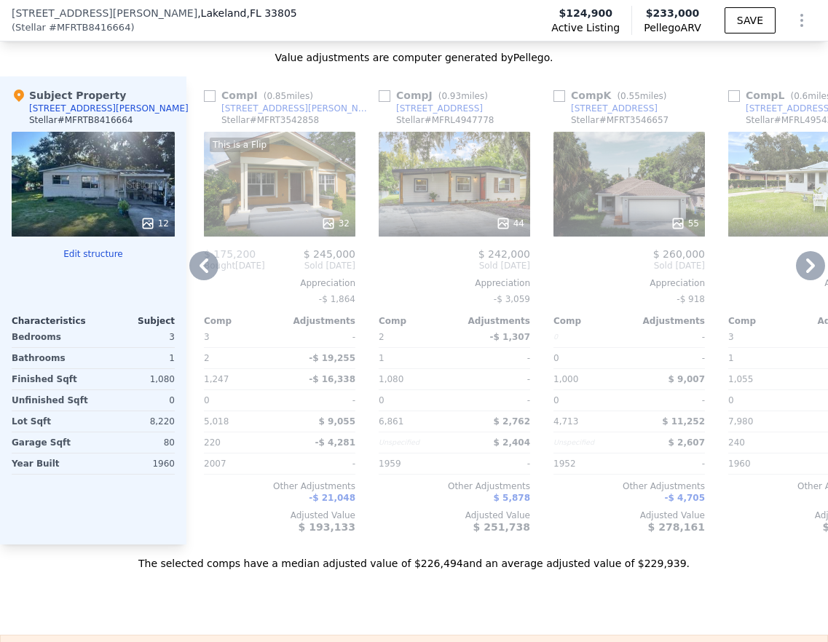
click at [803, 278] on icon at bounding box center [810, 265] width 29 height 29
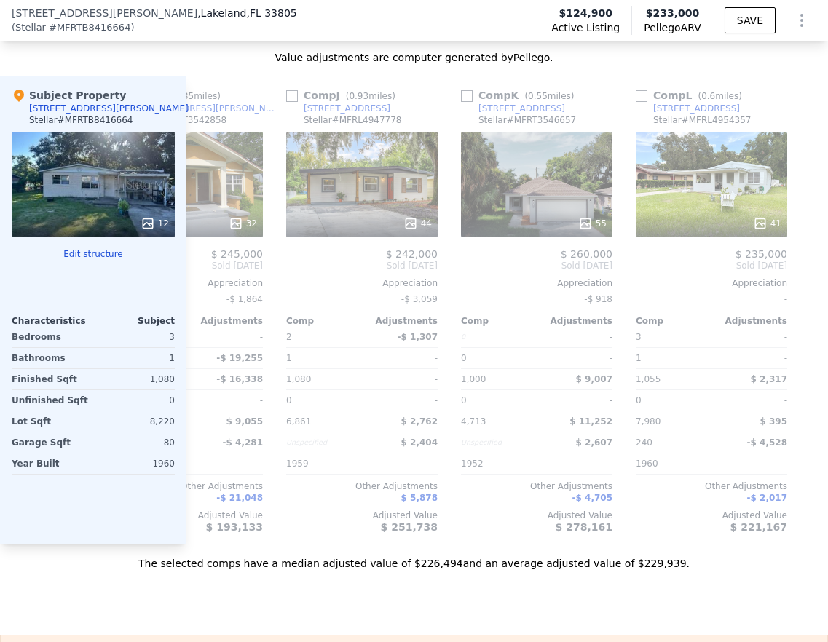
scroll to position [0, 1502]
click at [198, 276] on icon at bounding box center [203, 265] width 29 height 29
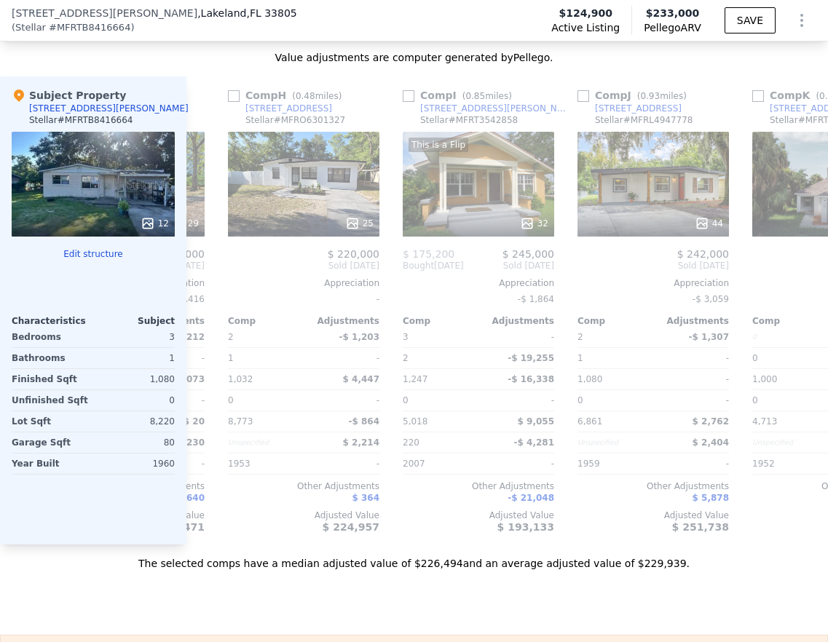
scroll to position [0, 1152]
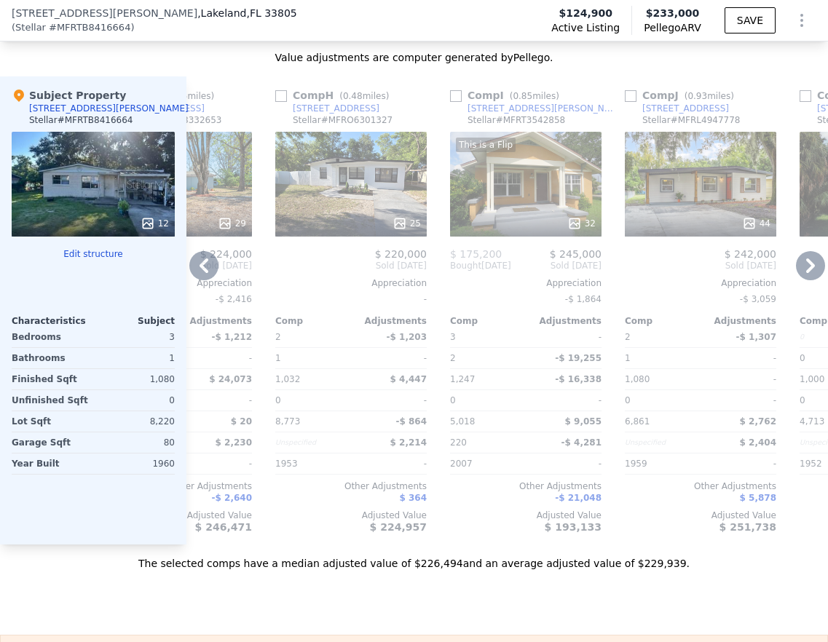
click at [205, 272] on icon at bounding box center [204, 266] width 9 height 15
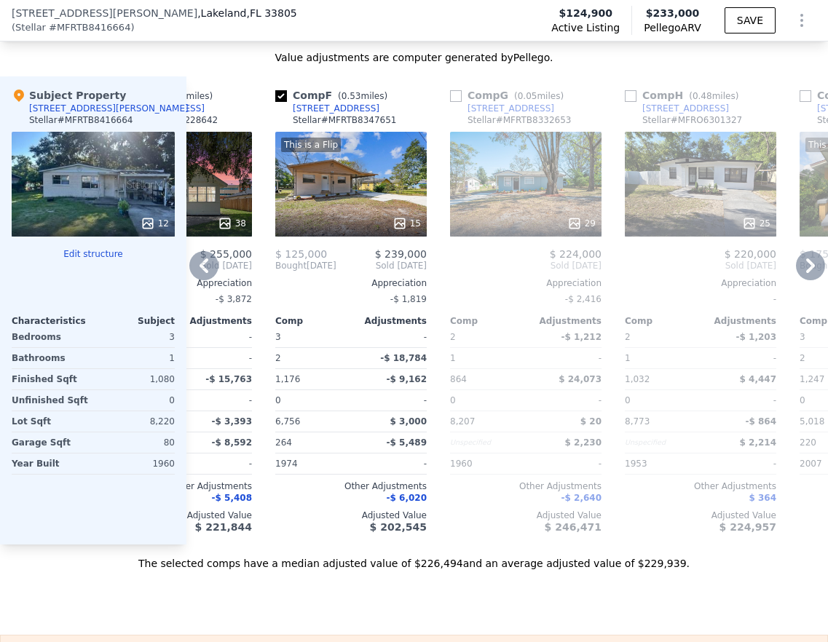
scroll to position [1490, 0]
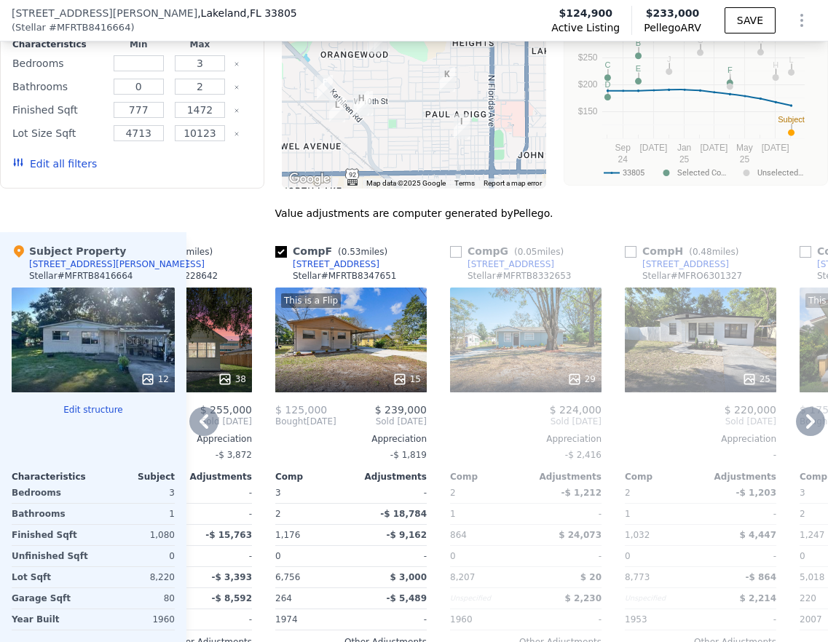
click at [205, 429] on icon at bounding box center [204, 421] width 9 height 15
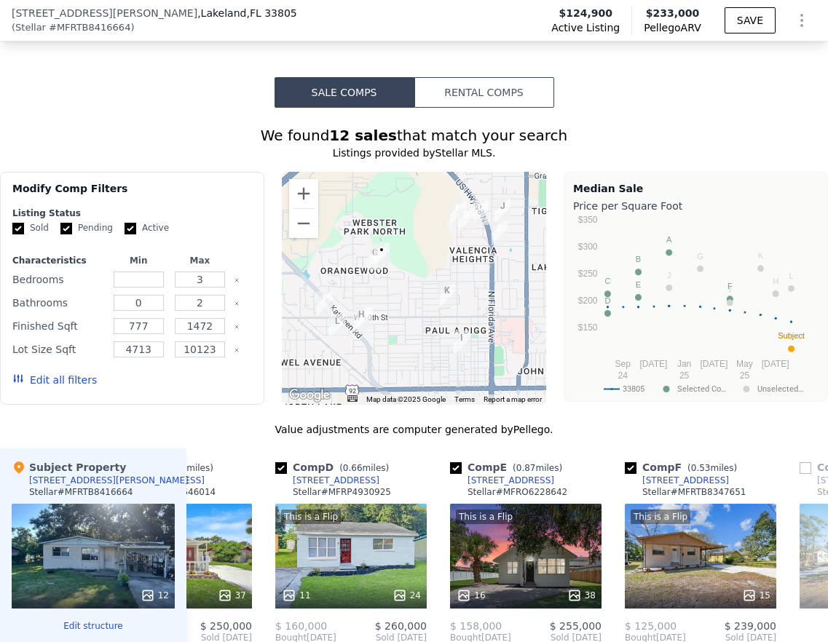
scroll to position [1592, 0]
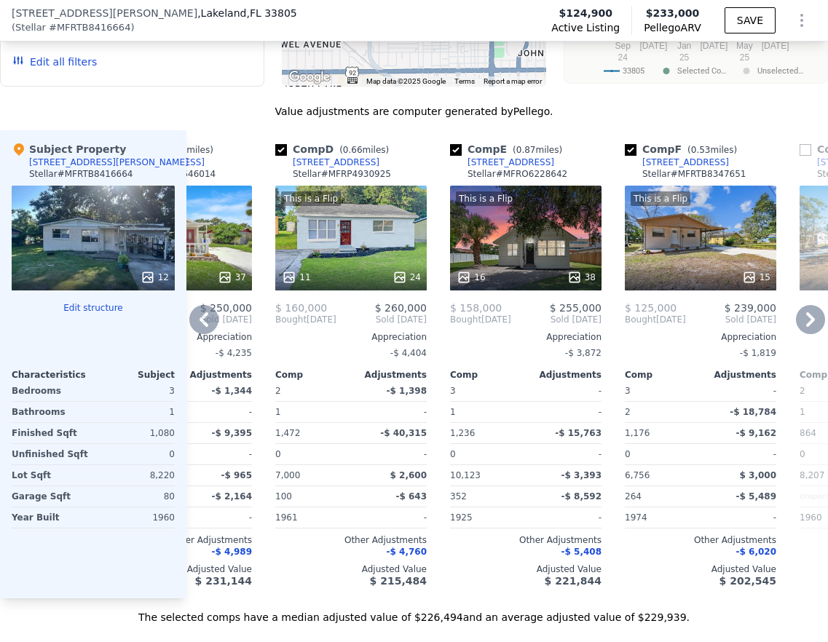
click at [796, 334] on icon at bounding box center [810, 319] width 29 height 29
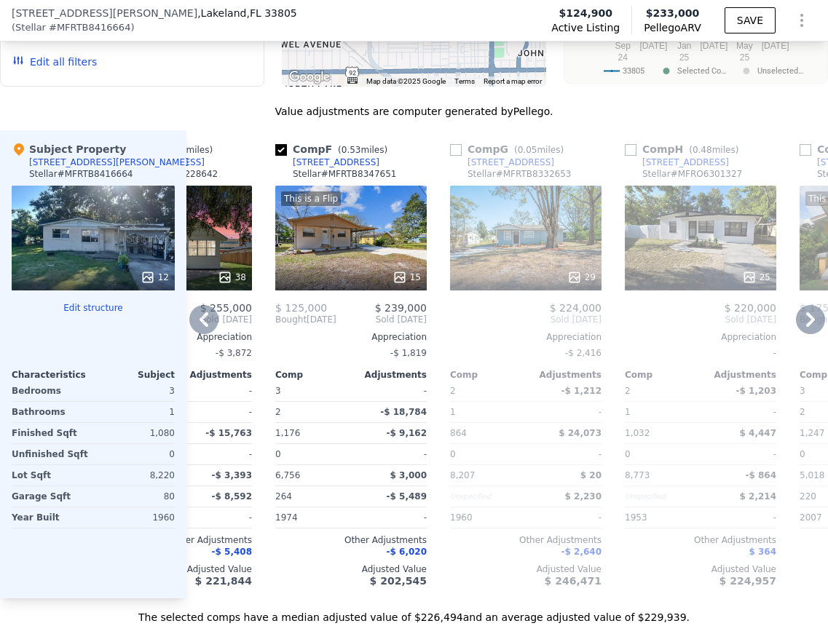
click at [796, 334] on icon at bounding box center [810, 319] width 29 height 29
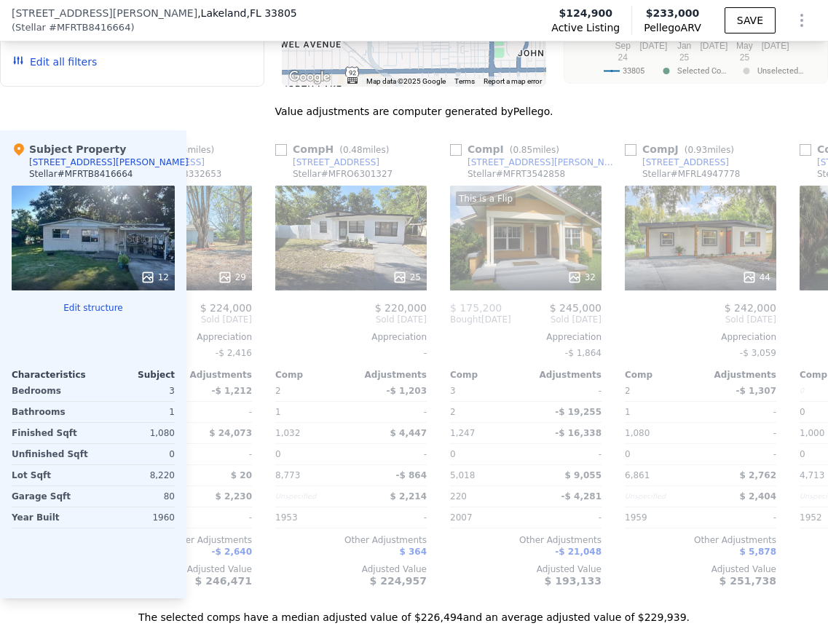
click at [793, 334] on div "Comp A ( 0.47 miles) [STREET_ADDRESS] Stellar # MFRT3553221 This is a Flip 50 $…" at bounding box center [507, 364] width 642 height 468
click at [796, 334] on icon at bounding box center [810, 319] width 29 height 29
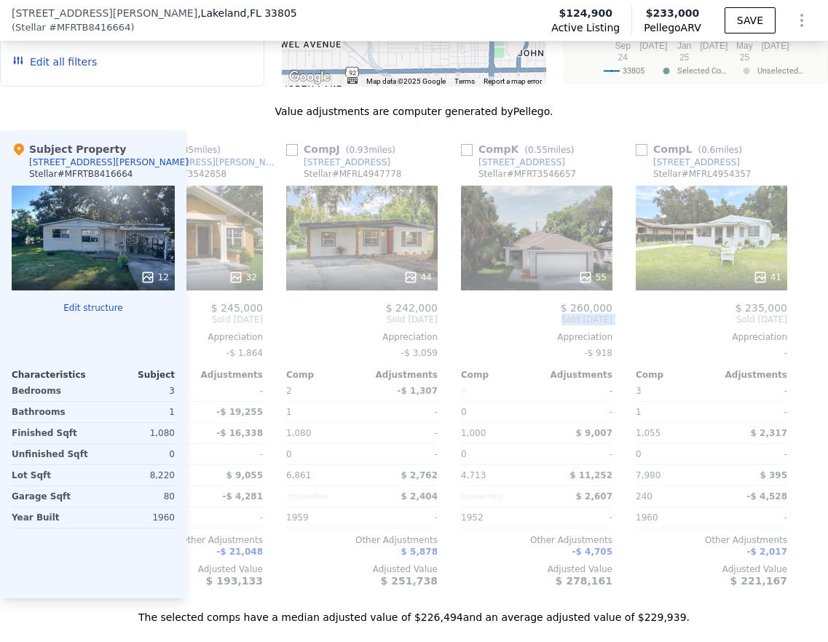
click at [793, 334] on div "Comp A ( 0.47 miles) [STREET_ADDRESS] Stellar # MFRT3553221 This is a Flip 50 $…" at bounding box center [507, 364] width 642 height 468
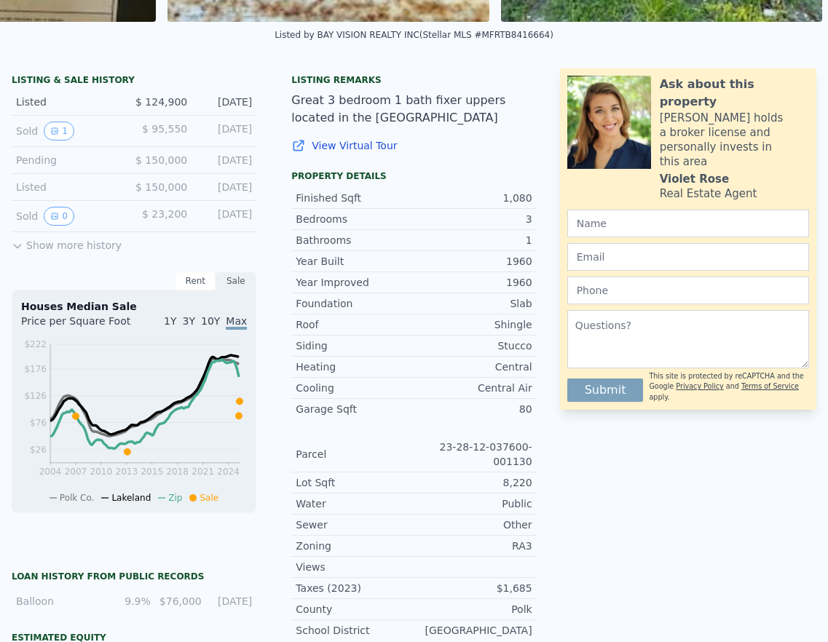
scroll to position [0, 0]
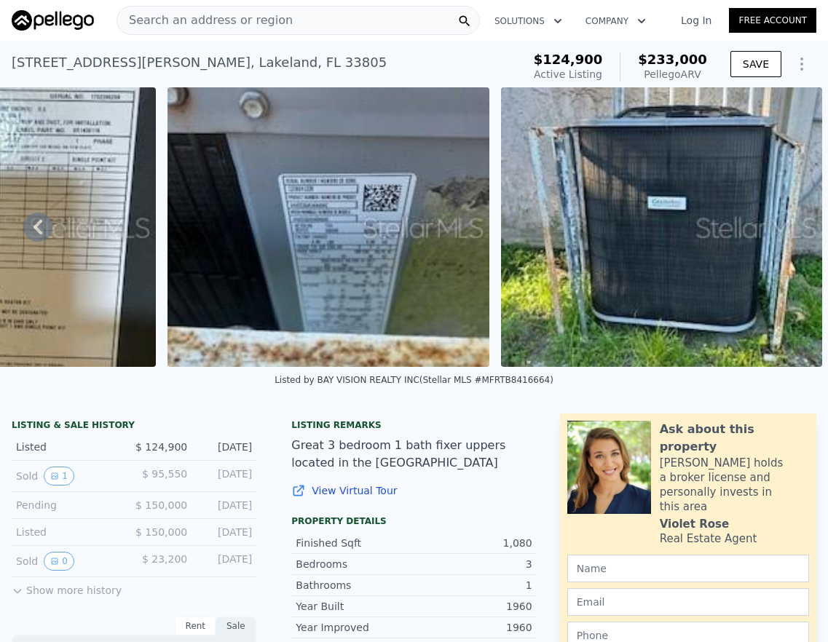
click at [306, 52] on div "[STREET_ADDRESS][PERSON_NAME] Active at $124,900 (~ARV $233k )" at bounding box center [264, 67] width 505 height 41
click at [40, 235] on icon at bounding box center [38, 227] width 9 height 15
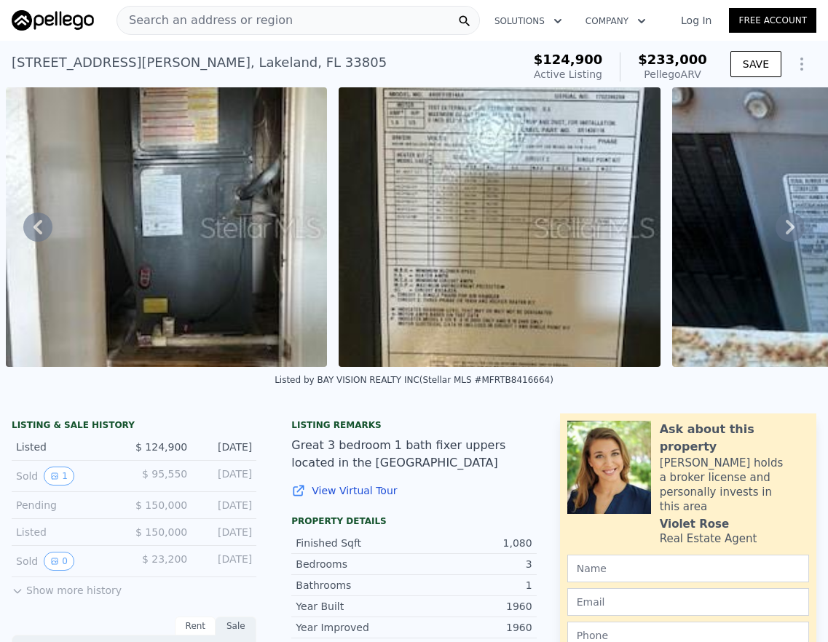
click at [40, 235] on icon at bounding box center [38, 227] width 9 height 15
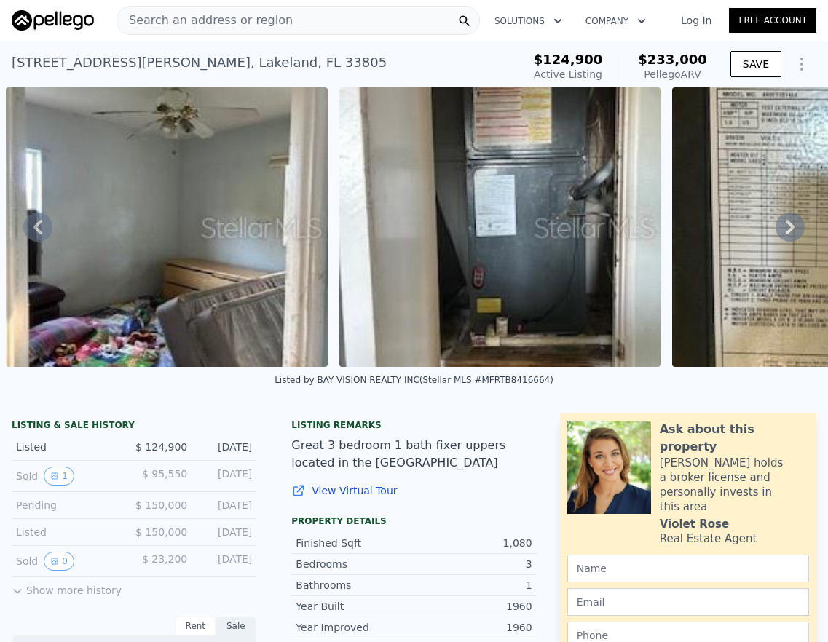
click at [41, 232] on icon at bounding box center [37, 227] width 29 height 29
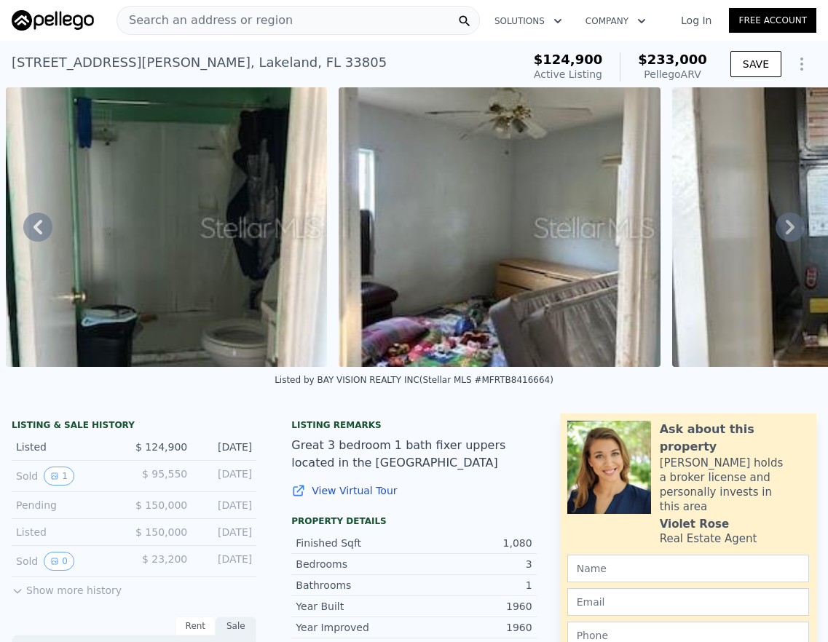
click at [41, 232] on icon at bounding box center [37, 227] width 29 height 29
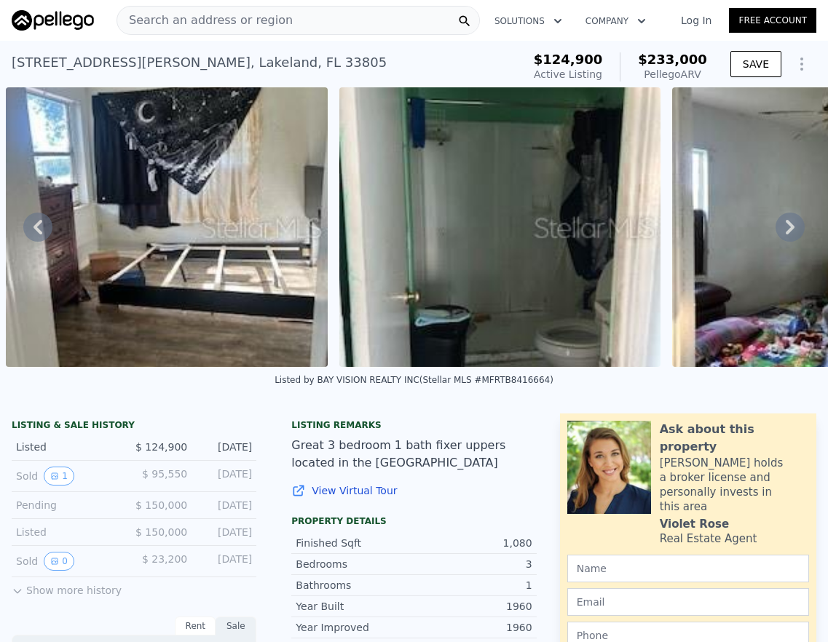
click at [41, 232] on icon at bounding box center [37, 227] width 29 height 29
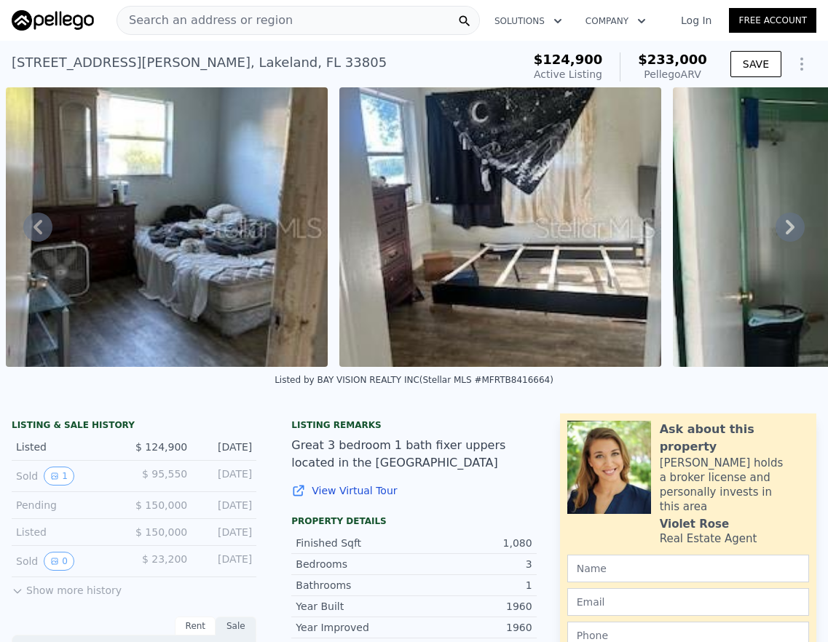
click at [41, 232] on icon at bounding box center [37, 227] width 29 height 29
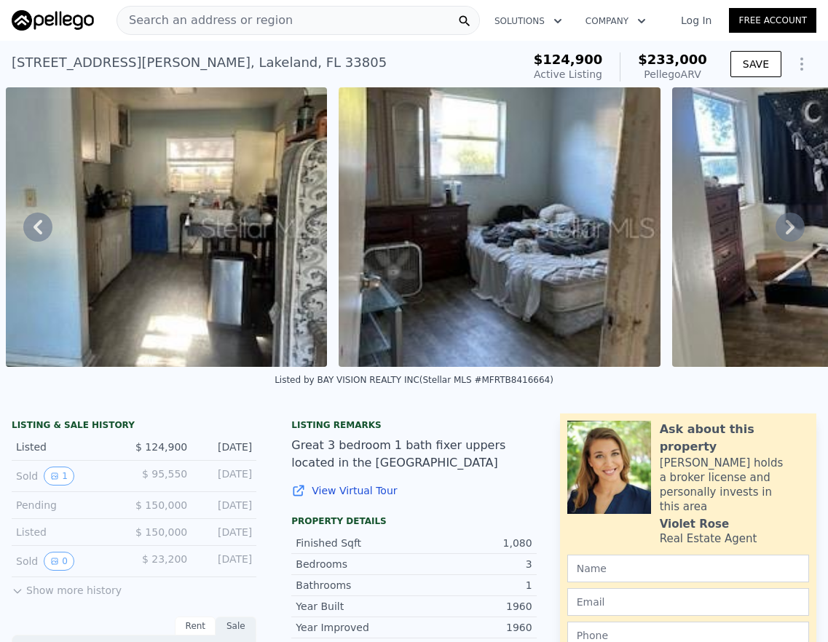
click at [41, 232] on icon at bounding box center [37, 227] width 29 height 29
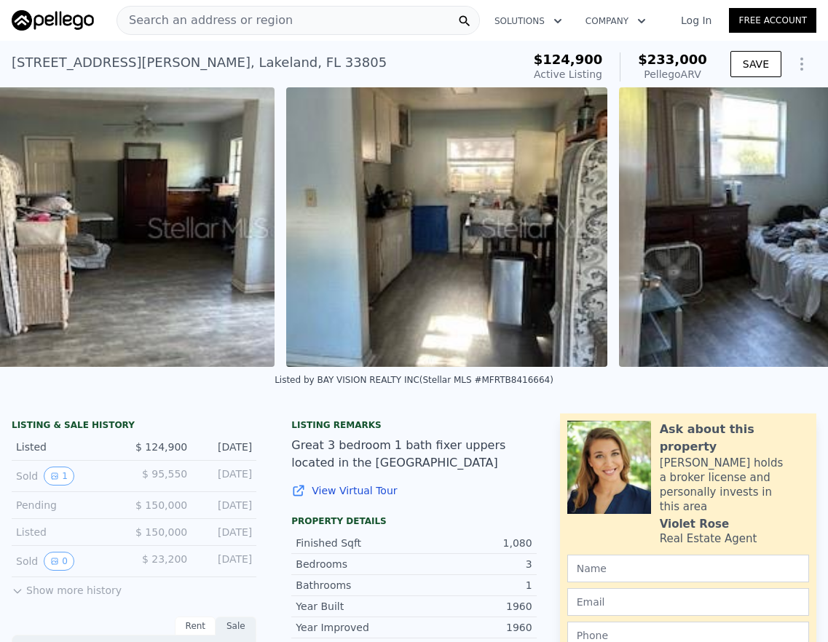
scroll to position [0, 1436]
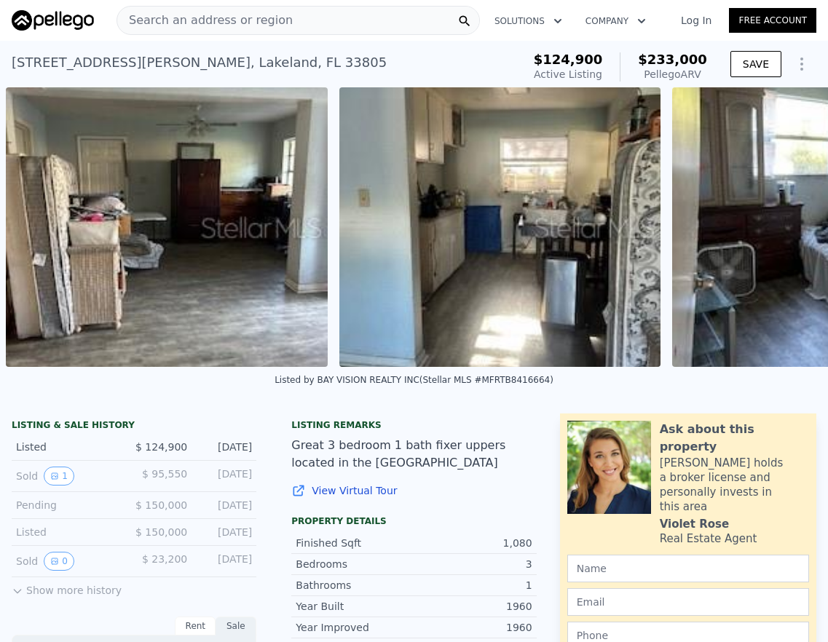
click at [41, 232] on img at bounding box center [167, 227] width 322 height 280
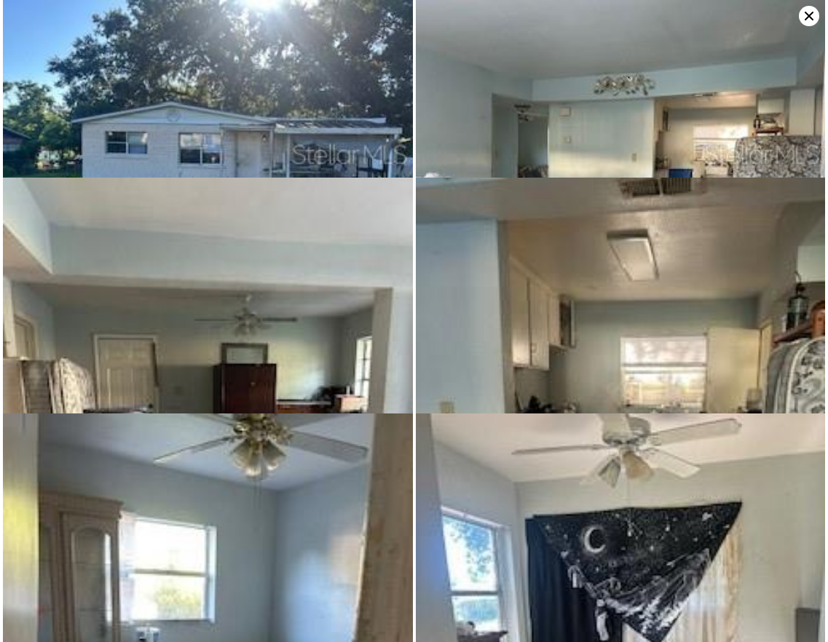
click at [41, 232] on img at bounding box center [208, 451] width 410 height 546
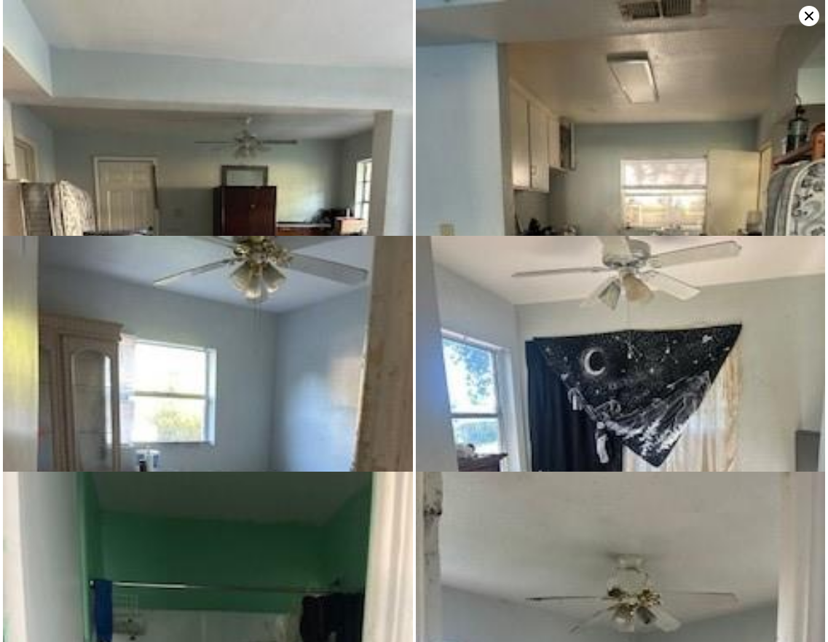
click at [805, 12] on icon at bounding box center [809, 16] width 20 height 20
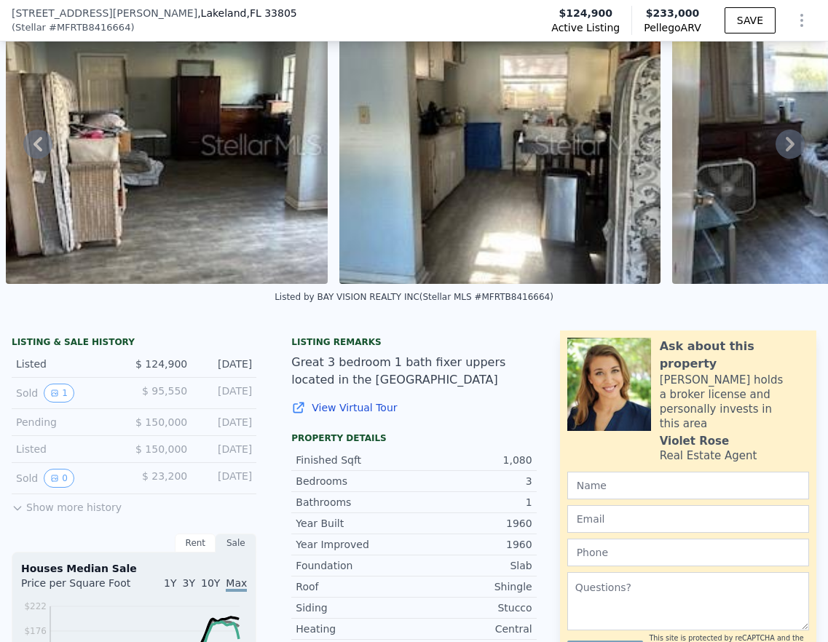
scroll to position [0, 0]
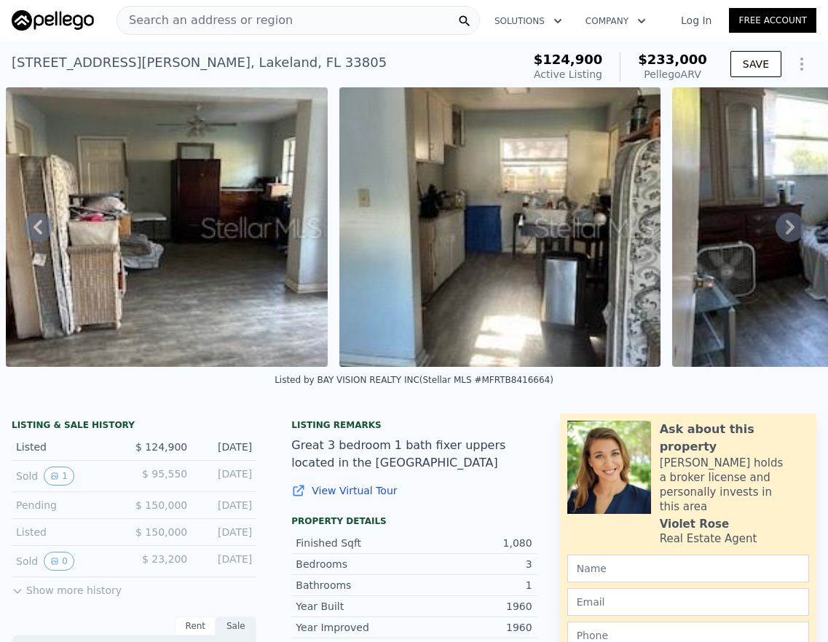
click at [776, 237] on icon at bounding box center [790, 227] width 29 height 29
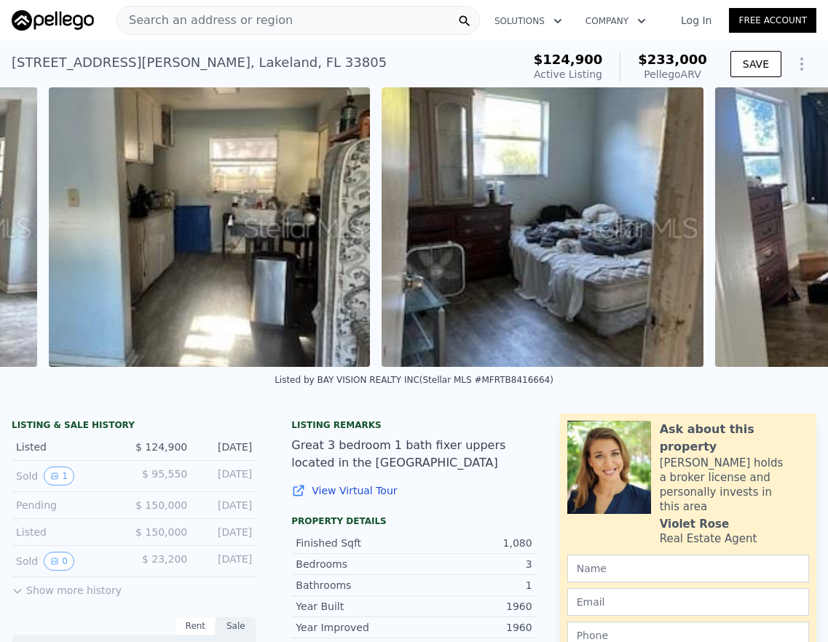
scroll to position [0, 1769]
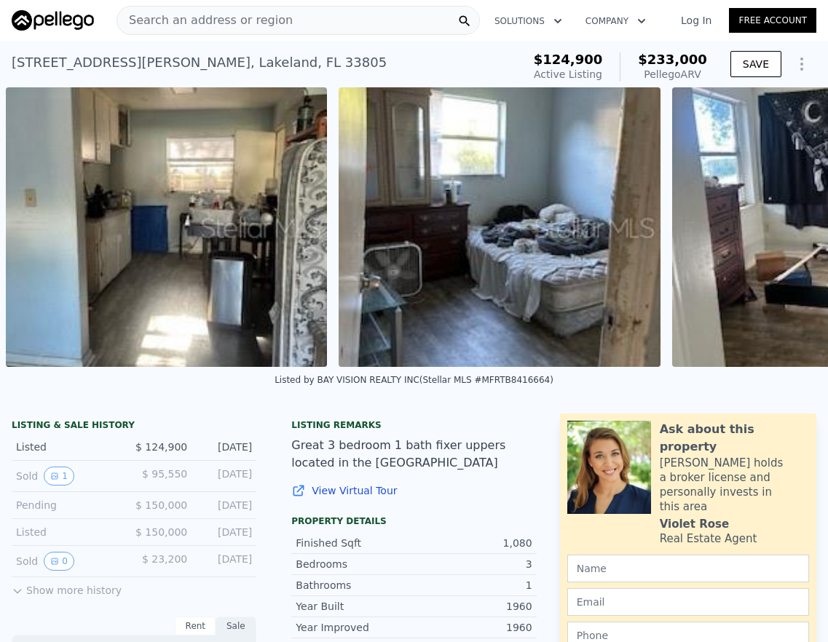
click at [772, 237] on div "• + − • + − STREET VIEW ← Move left → Move right ↑ Move up ↓ Move down + Zoom i…" at bounding box center [414, 227] width 828 height 280
click at [786, 231] on icon at bounding box center [790, 227] width 9 height 15
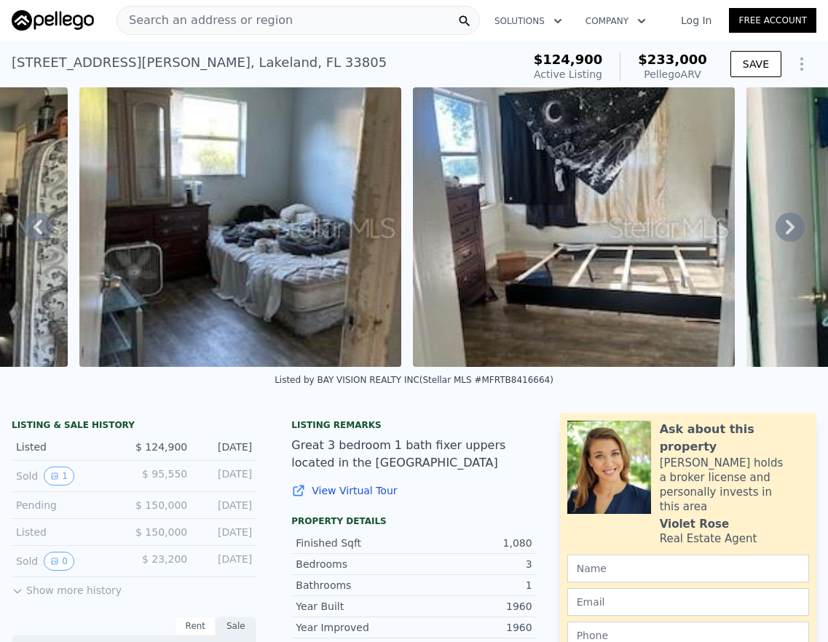
scroll to position [0, 2102]
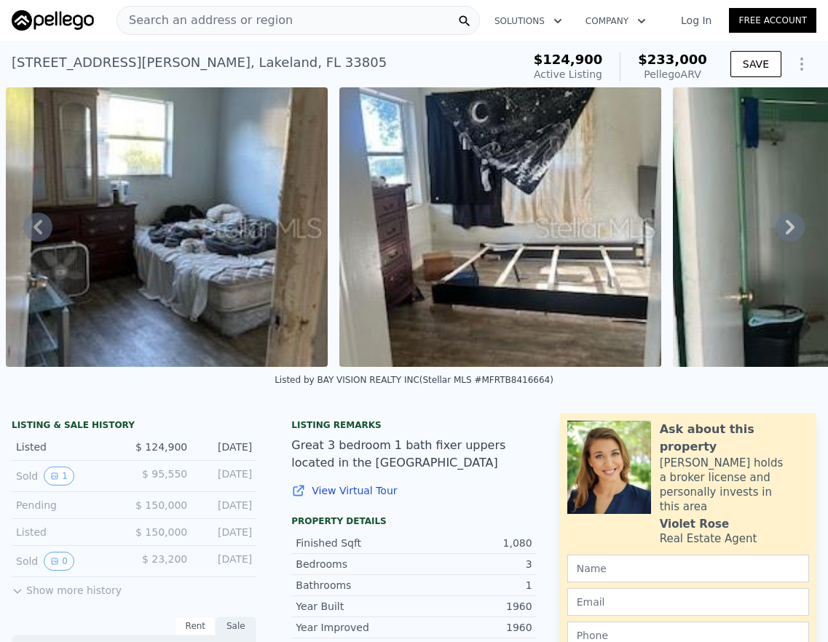
click at [785, 232] on icon at bounding box center [790, 227] width 29 height 29
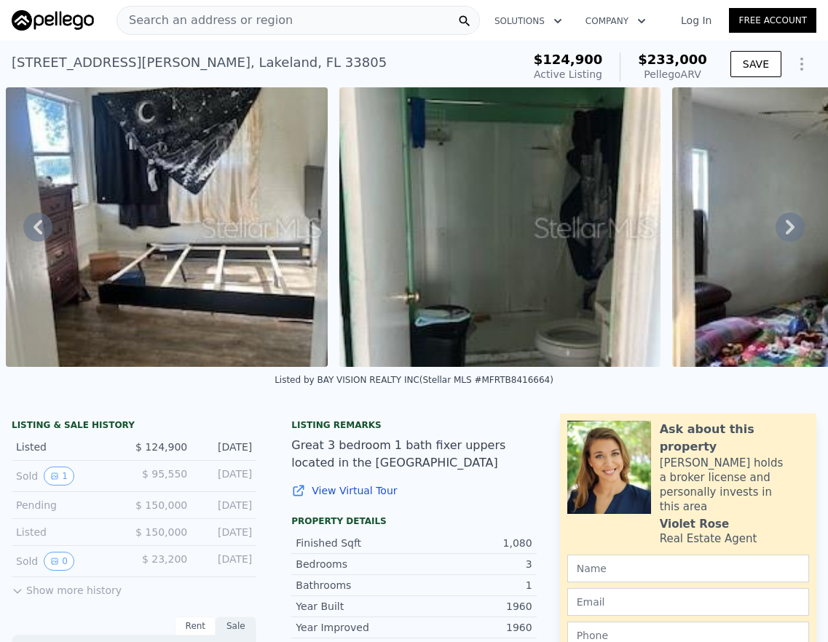
click at [785, 233] on icon at bounding box center [790, 227] width 29 height 29
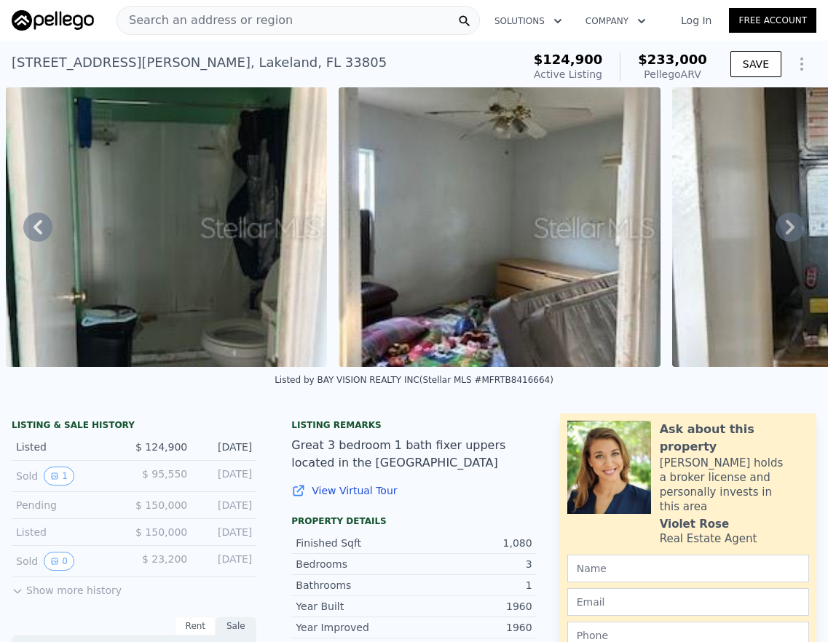
click at [785, 233] on icon at bounding box center [790, 227] width 29 height 29
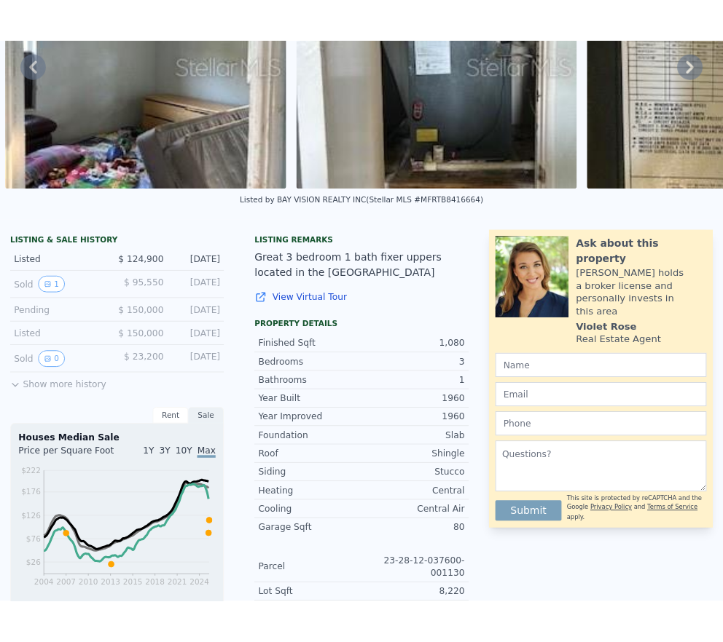
scroll to position [0, 0]
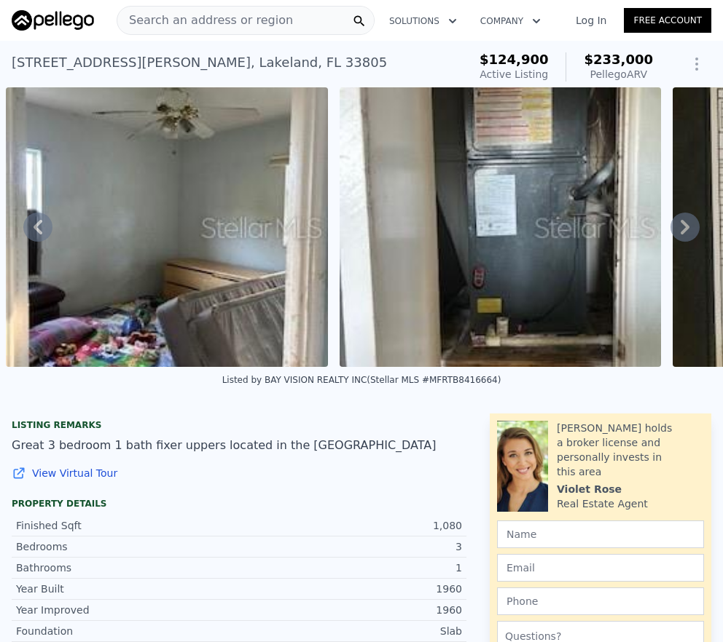
click at [216, 18] on span "Search an address or region" at bounding box center [205, 20] width 176 height 17
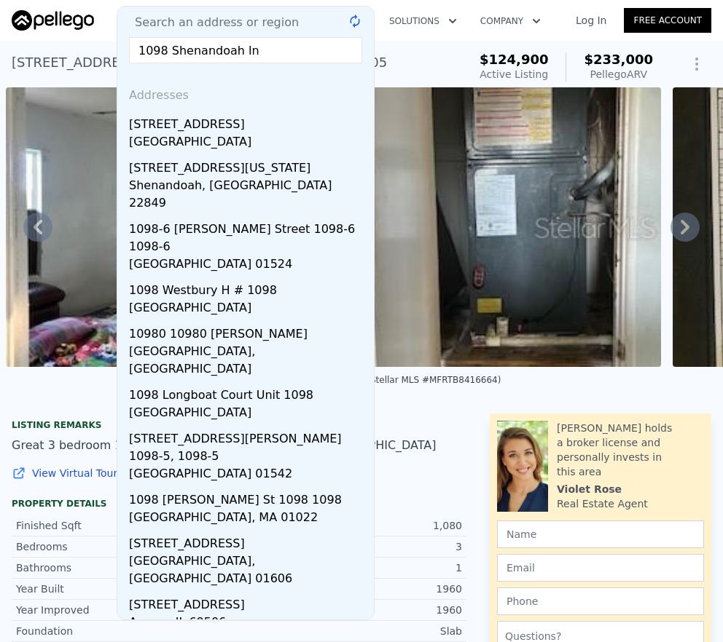
type input "1098 Shenandoah ln"
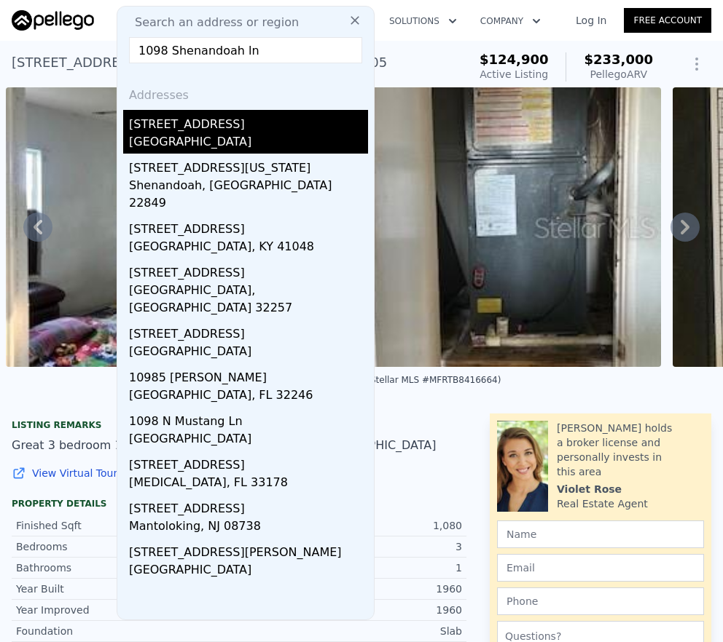
click at [200, 132] on div "[STREET_ADDRESS]" at bounding box center [248, 121] width 239 height 23
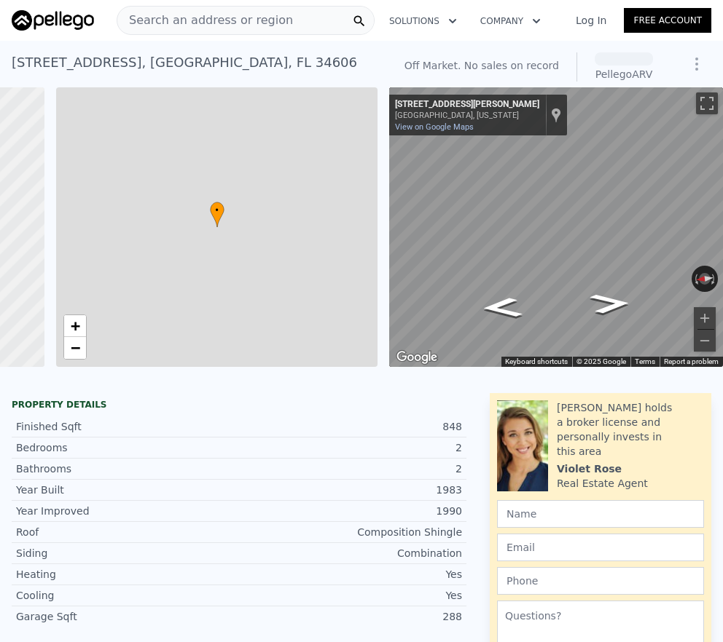
scroll to position [0, 294]
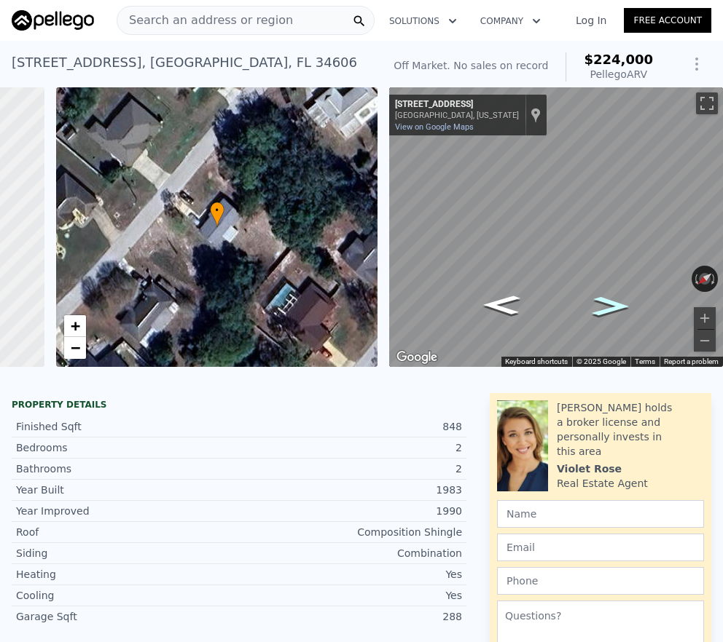
click at [577, 310] on icon "Go Southwest, Shenandoah Ln" at bounding box center [610, 306] width 69 height 28
click at [588, 191] on div "Map" at bounding box center [556, 227] width 334 height 280
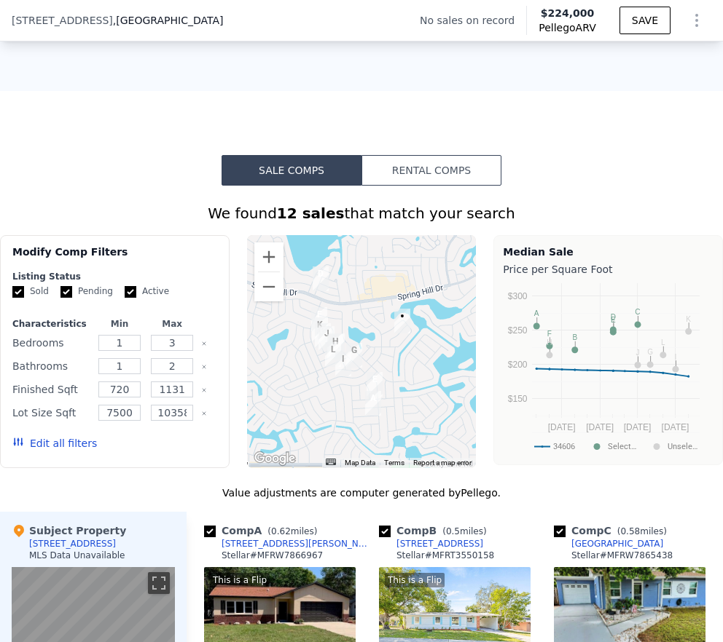
scroll to position [1804, 0]
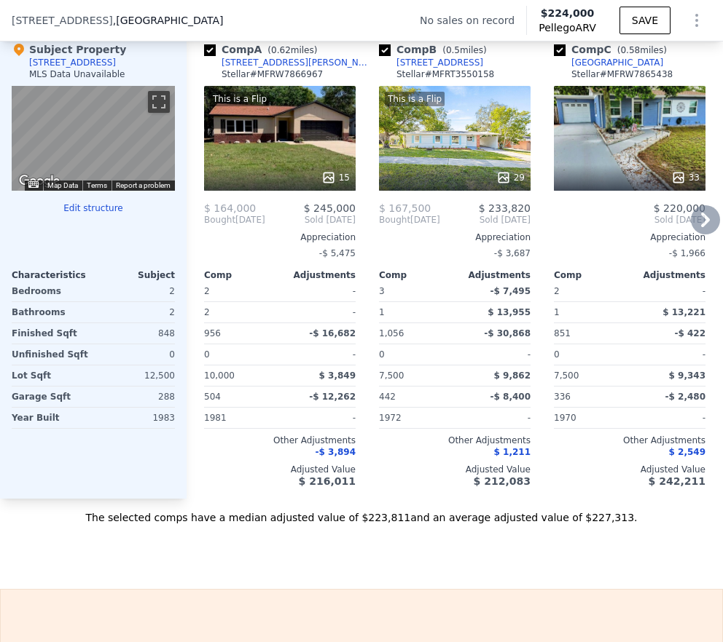
click at [701, 227] on icon at bounding box center [705, 220] width 9 height 15
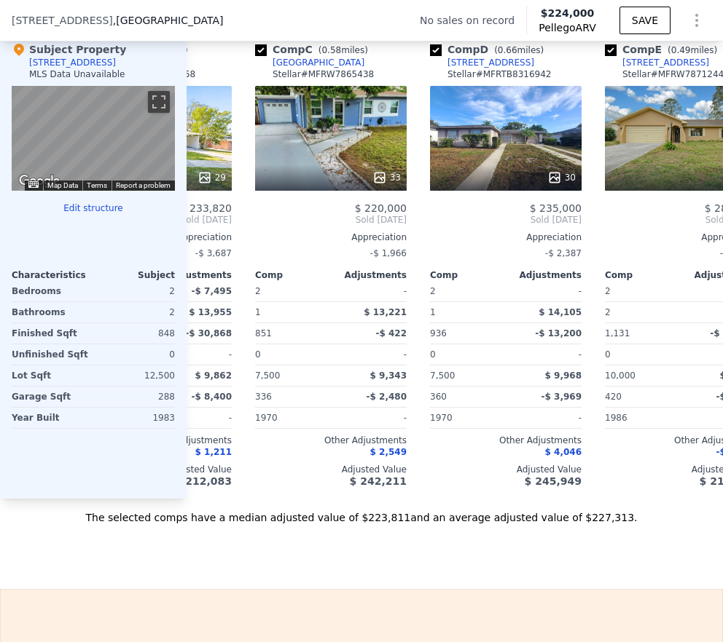
scroll to position [0, 350]
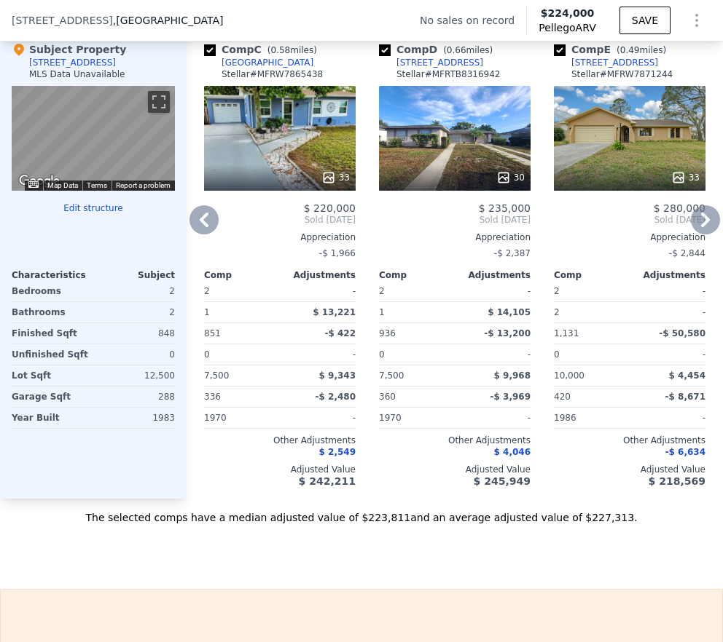
click at [693, 232] on icon at bounding box center [704, 219] width 29 height 29
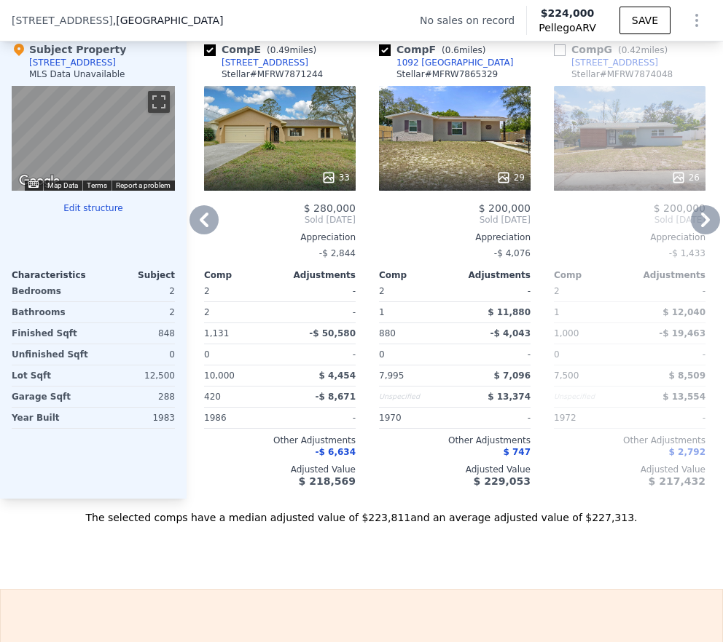
click at [693, 232] on icon at bounding box center [704, 219] width 29 height 29
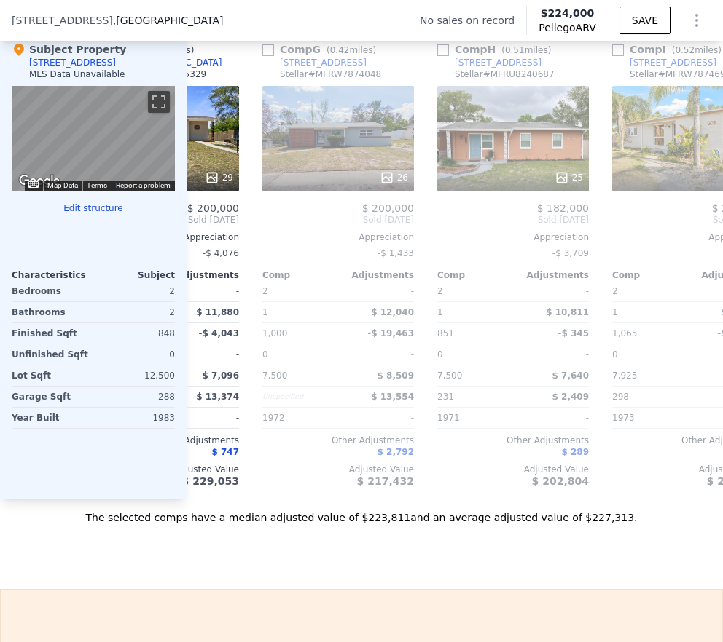
scroll to position [0, 1049]
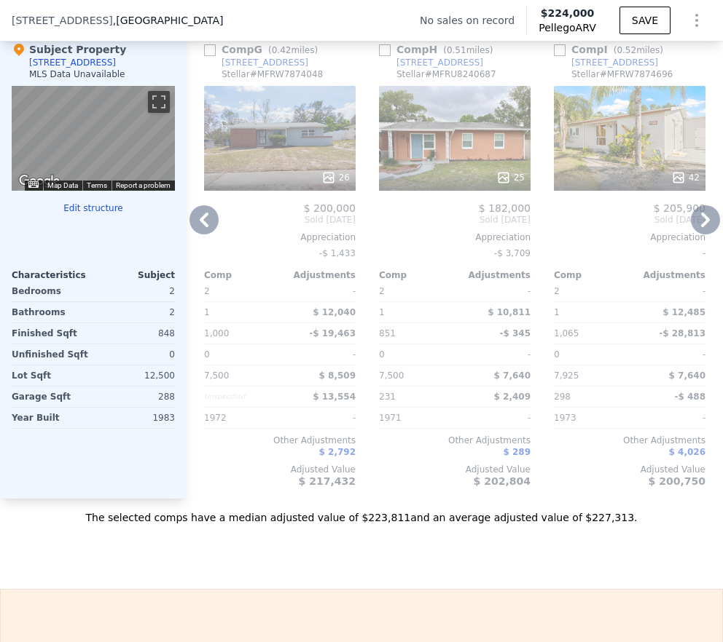
click at [693, 232] on icon at bounding box center [704, 219] width 29 height 29
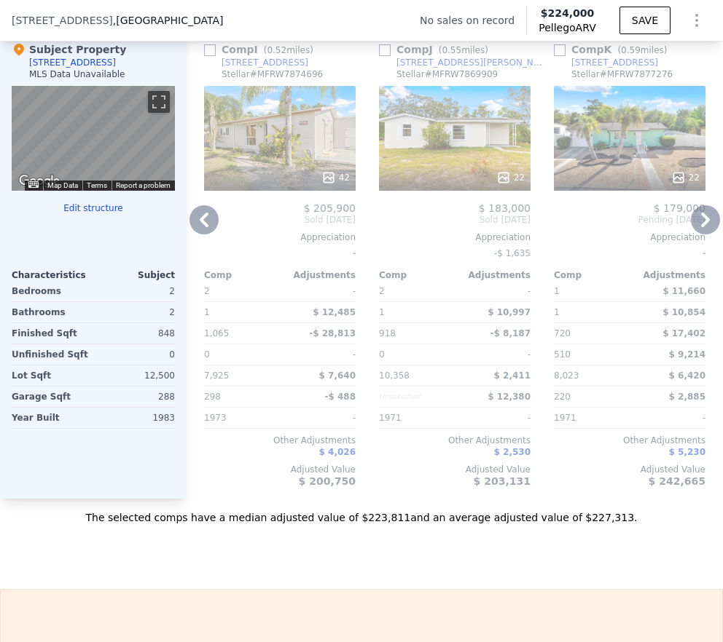
click at [693, 232] on icon at bounding box center [704, 219] width 29 height 29
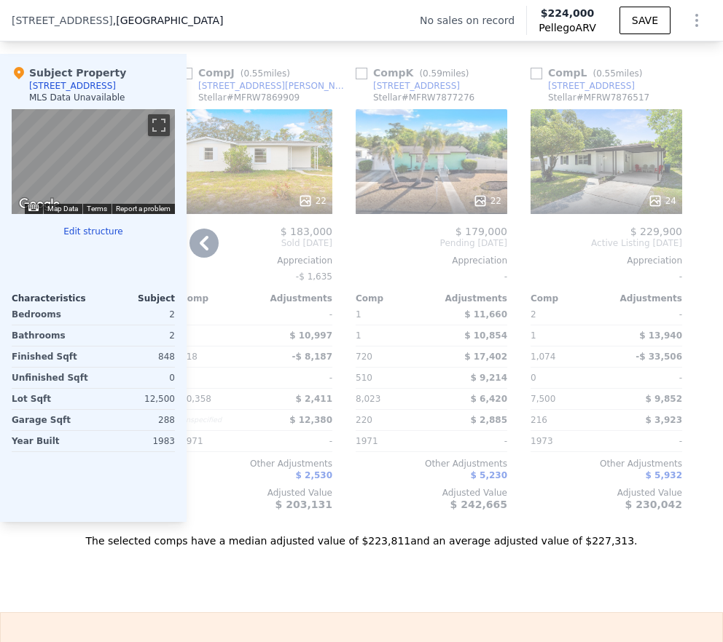
scroll to position [1656, 0]
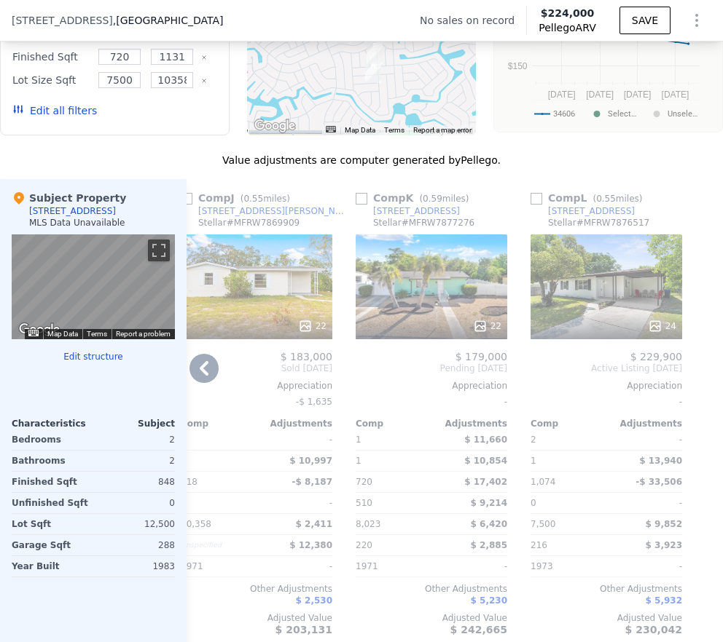
click at [203, 379] on icon at bounding box center [203, 368] width 29 height 29
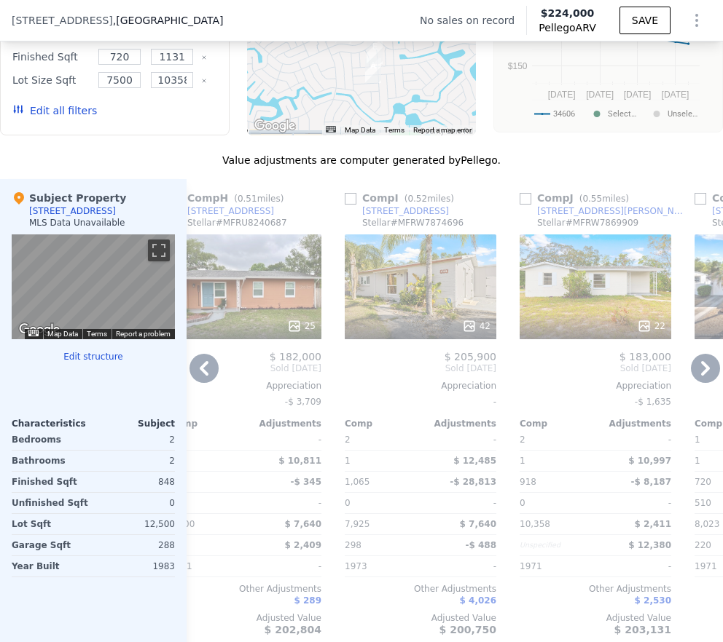
click at [204, 380] on icon at bounding box center [203, 368] width 29 height 29
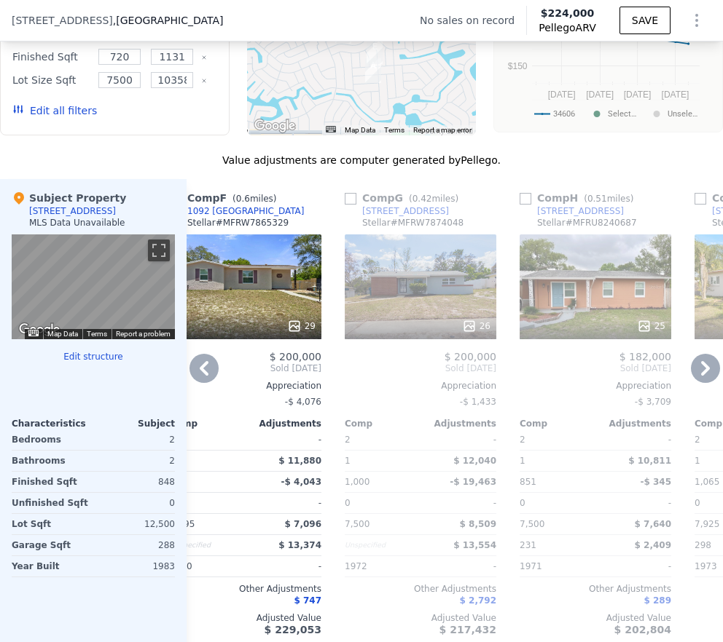
click at [204, 380] on icon at bounding box center [203, 368] width 29 height 29
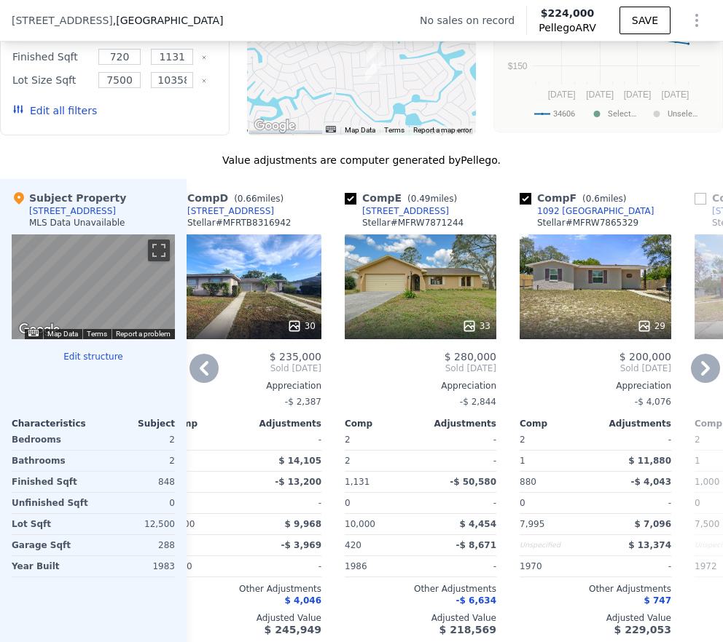
click at [204, 380] on icon at bounding box center [203, 368] width 29 height 29
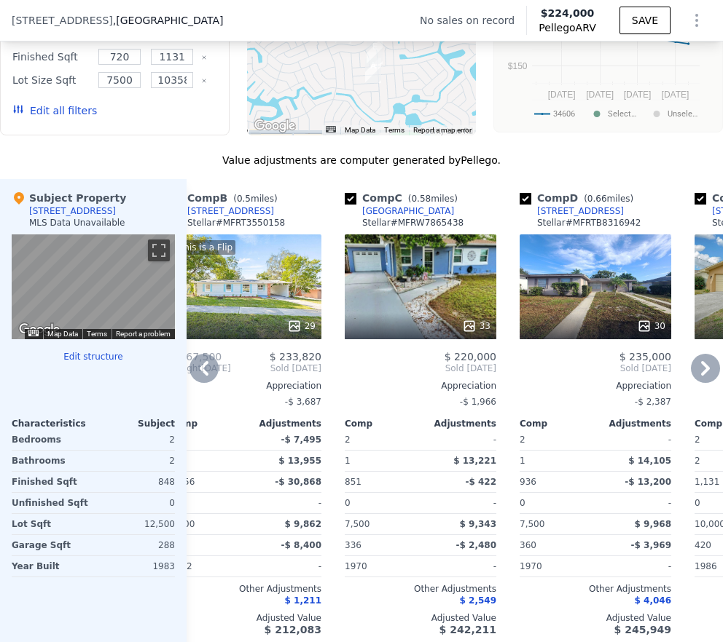
click at [204, 379] on icon at bounding box center [203, 368] width 29 height 29
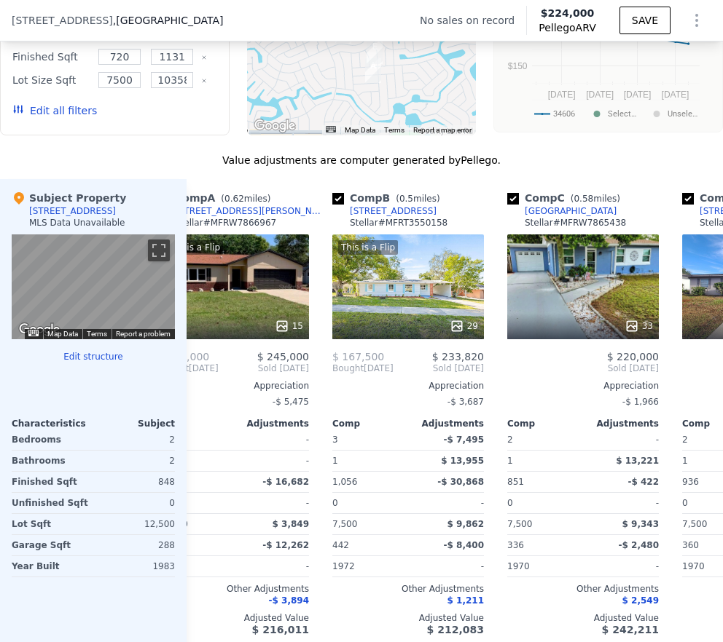
scroll to position [0, 0]
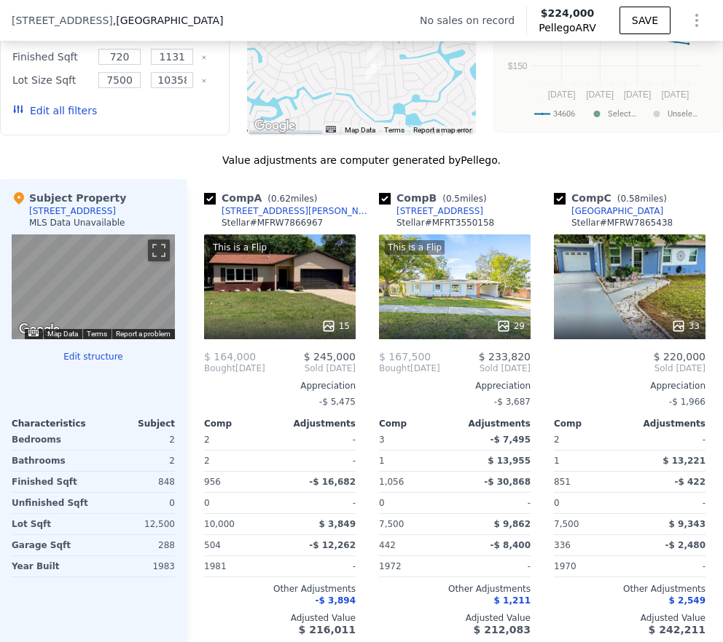
click at [204, 374] on span "Bought" at bounding box center [219, 369] width 31 height 12
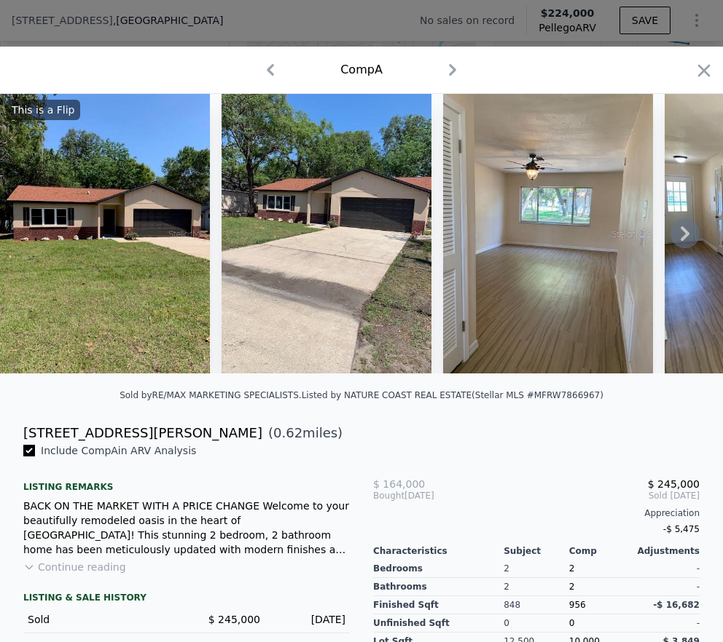
click at [675, 245] on icon at bounding box center [684, 233] width 29 height 29
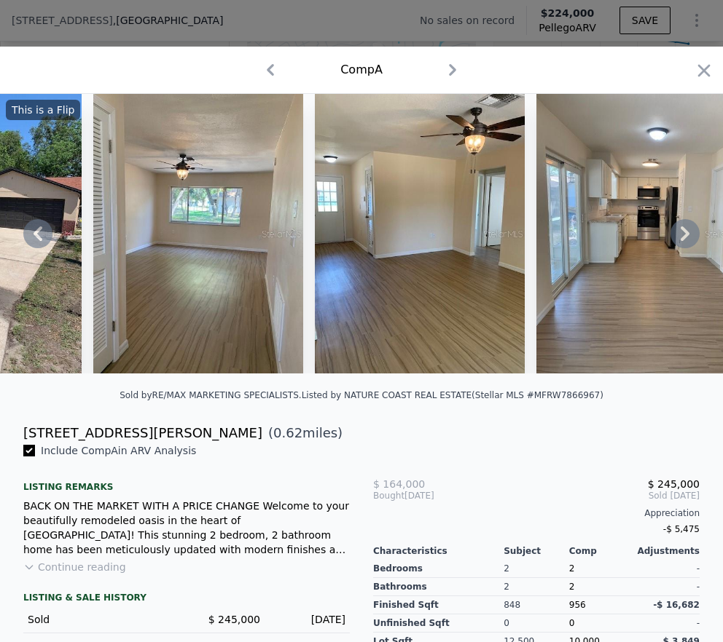
click at [675, 245] on icon at bounding box center [684, 233] width 29 height 29
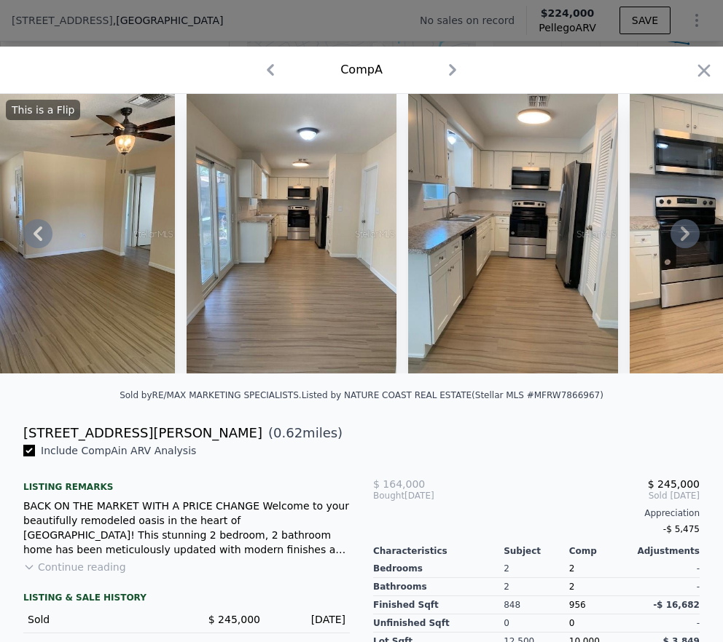
click at [680, 238] on icon at bounding box center [684, 234] width 9 height 15
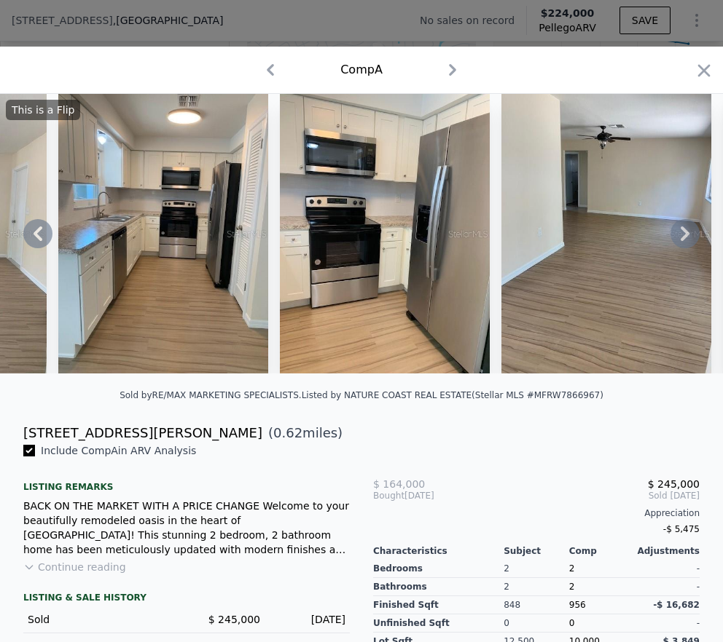
click at [680, 238] on icon at bounding box center [684, 234] width 9 height 15
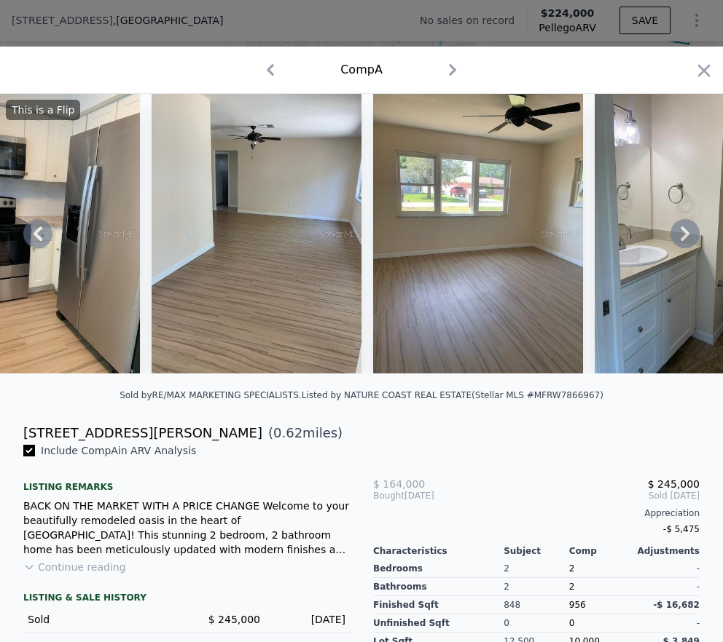
click at [674, 238] on div "This is a Flip" at bounding box center [361, 234] width 723 height 280
click at [680, 238] on icon at bounding box center [684, 234] width 9 height 15
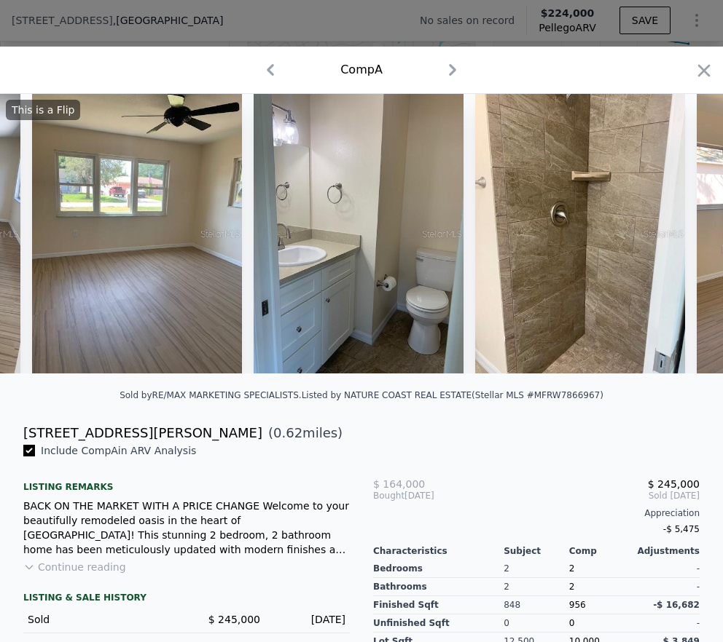
click at [674, 238] on img at bounding box center [580, 234] width 210 height 280
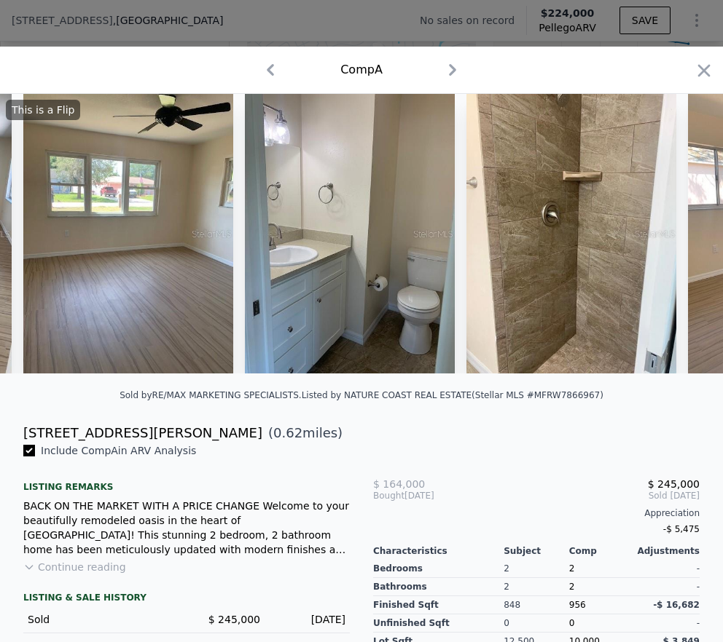
click at [693, 66] on icon "button" at bounding box center [703, 70] width 20 height 20
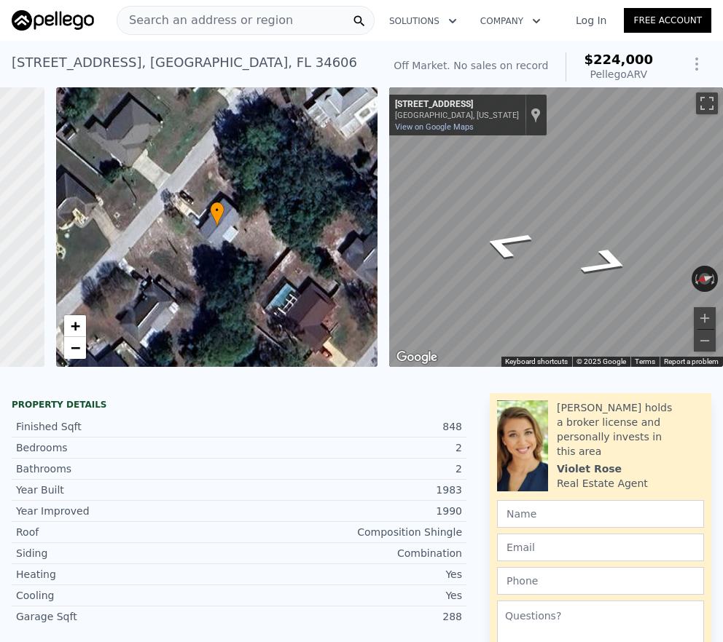
scroll to position [3, 0]
drag, startPoint x: 349, startPoint y: 375, endPoint x: 347, endPoint y: 382, distance: 7.4
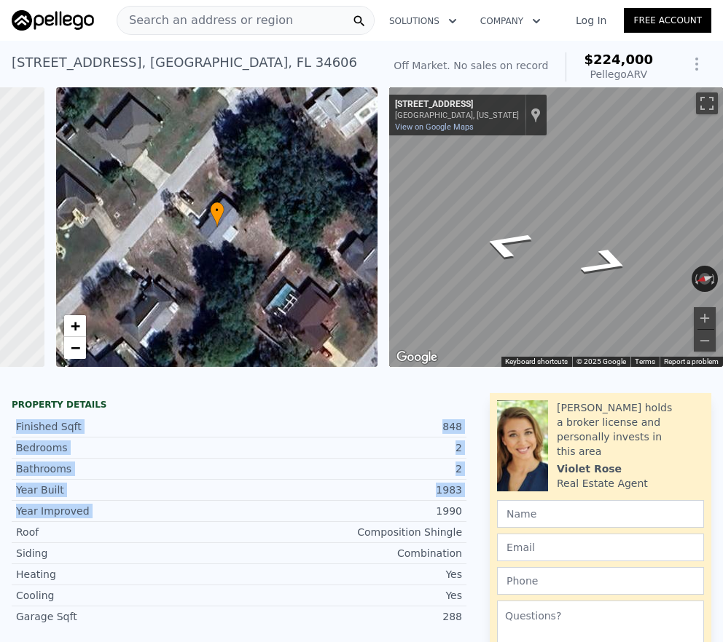
drag, startPoint x: 341, startPoint y: 412, endPoint x: 339, endPoint y: 513, distance: 101.3
click at [339, 519] on div "Property details Finished Sqft 848 Bedrooms 2 Bathrooms 2 Year Built 1983 Year …" at bounding box center [239, 580] width 478 height 362
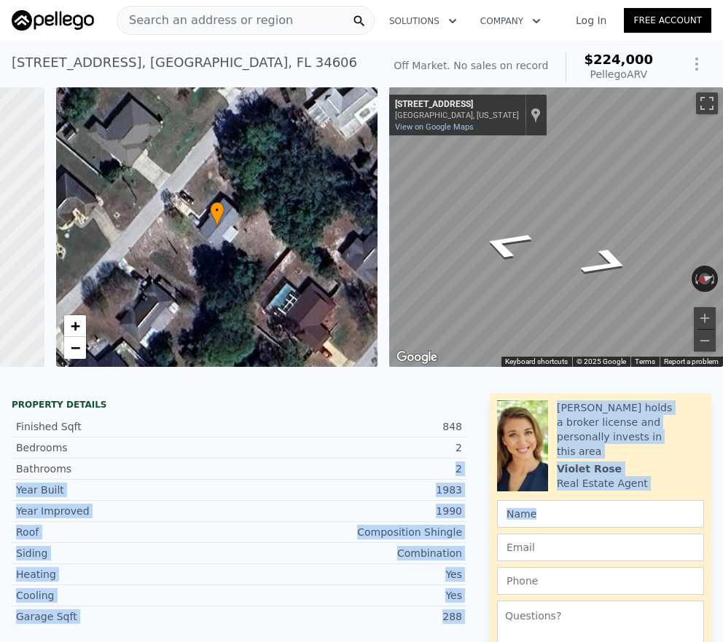
drag, startPoint x: 359, startPoint y: 479, endPoint x: 681, endPoint y: 607, distance: 346.3
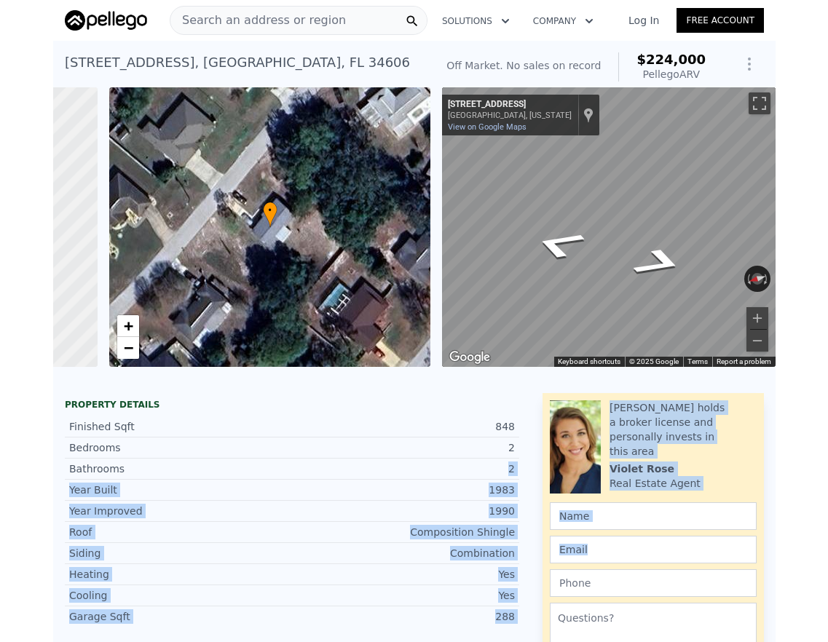
scroll to position [0, 189]
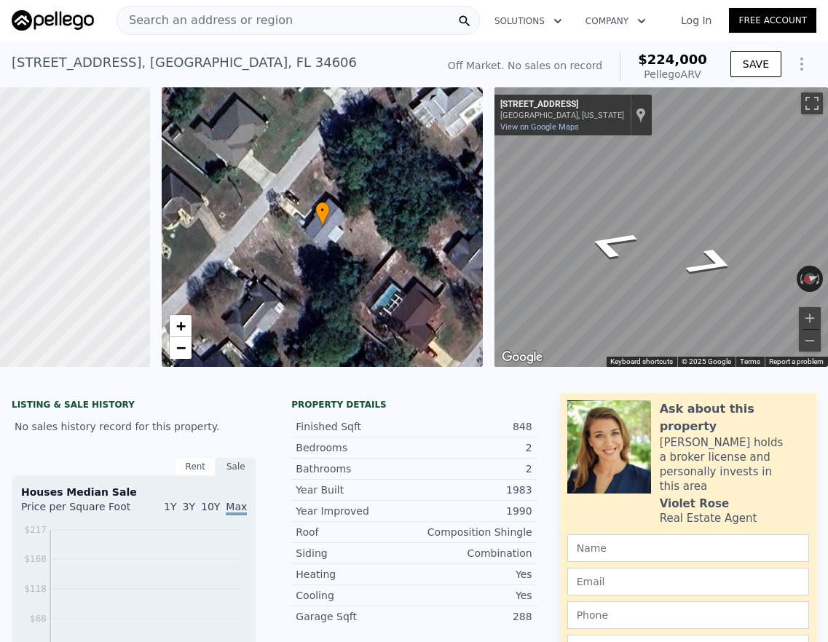
click at [674, 529] on form "Submit This site is protected by reCAPTCHA and the Google Privacy Policy and Te…" at bounding box center [688, 628] width 242 height 199
click at [672, 529] on form "Submit This site is protected by reCAPTCHA and the Google Privacy Policy and Te…" at bounding box center [688, 628] width 242 height 199
click at [671, 529] on form "Submit This site is protected by reCAPTCHA and the Google Privacy Policy and Te…" at bounding box center [688, 628] width 242 height 199
